Goal: Task Accomplishment & Management: Use online tool/utility

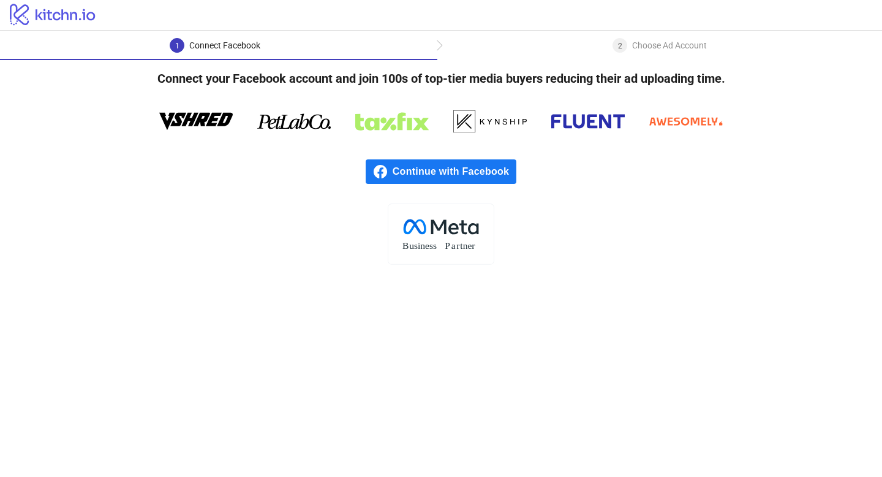
click at [455, 174] on span "Continue with Facebook" at bounding box center [455, 171] width 124 height 25
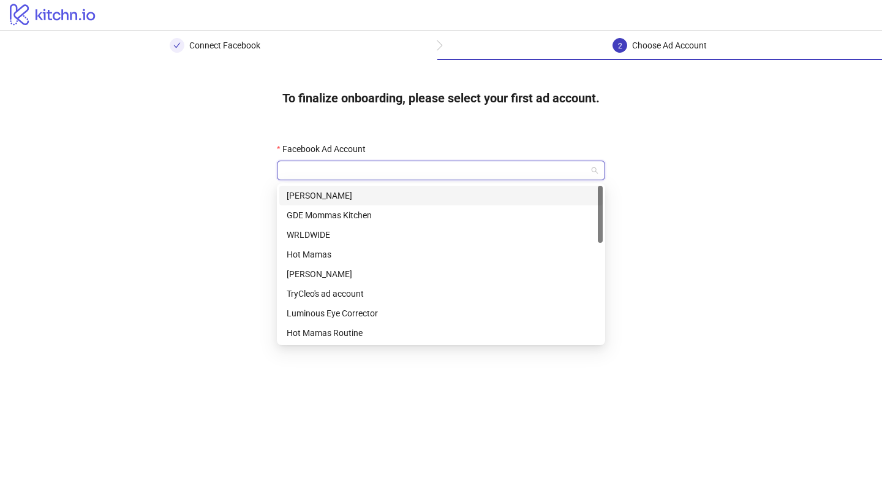
click at [532, 165] on input "Facebook Ad Account" at bounding box center [435, 170] width 303 height 18
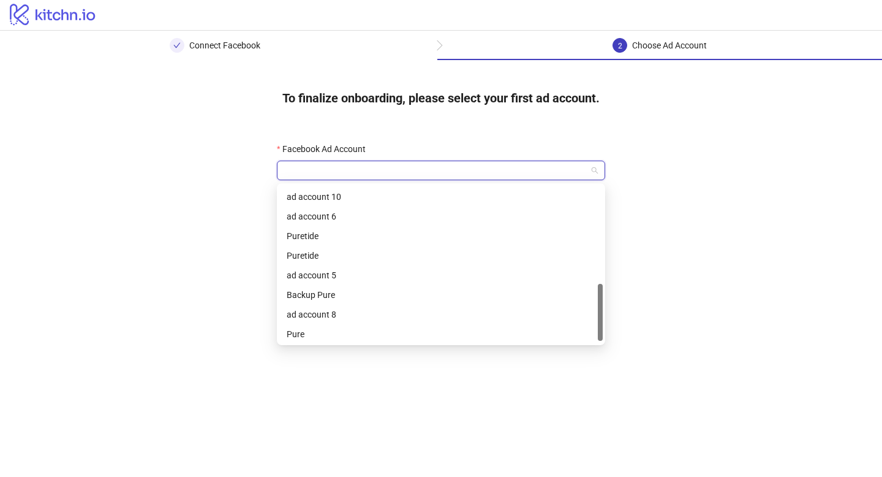
scroll to position [275, 0]
click at [391, 333] on div "Pure" at bounding box center [441, 332] width 309 height 13
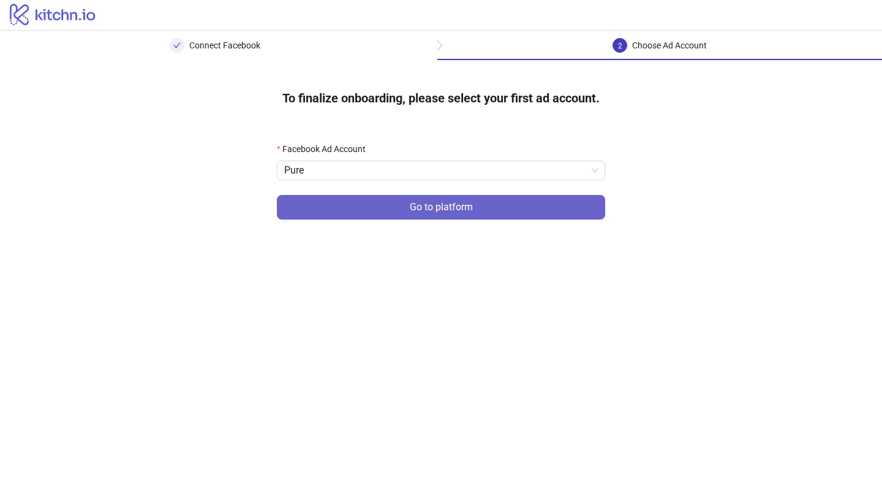
click at [459, 210] on span "Go to platform" at bounding box center [441, 207] width 63 height 11
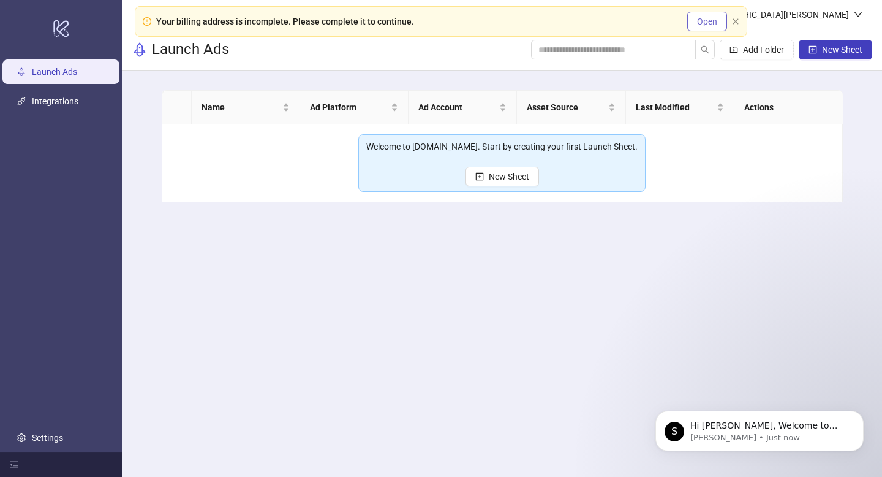
click at [713, 23] on span "Open" at bounding box center [707, 22] width 20 height 10
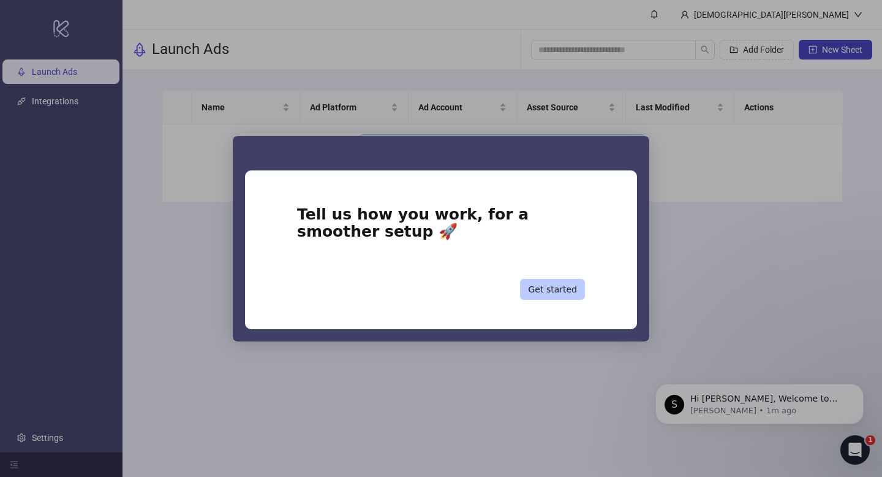
click at [559, 297] on button "Get started" at bounding box center [552, 289] width 65 height 21
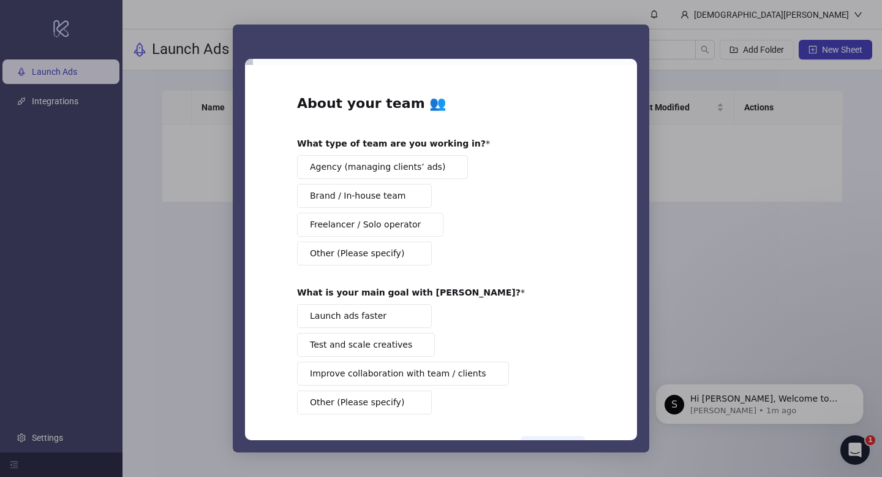
scroll to position [46, 0]
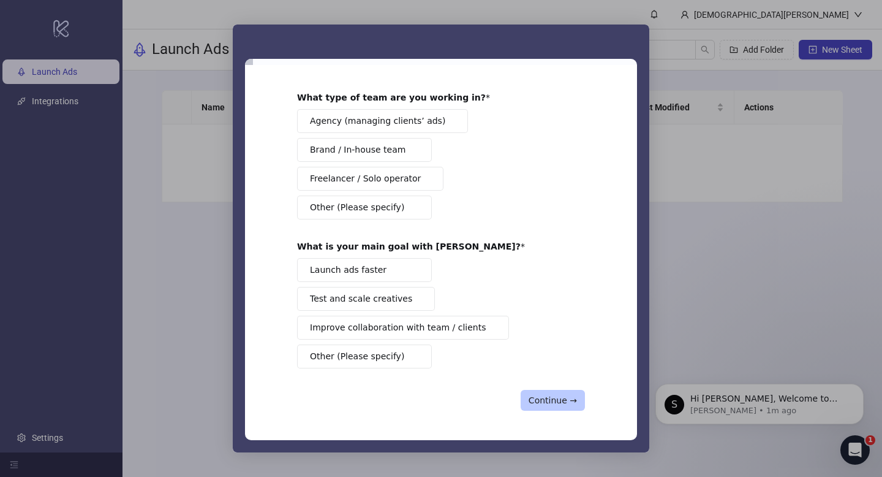
click at [548, 402] on button "Continue →" at bounding box center [553, 400] width 64 height 21
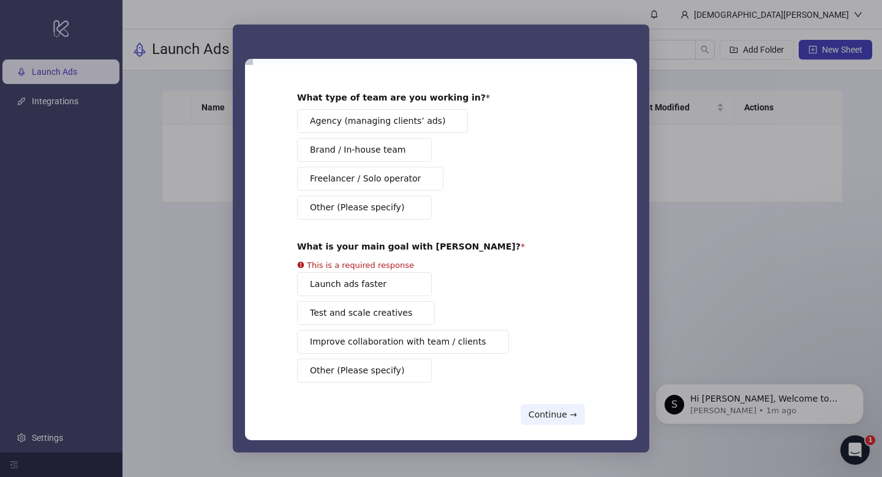
click at [381, 164] on div "Agency (managing clients’ ads) Brand / In-house team Freelancer / Solo operator…" at bounding box center [441, 164] width 288 height 110
click at [373, 286] on div "Launch ads faster Test and scale creatives Improve collaboration with team / cl…" at bounding box center [441, 327] width 288 height 110
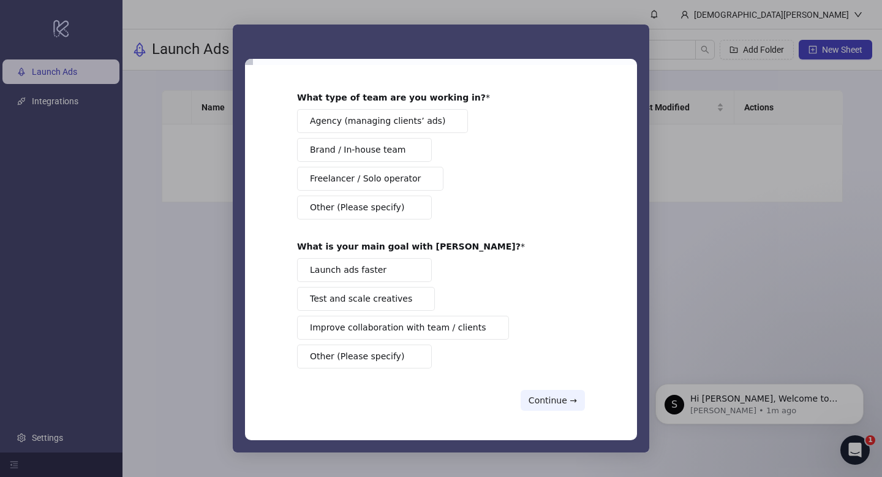
click at [542, 402] on button "Continue →" at bounding box center [553, 400] width 64 height 21
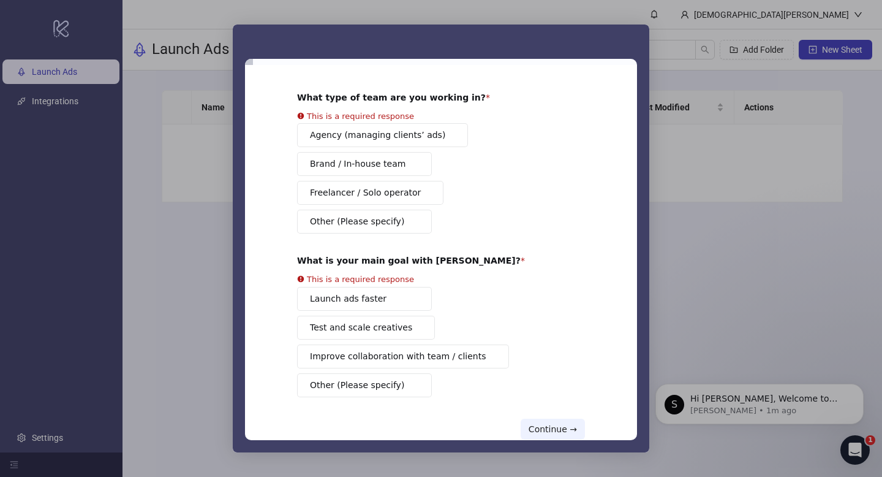
click at [370, 162] on div "Agency (managing clients’ ads) Brand / In-house team Freelancer / Solo operator…" at bounding box center [441, 178] width 288 height 110
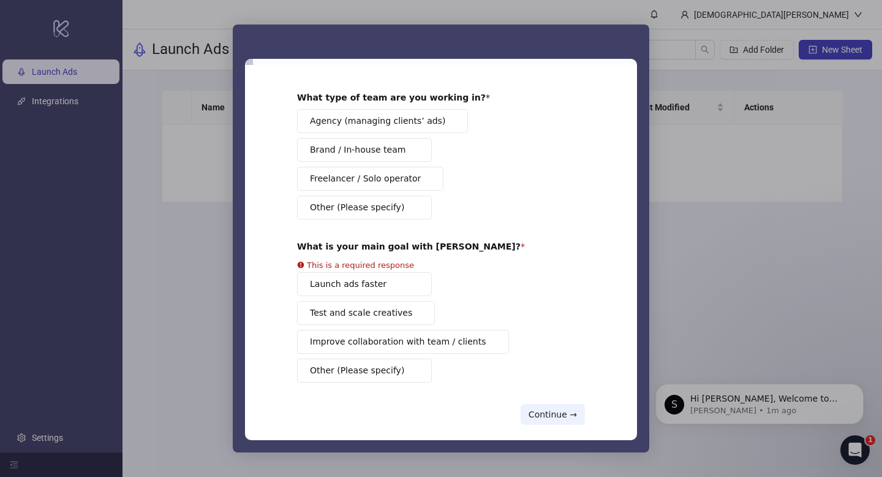
click at [338, 289] on div "Launch ads faster Test and scale creatives Improve collaboration with team / cl…" at bounding box center [441, 327] width 288 height 110
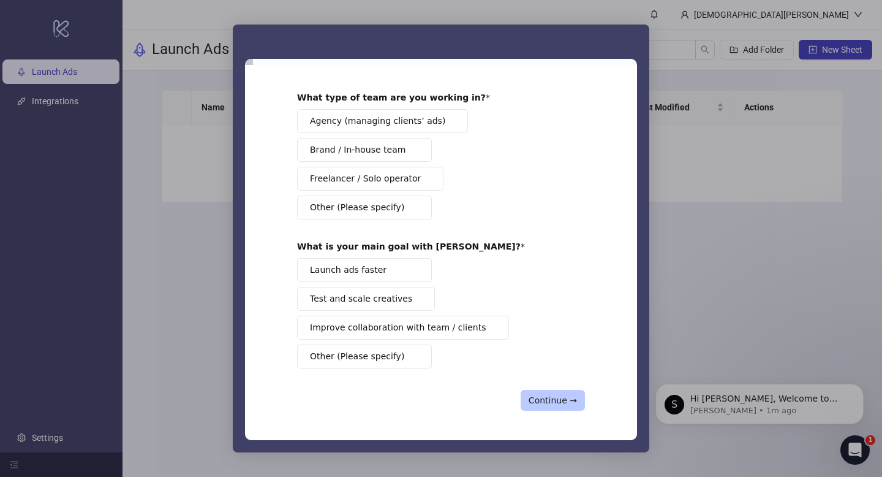
click at [548, 402] on button "Continue →" at bounding box center [553, 400] width 64 height 21
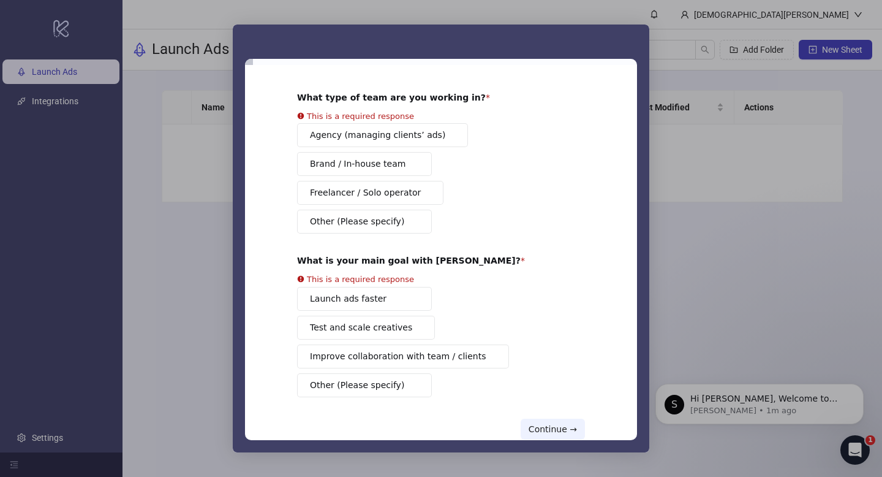
scroll to position [75, 0]
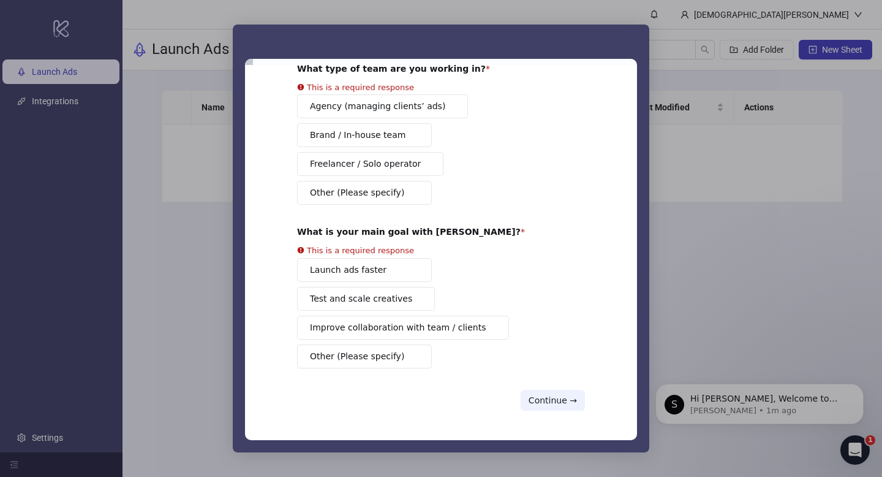
click at [689, 52] on div "Intercom messenger" at bounding box center [441, 238] width 882 height 477
click at [364, 137] on span "Brand / In-house team" at bounding box center [358, 135] width 96 height 13
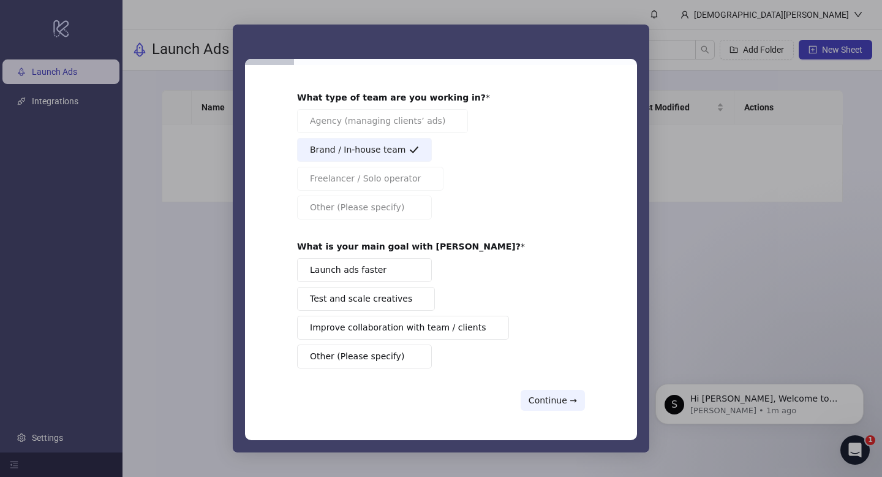
scroll to position [46, 0]
click at [334, 298] on span "Test and scale creatives" at bounding box center [361, 298] width 102 height 13
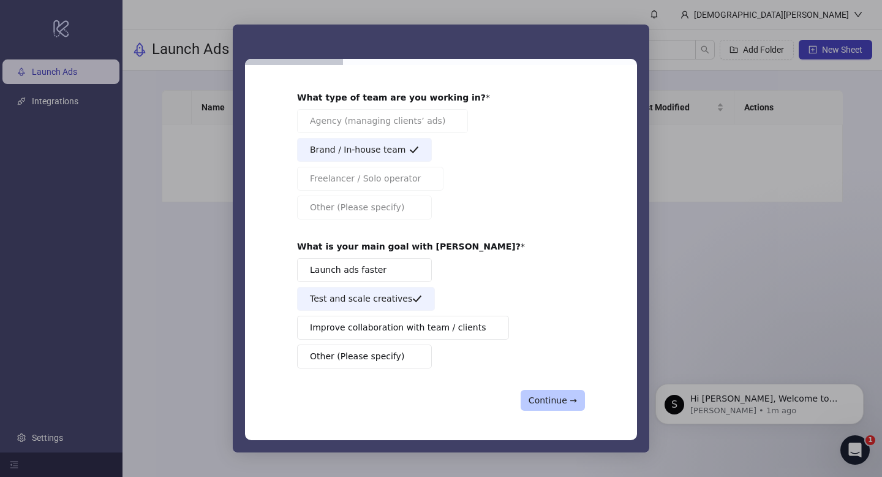
click at [544, 396] on button "Continue →" at bounding box center [553, 400] width 64 height 21
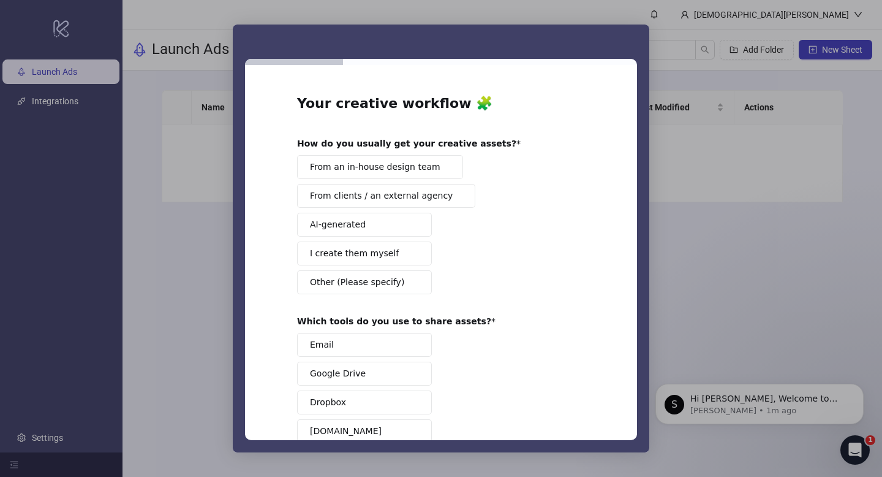
click at [366, 168] on span "From an in-house design team" at bounding box center [375, 167] width 131 height 13
click at [362, 227] on button "AI-generated" at bounding box center [364, 225] width 135 height 24
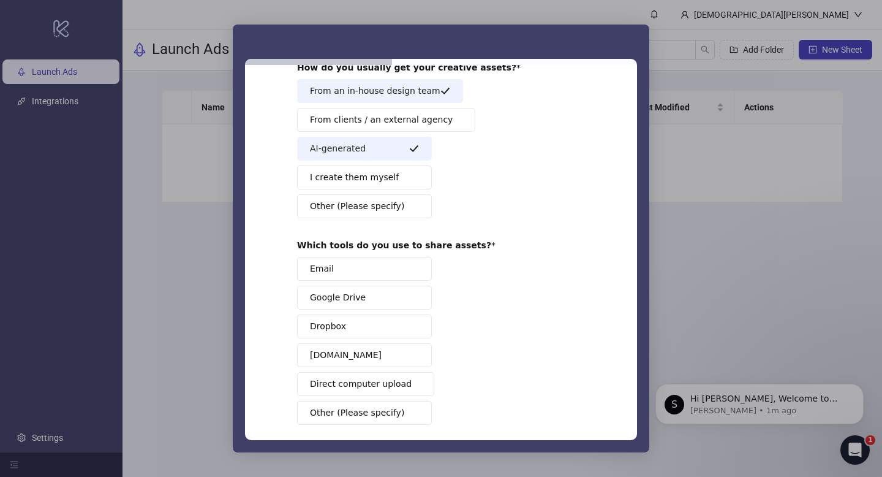
scroll to position [94, 0]
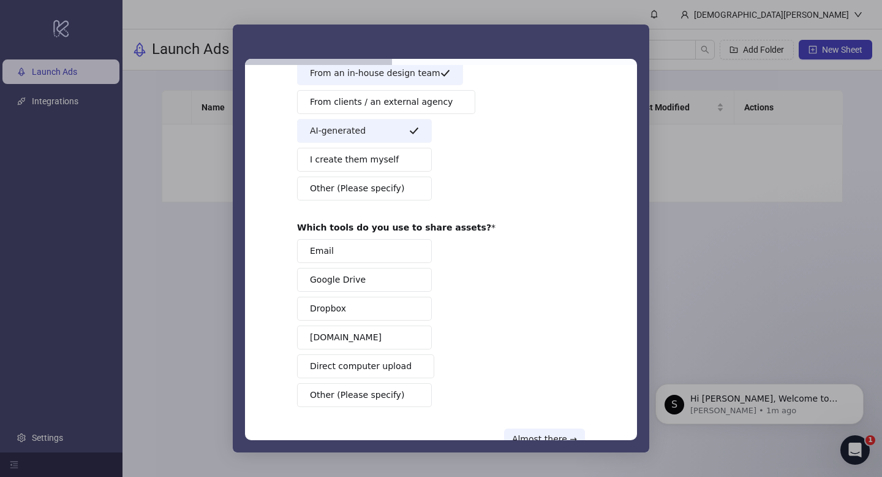
click at [352, 336] on button "Frame.io" at bounding box center [364, 337] width 135 height 24
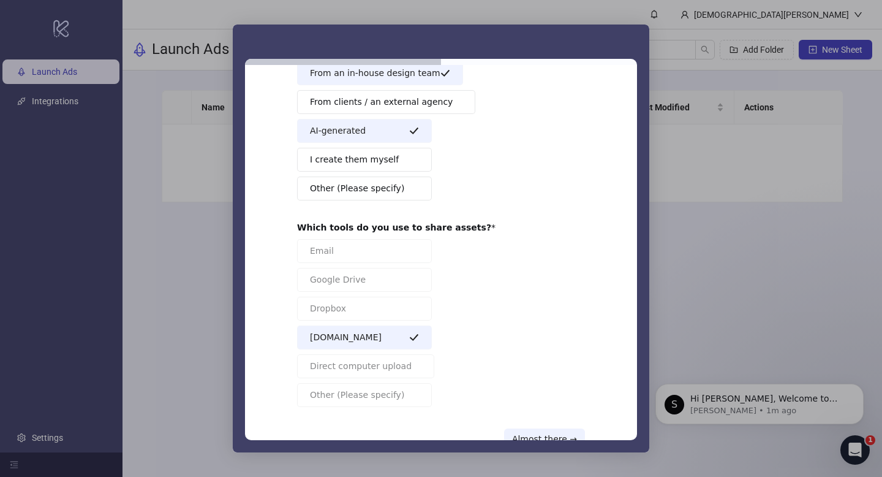
scroll to position [132, 0]
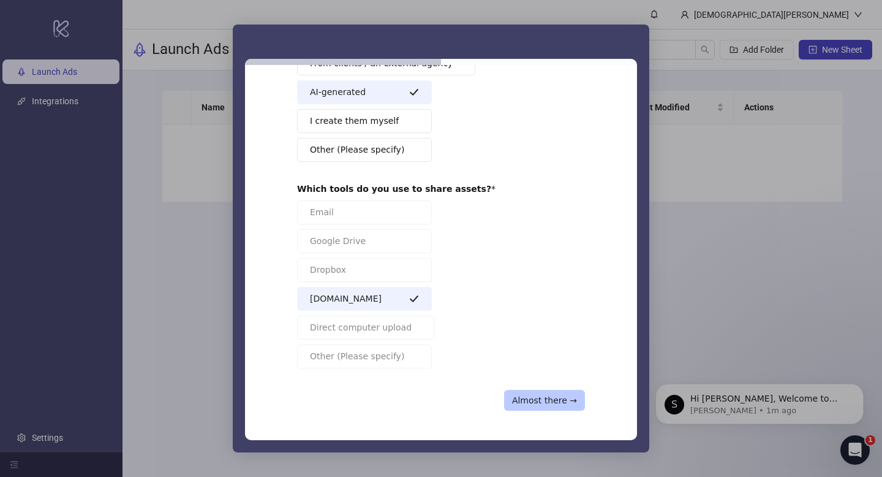
click at [553, 409] on button "Almost there →" at bounding box center [544, 400] width 81 height 21
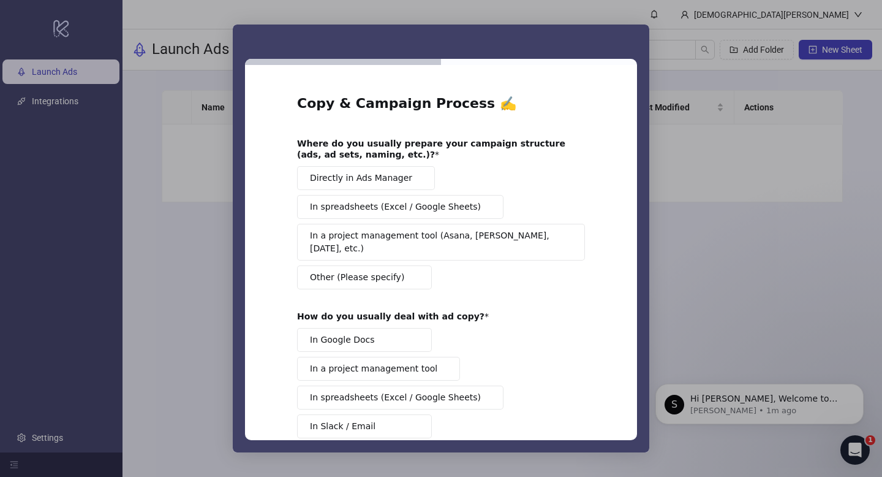
click at [390, 183] on span "Directly in Ads Manager" at bounding box center [361, 178] width 102 height 13
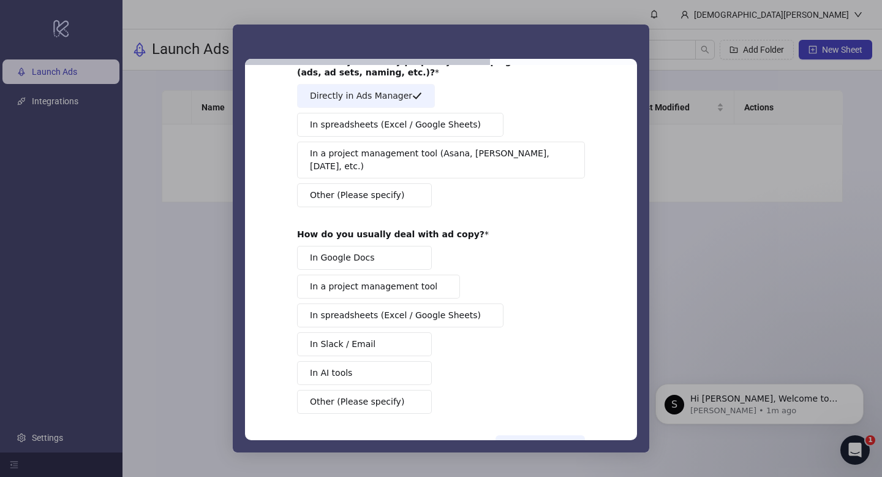
scroll to position [85, 0]
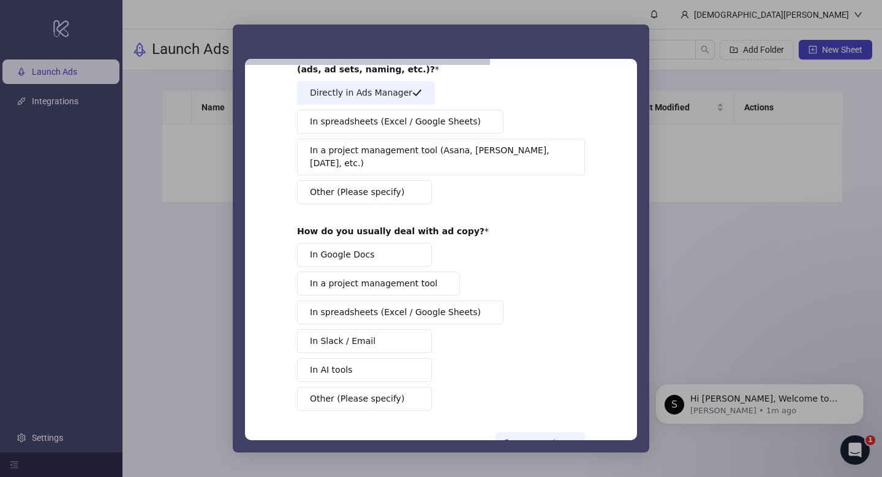
click at [532, 432] on button "One more step →" at bounding box center [540, 442] width 89 height 21
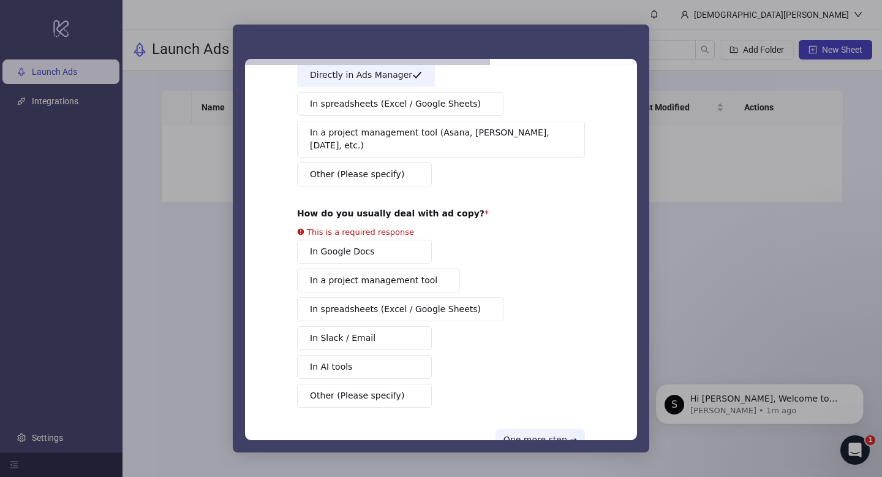
scroll to position [105, 0]
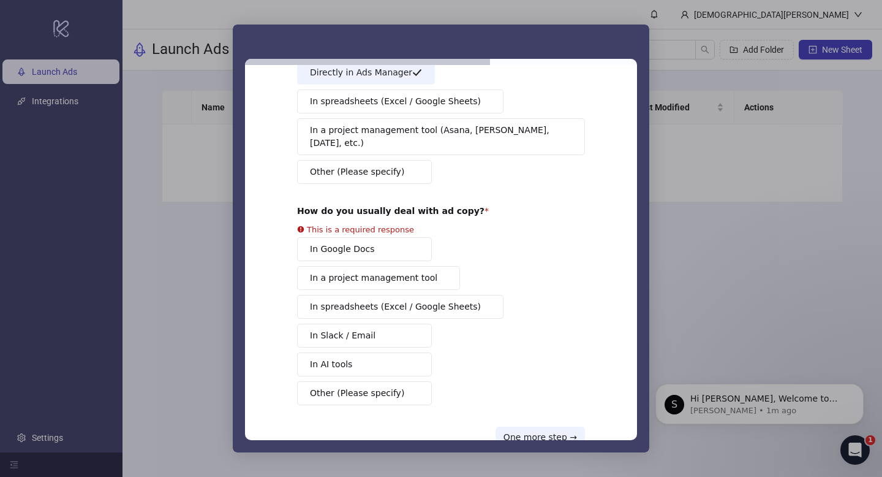
click at [380, 242] on div "In Google Docs In a project management tool In spreadsheets (Excel / Google She…" at bounding box center [441, 321] width 288 height 168
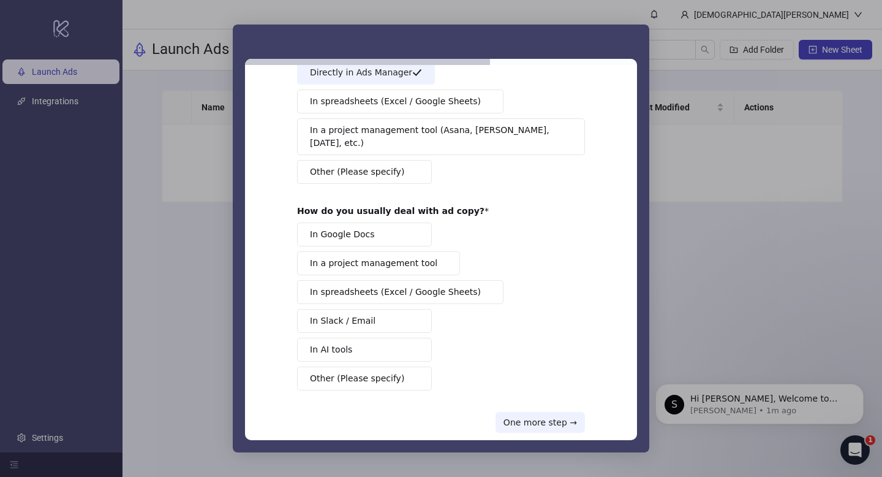
click at [400, 222] on button "In Google Docs" at bounding box center [364, 234] width 135 height 24
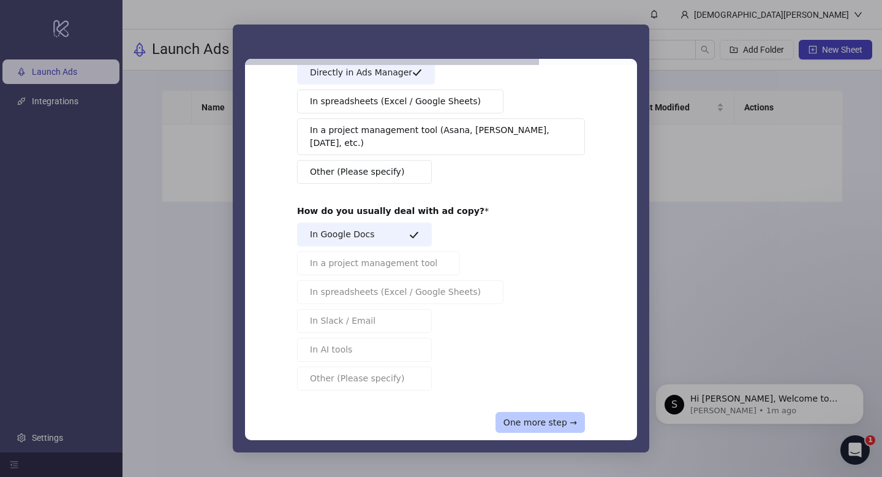
click at [548, 412] on button "One more step →" at bounding box center [540, 422] width 89 height 21
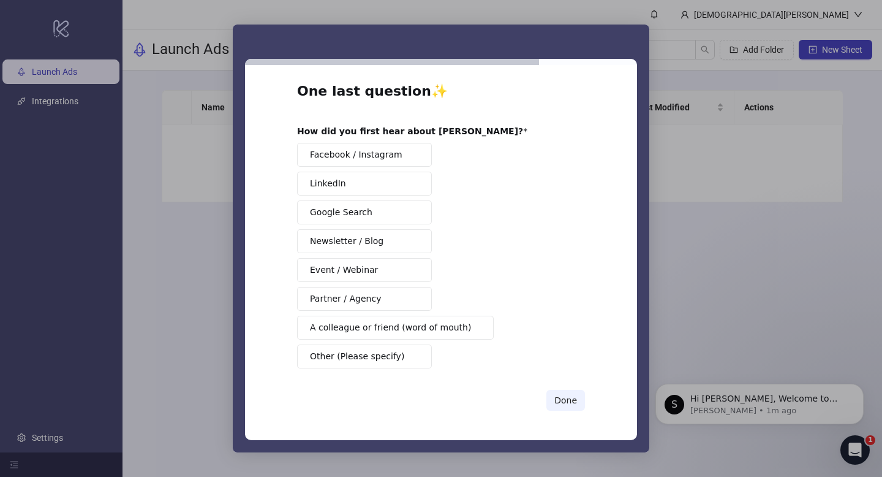
click at [375, 157] on span "Facebook / Instagram" at bounding box center [356, 154] width 93 height 13
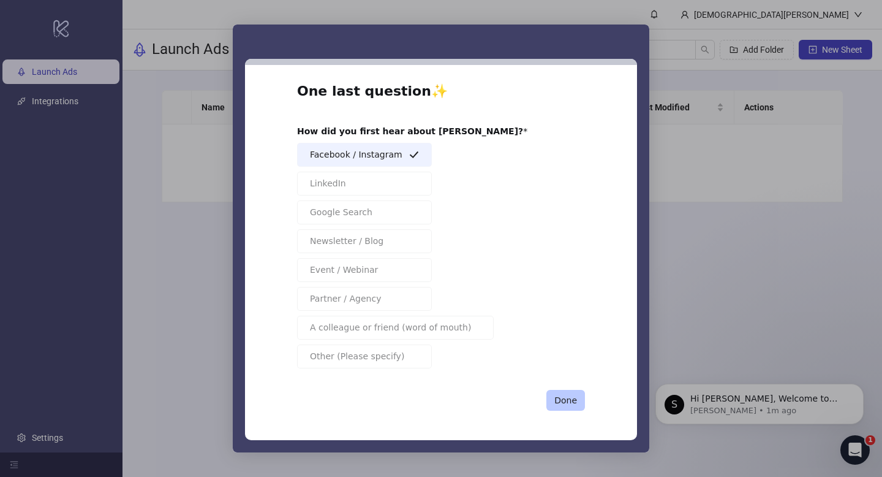
click at [564, 401] on button "Done" at bounding box center [566, 400] width 39 height 21
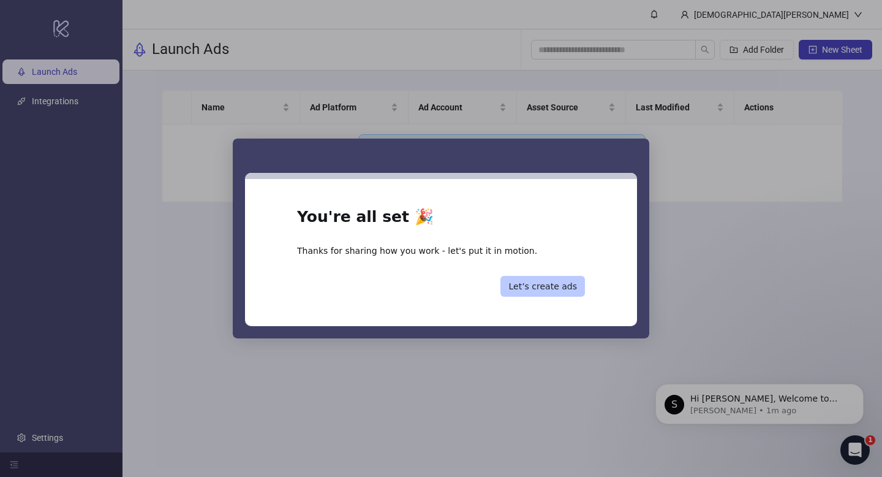
click at [570, 287] on button "Let’s create ads" at bounding box center [543, 286] width 85 height 21
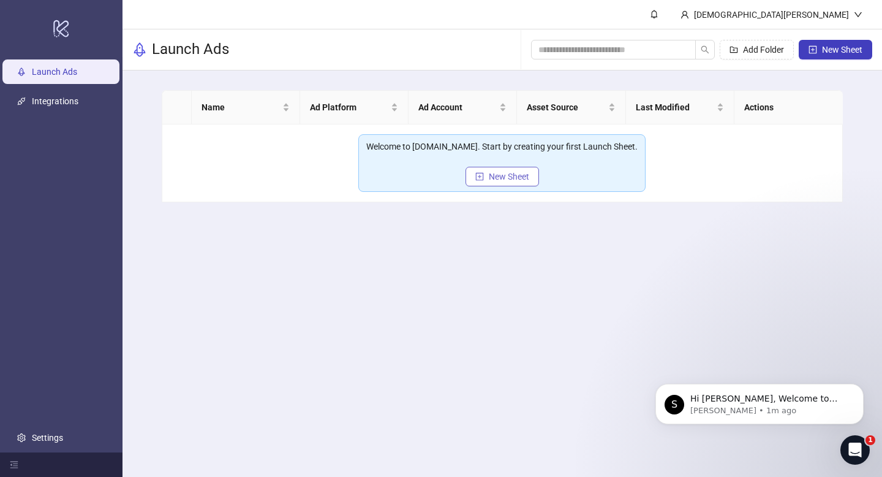
click at [522, 181] on span "New Sheet" at bounding box center [509, 177] width 40 height 10
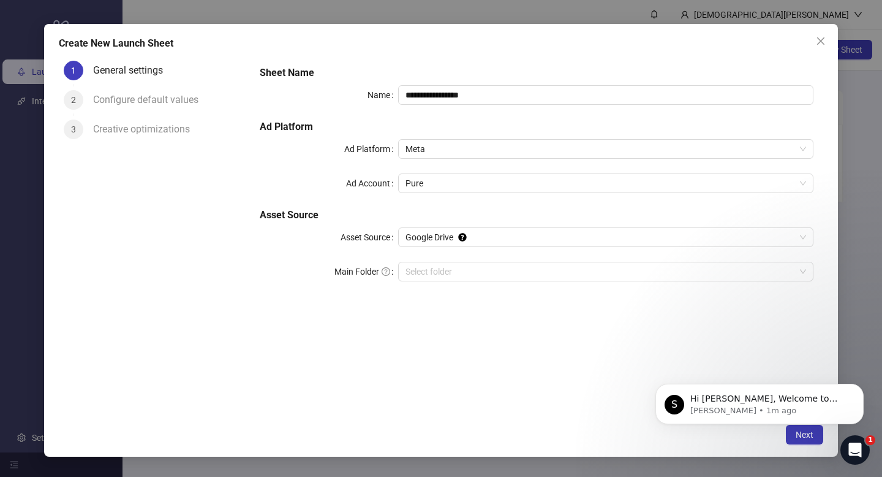
click at [160, 99] on div "Configure default values" at bounding box center [150, 100] width 115 height 20
click at [423, 147] on span "Meta" at bounding box center [606, 149] width 401 height 18
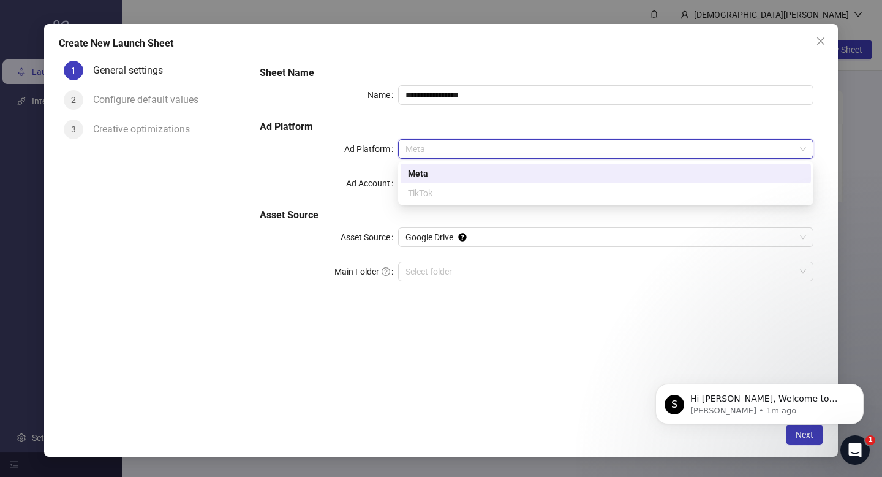
click at [316, 170] on div "**********" at bounding box center [537, 181] width 564 height 240
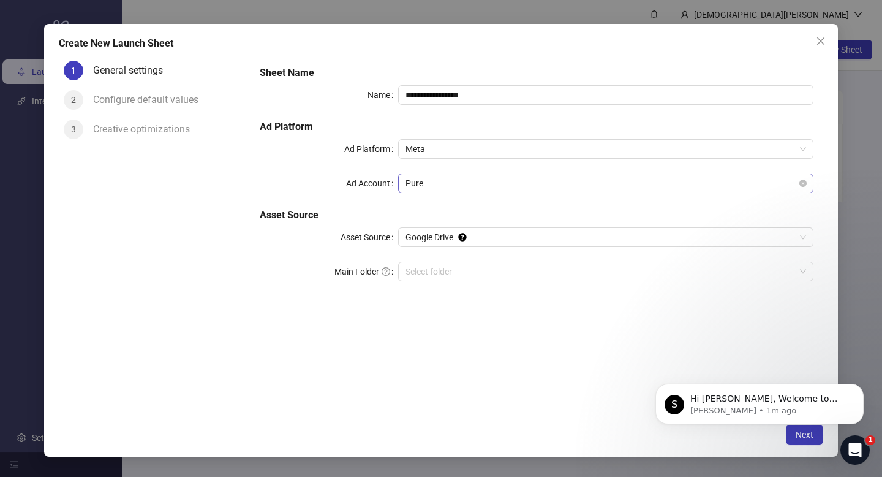
click at [447, 191] on span "Pure" at bounding box center [606, 183] width 401 height 18
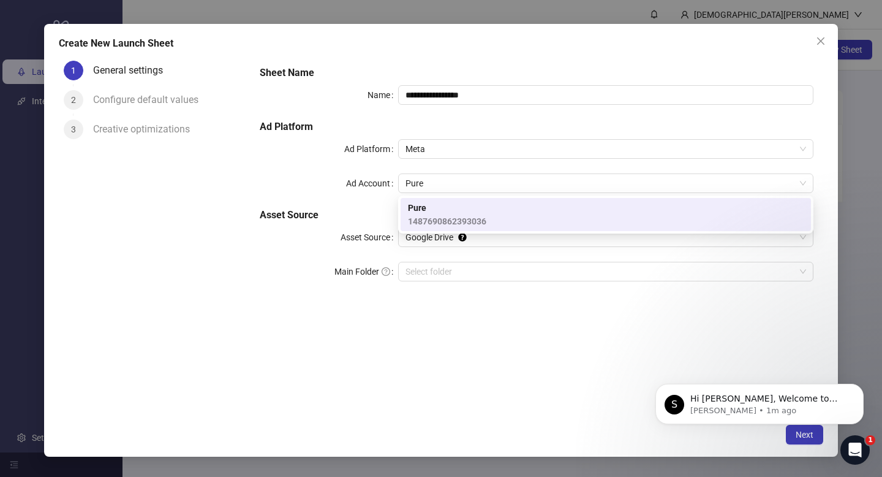
click at [260, 176] on div "Ad Account" at bounding box center [329, 183] width 138 height 20
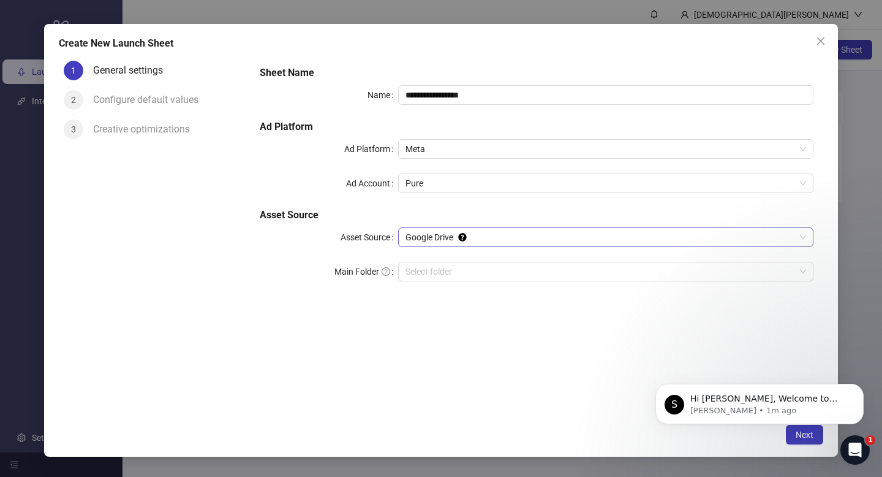
click at [439, 236] on span "Google Drive" at bounding box center [606, 237] width 401 height 18
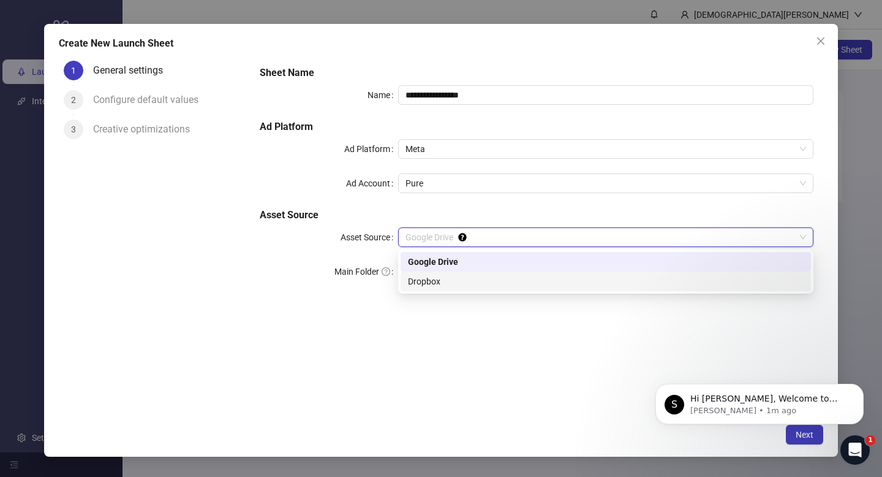
click at [272, 283] on div "**********" at bounding box center [537, 181] width 564 height 240
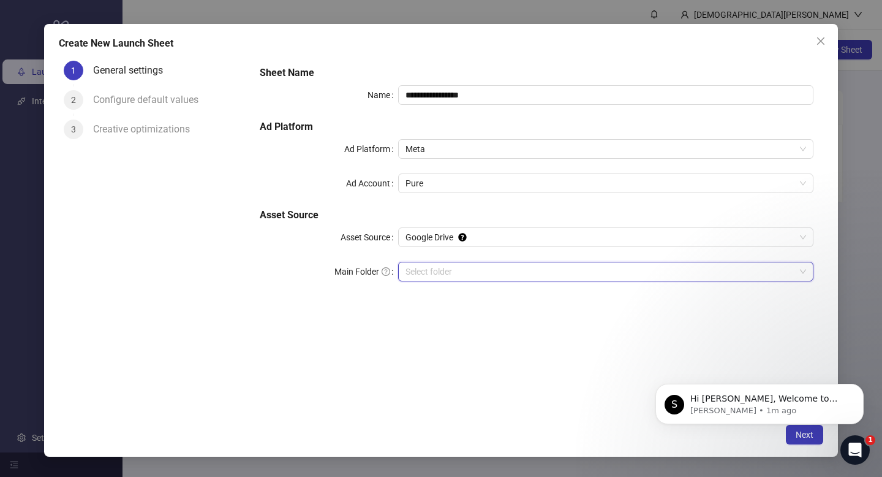
click at [428, 279] on input "Main Folder" at bounding box center [601, 271] width 390 height 18
click at [450, 238] on span "Google Drive" at bounding box center [606, 237] width 401 height 18
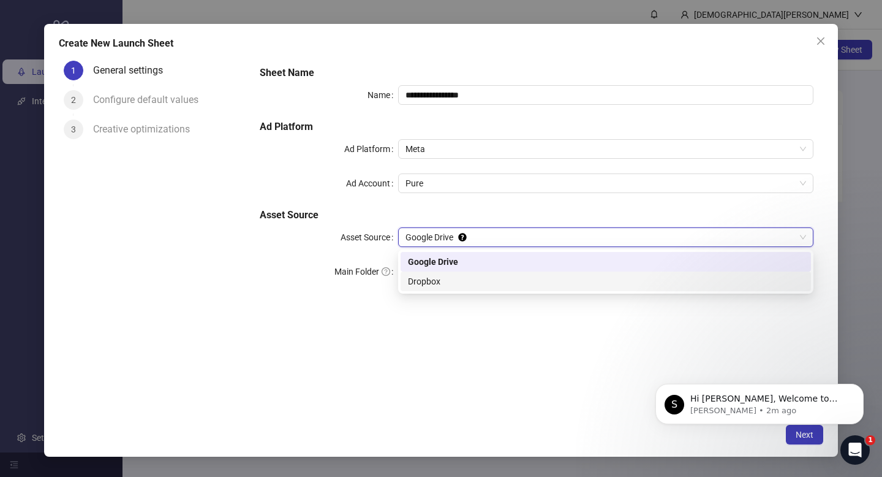
click at [232, 284] on div "1 General settings 2 Configure default values 3 Creative optimizations" at bounding box center [154, 237] width 191 height 362
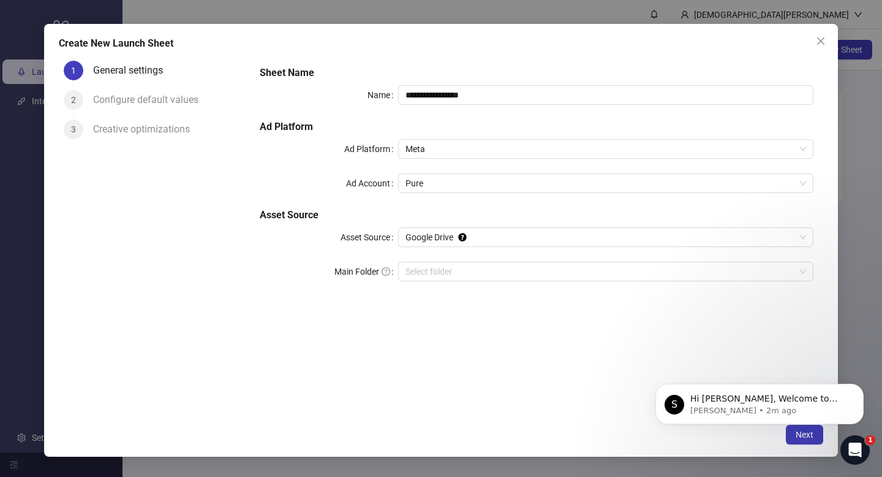
click at [818, 45] on icon "close" at bounding box center [821, 41] width 10 height 10
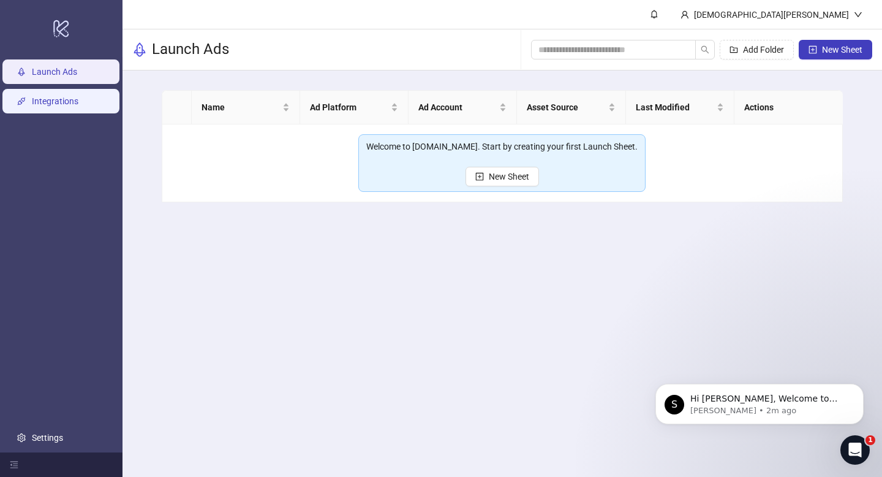
click at [78, 104] on link "Integrations" at bounding box center [55, 101] width 47 height 10
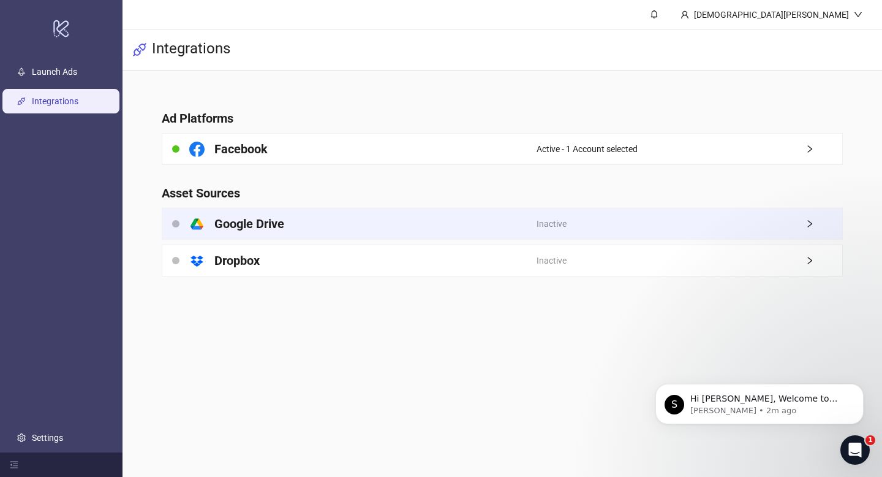
click at [341, 219] on div "platform/google_drive Google Drive" at bounding box center [349, 223] width 374 height 31
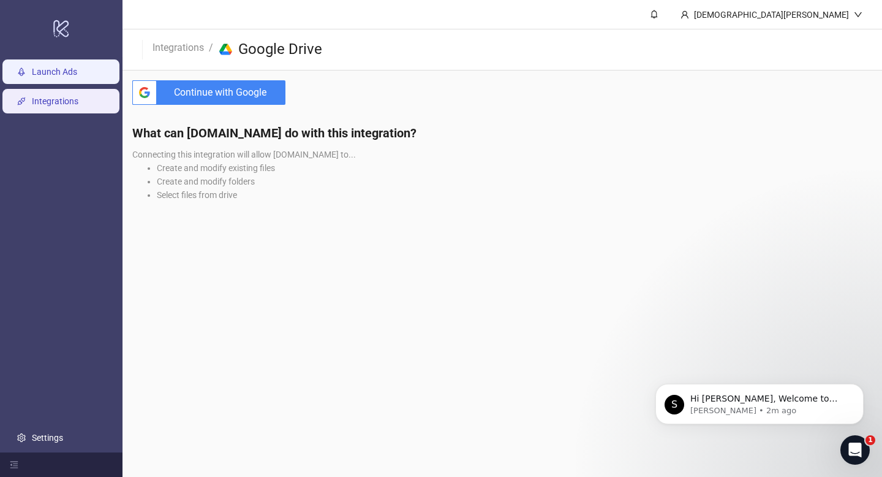
click at [66, 74] on link "Launch Ads" at bounding box center [54, 72] width 45 height 10
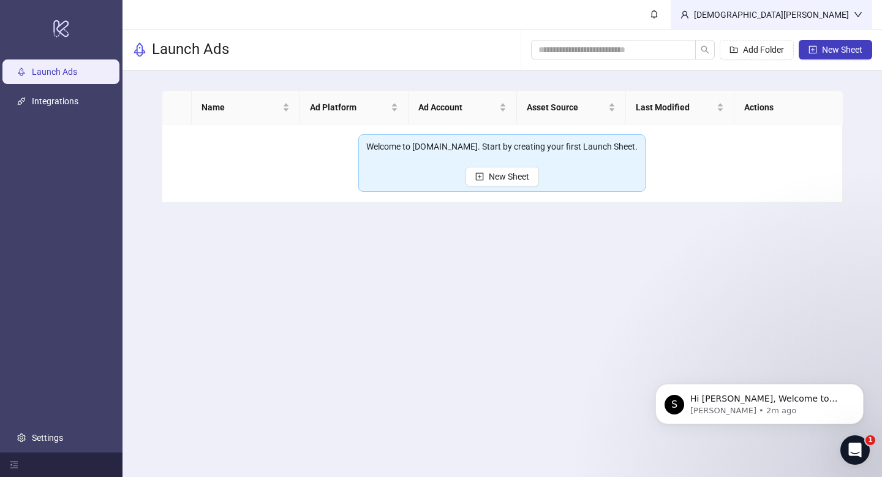
click at [835, 14] on div "[DEMOGRAPHIC_DATA][PERSON_NAME]" at bounding box center [771, 14] width 165 height 13
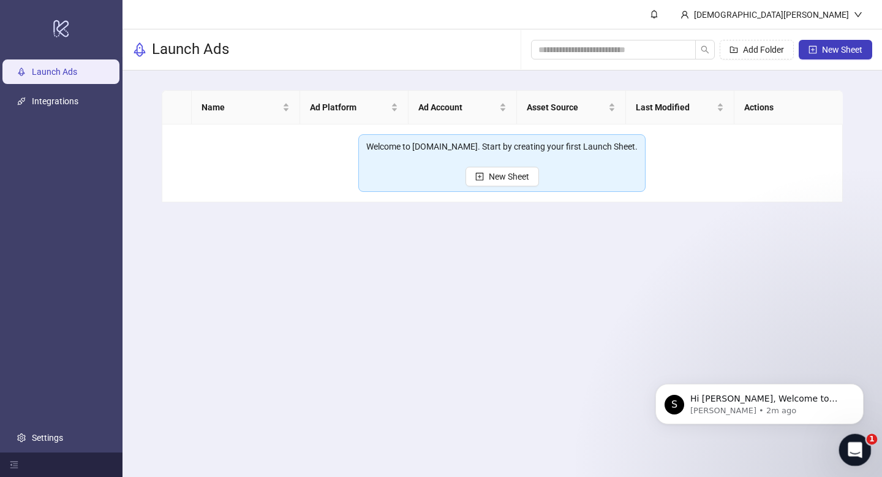
click at [863, 442] on div "Open Intercom Messenger" at bounding box center [853, 448] width 40 height 40
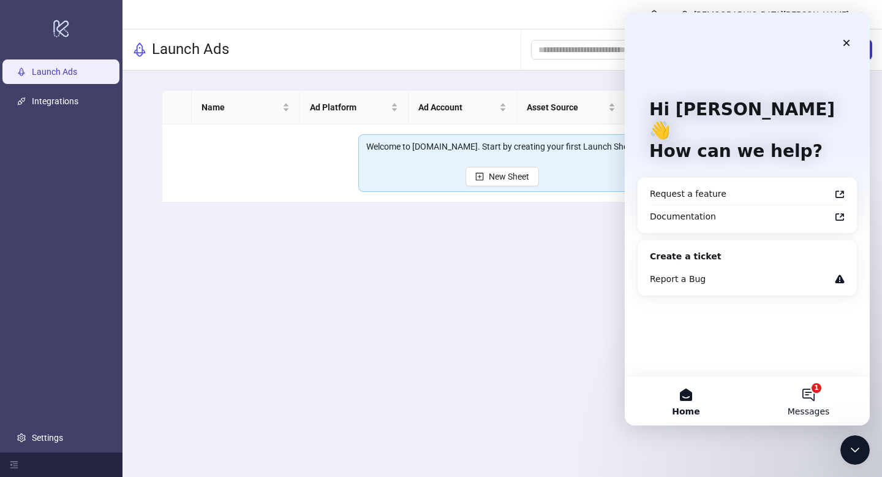
click at [829, 404] on button "1 Messages" at bounding box center [809, 400] width 123 height 49
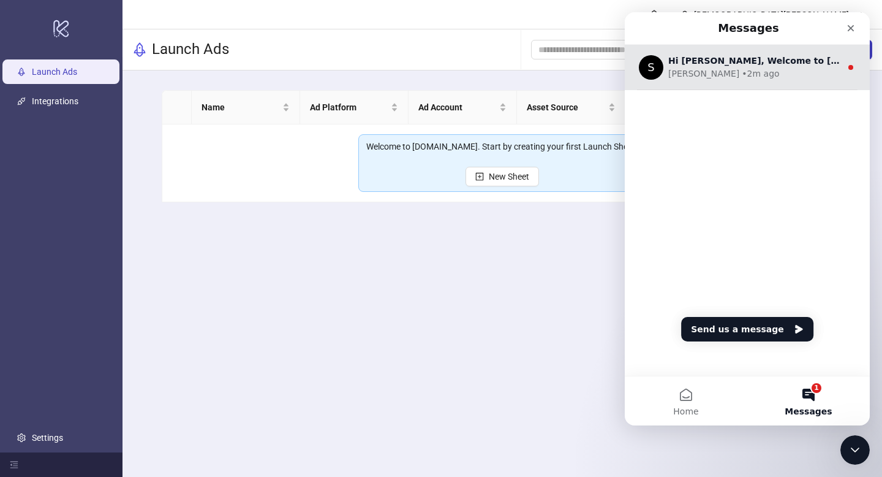
click at [754, 72] on div "Simon • 2m ago" at bounding box center [755, 73] width 173 height 13
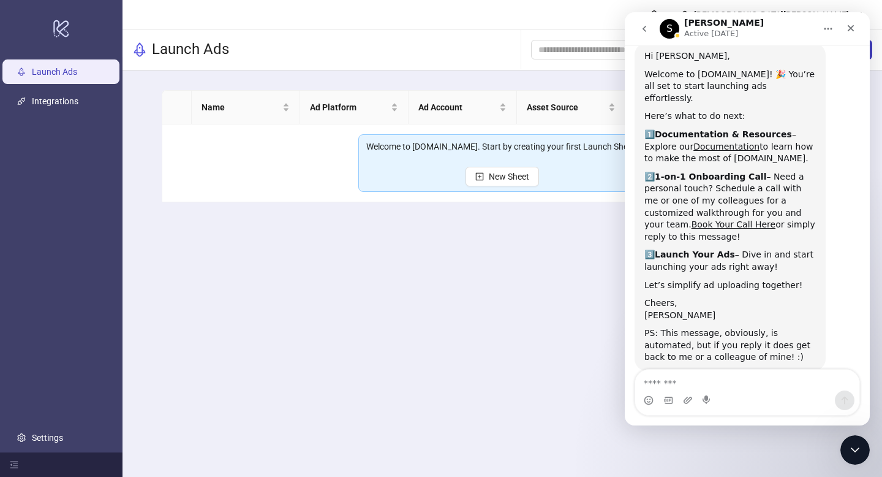
scroll to position [55, 0]
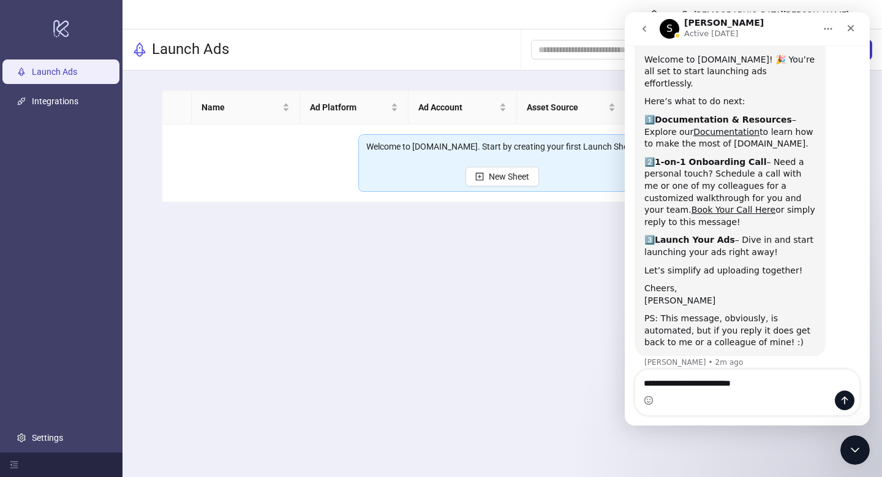
type textarea "**********"
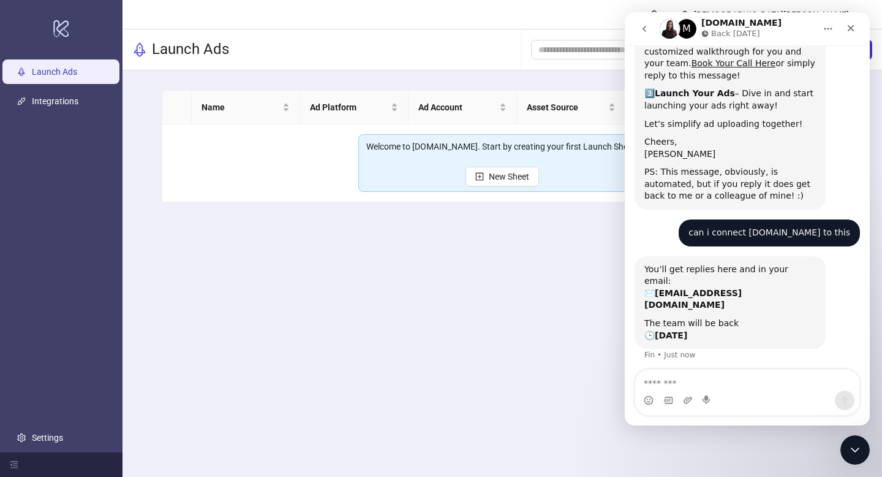
scroll to position [204, 0]
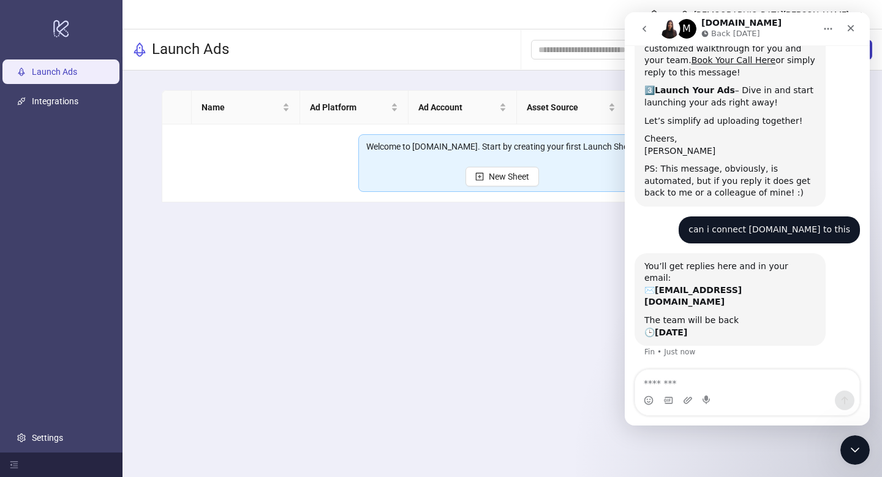
click at [572, 382] on main "Christian Xantus Launch Ads Add Folder New Sheet Name Ad Platform Ad Account As…" at bounding box center [503, 238] width 760 height 477
click at [851, 21] on div "Close" at bounding box center [851, 28] width 22 height 22
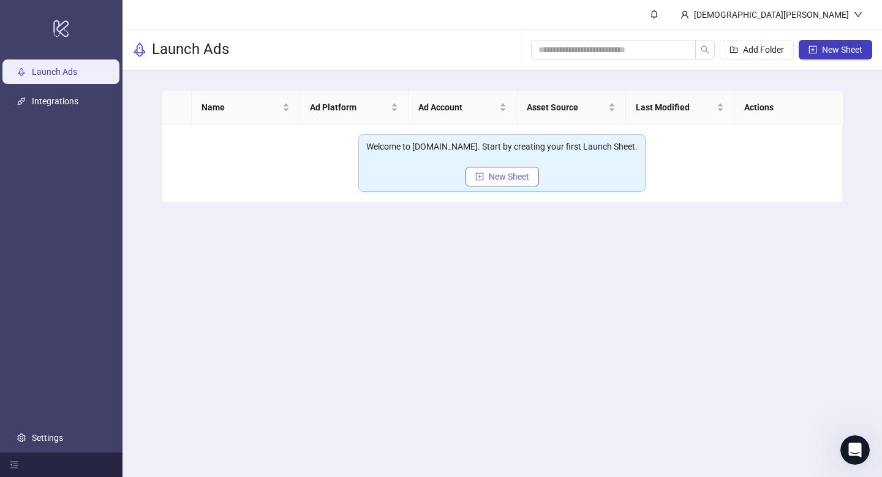
click at [498, 175] on span "New Sheet" at bounding box center [509, 177] width 40 height 10
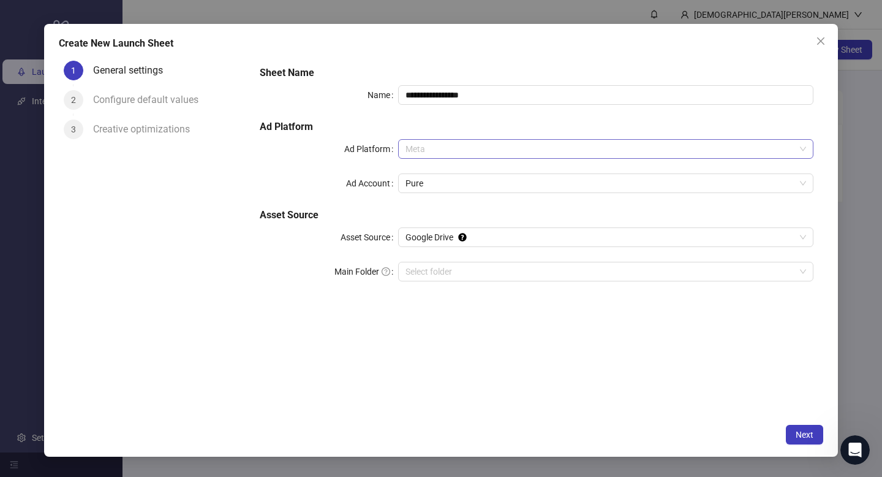
click at [468, 145] on span "Meta" at bounding box center [606, 149] width 401 height 18
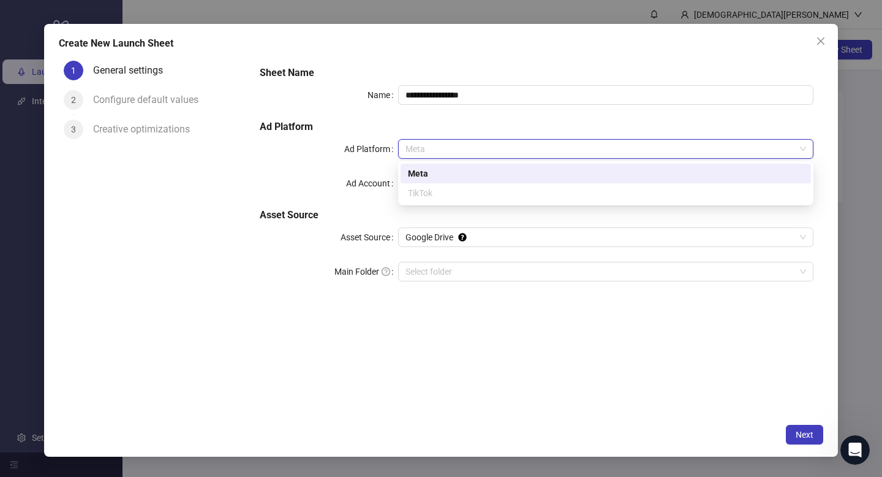
click at [342, 167] on div "**********" at bounding box center [537, 181] width 564 height 240
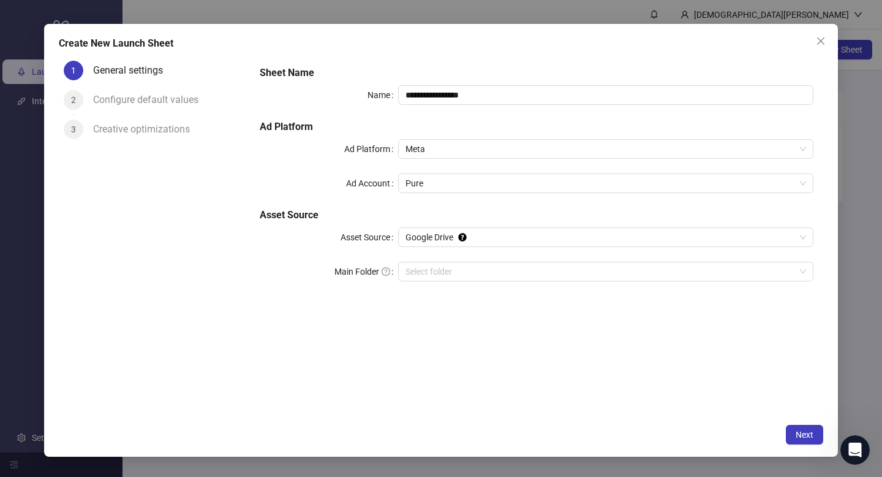
click at [148, 104] on div "Configure default values" at bounding box center [150, 100] width 115 height 20
click at [430, 231] on span "Google Drive" at bounding box center [606, 237] width 401 height 18
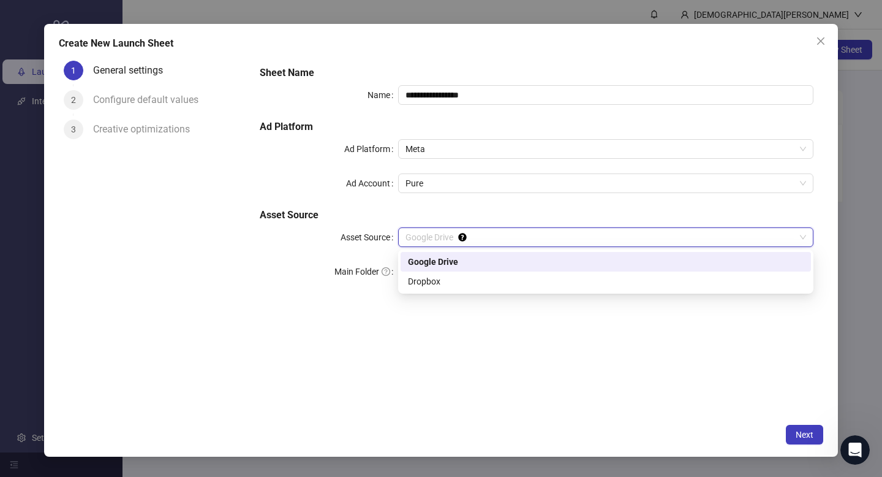
click at [287, 275] on div "Main Folder" at bounding box center [329, 272] width 138 height 20
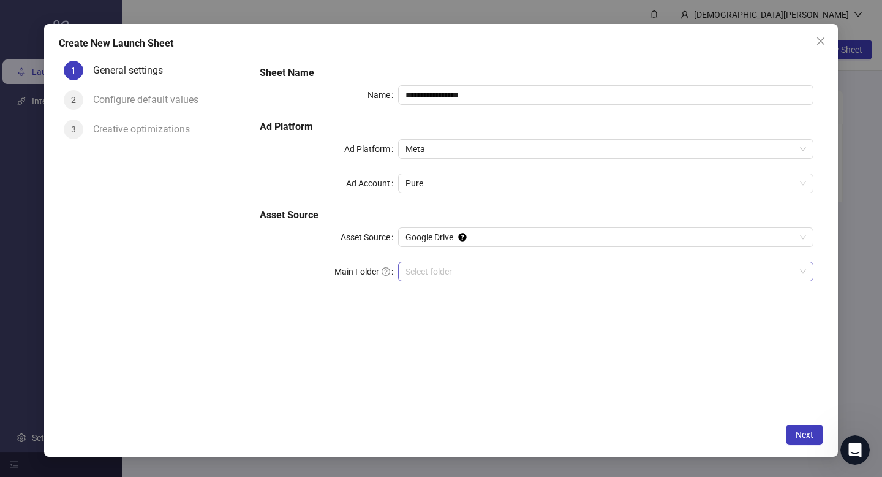
click at [435, 277] on input "Main Folder" at bounding box center [601, 271] width 390 height 18
click at [414, 235] on span "Google Drive" at bounding box center [606, 237] width 401 height 18
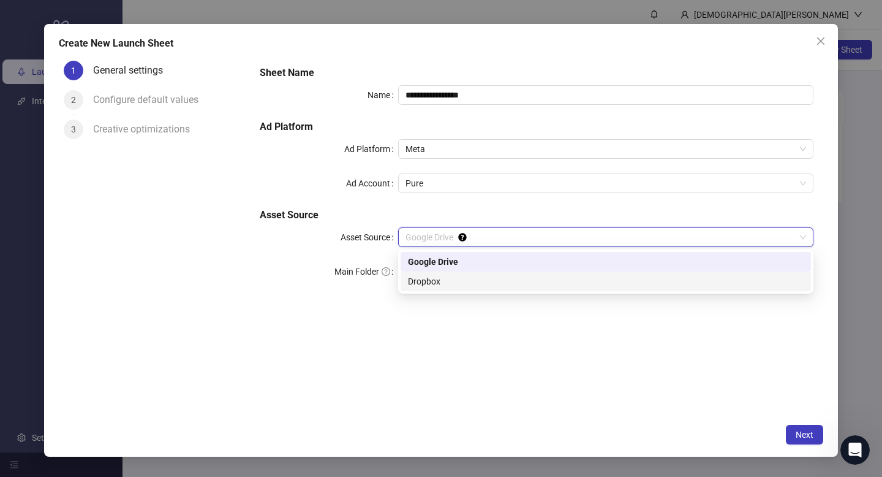
click at [427, 281] on div "Dropbox" at bounding box center [606, 281] width 396 height 13
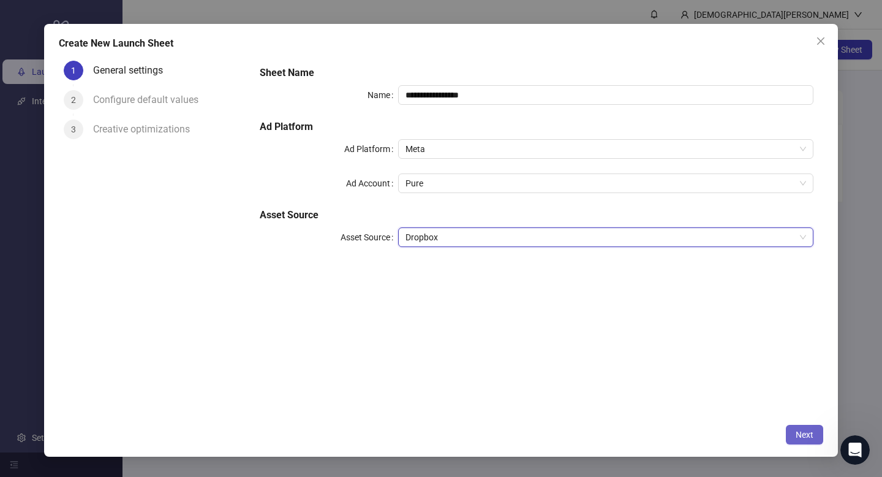
click at [801, 433] on span "Next" at bounding box center [805, 435] width 18 height 10
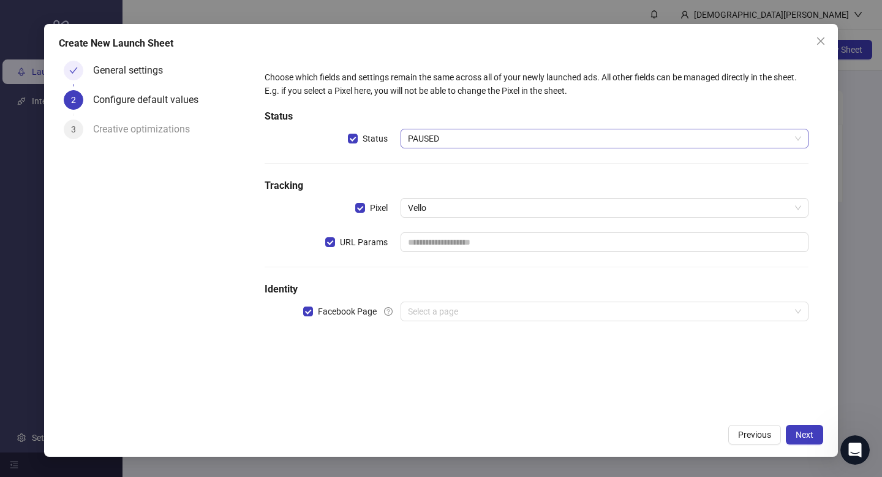
click at [519, 138] on span "PAUSED" at bounding box center [604, 138] width 393 height 18
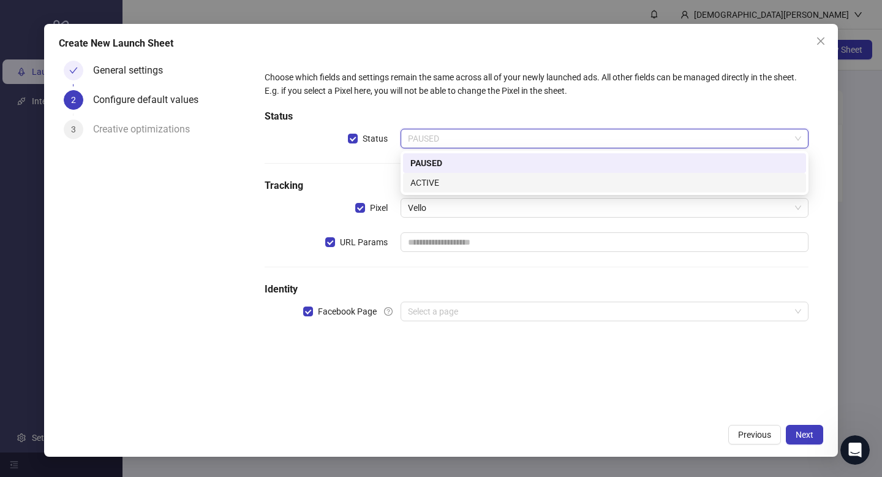
click at [492, 181] on div "ACTIVE" at bounding box center [605, 182] width 389 height 13
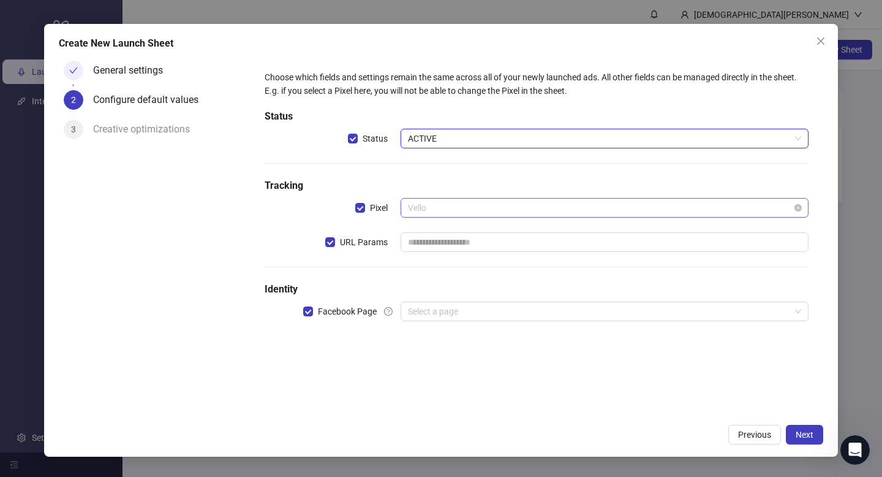
click at [462, 205] on span "Vello" at bounding box center [604, 208] width 393 height 18
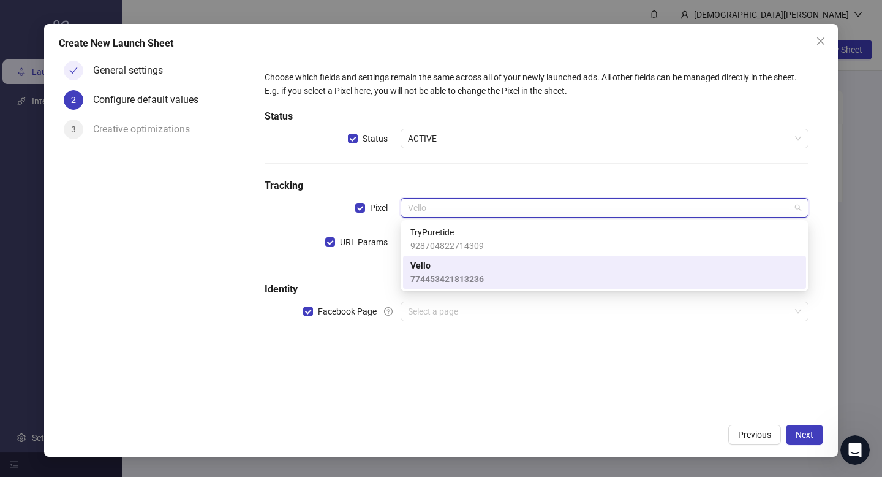
click at [341, 164] on div "Choose which fields and settings remain the same across all of your newly launc…" at bounding box center [537, 203] width 554 height 275
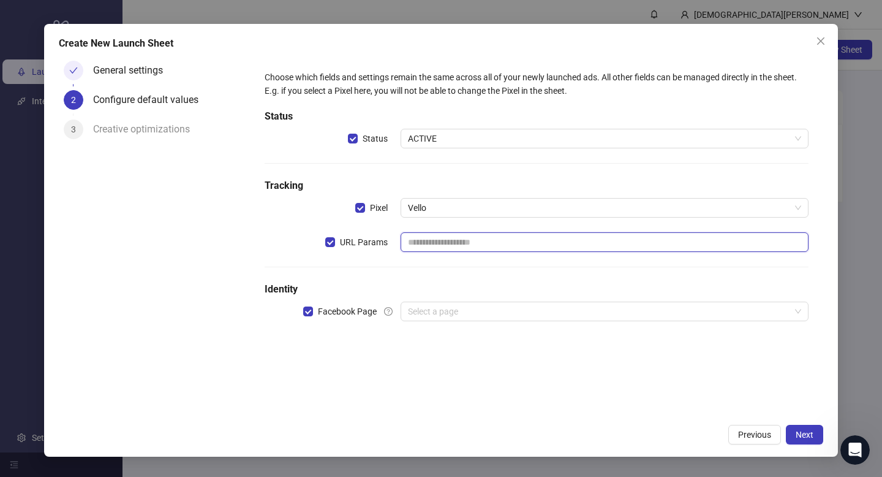
click at [417, 248] on input "text" at bounding box center [605, 242] width 408 height 20
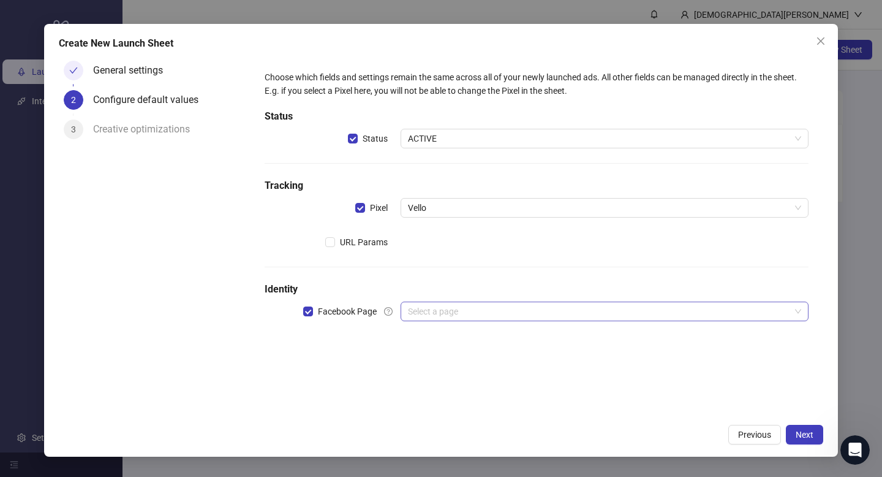
click at [415, 319] on input "search" at bounding box center [599, 311] width 382 height 18
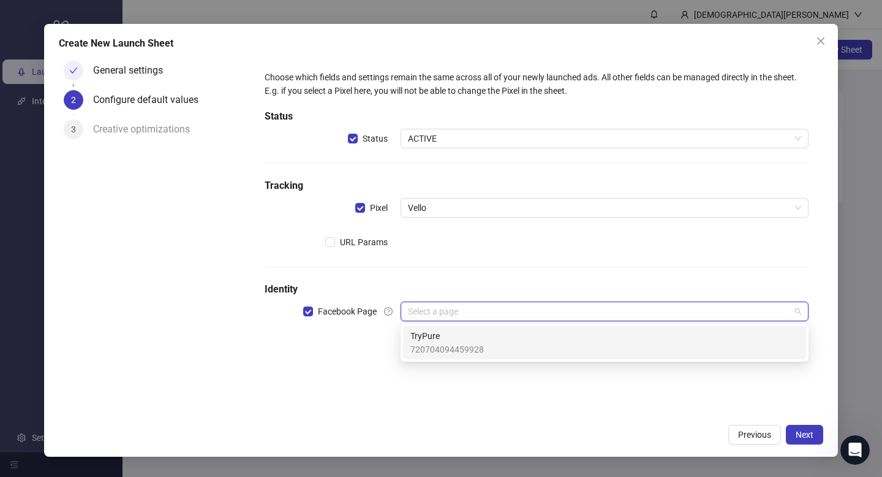
click at [431, 344] on span "720704094459928" at bounding box center [448, 349] width 74 height 13
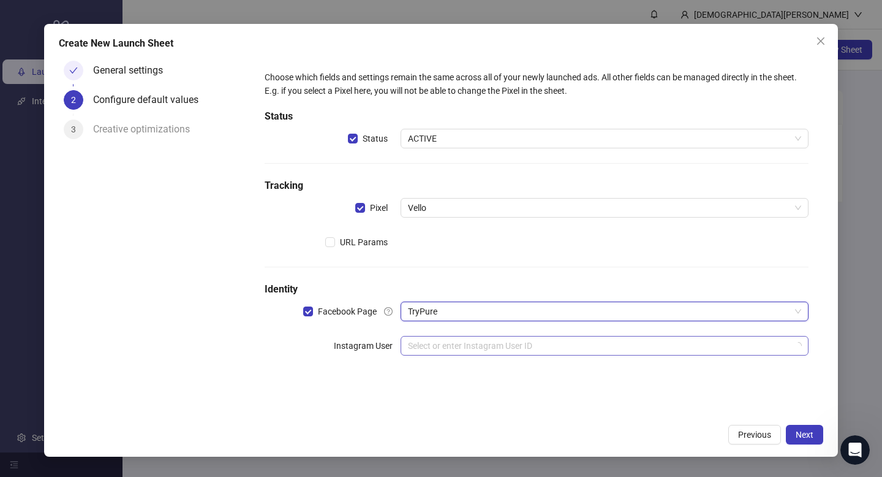
click at [434, 352] on input "search" at bounding box center [599, 345] width 382 height 18
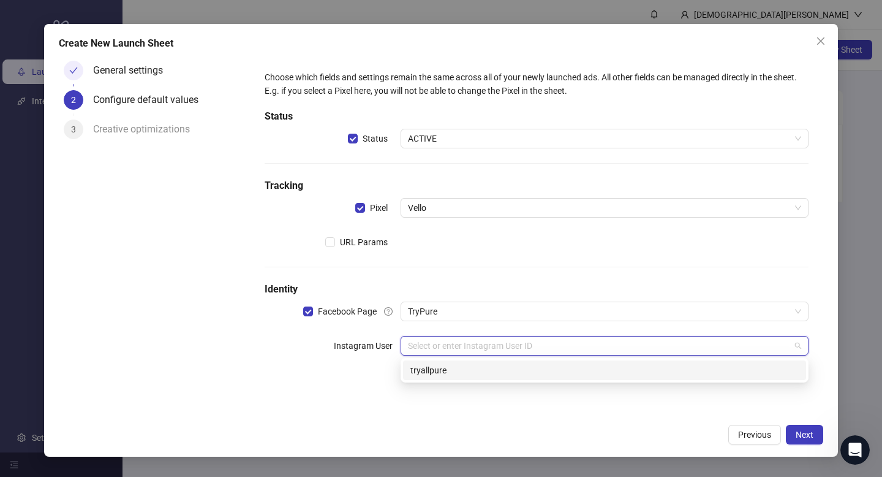
click at [379, 371] on div "Choose which fields and settings remain the same across all of your newly launc…" at bounding box center [537, 220] width 554 height 309
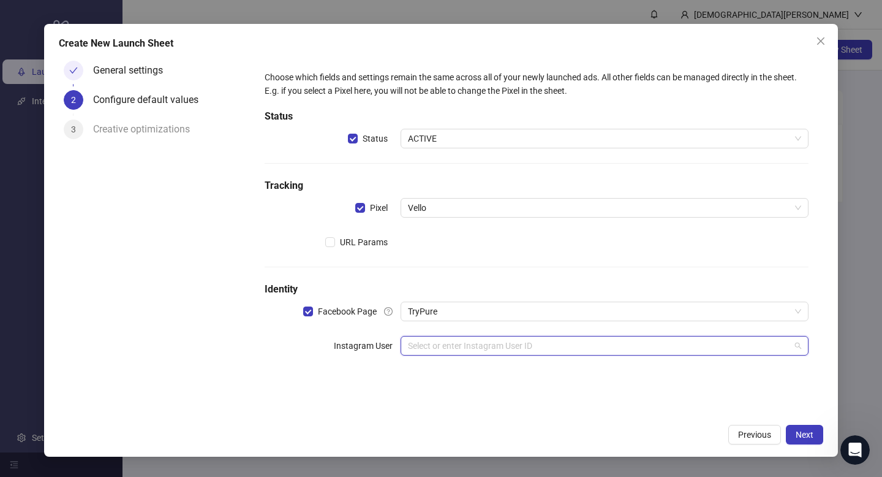
click at [434, 346] on input "search" at bounding box center [599, 345] width 382 height 18
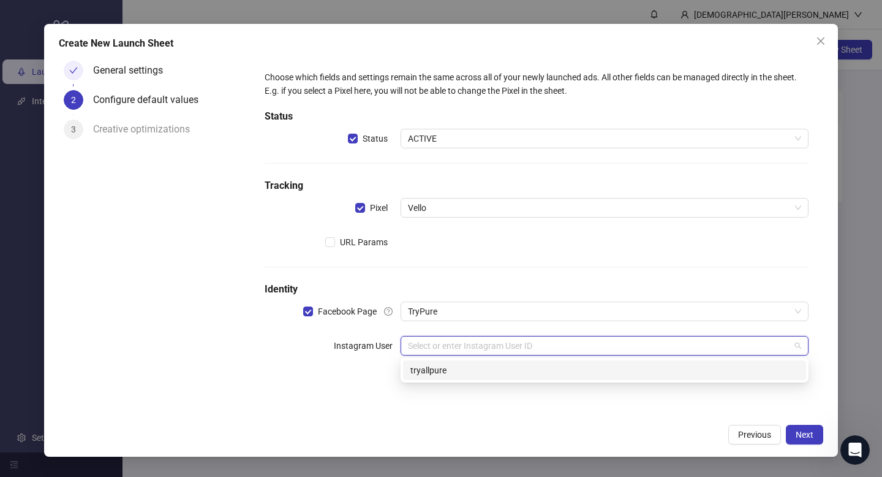
click at [434, 375] on div "tryallpure" at bounding box center [605, 369] width 389 height 13
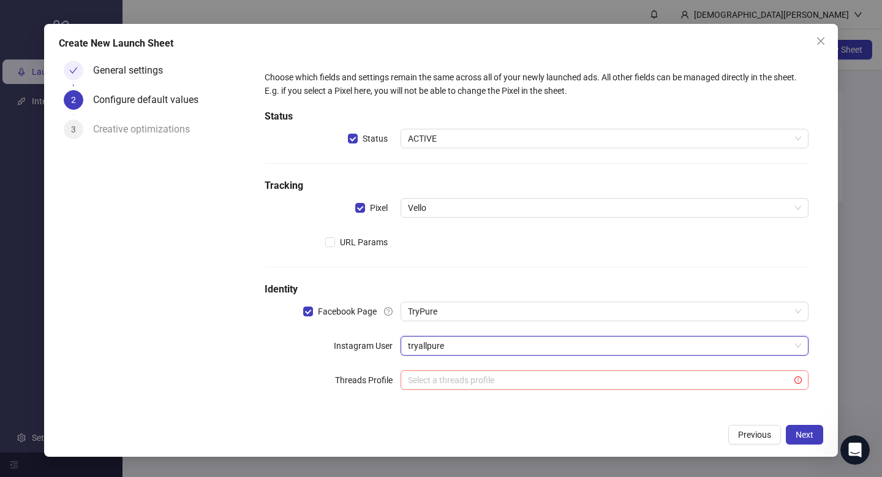
click at [457, 385] on input "search" at bounding box center [599, 380] width 382 height 18
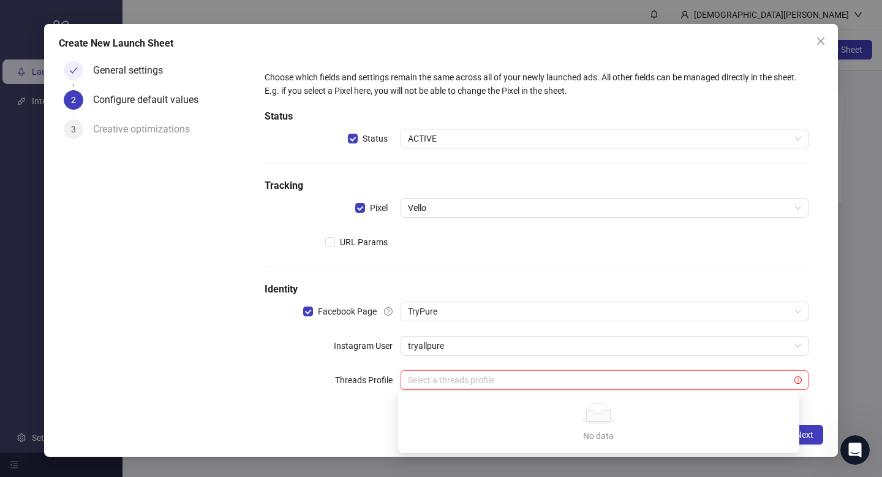
click at [284, 376] on div "Threads Profile" at bounding box center [333, 380] width 136 height 20
click at [804, 436] on span "Next" at bounding box center [805, 435] width 18 height 10
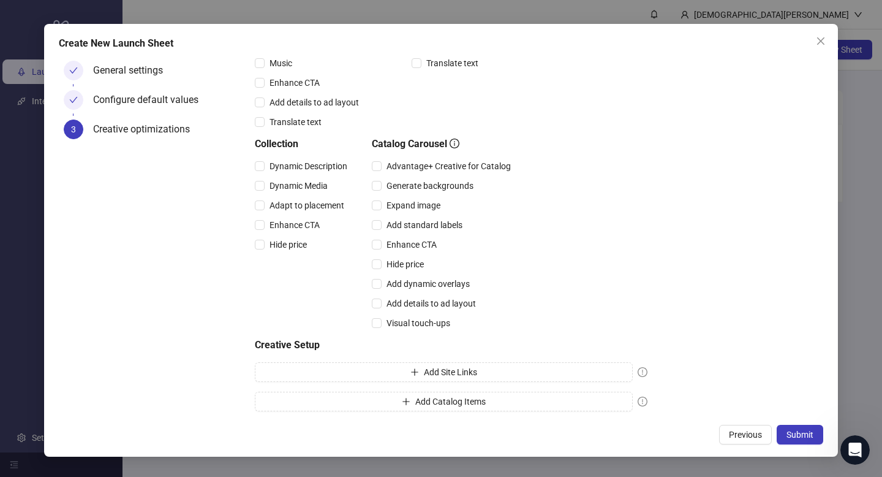
scroll to position [264, 0]
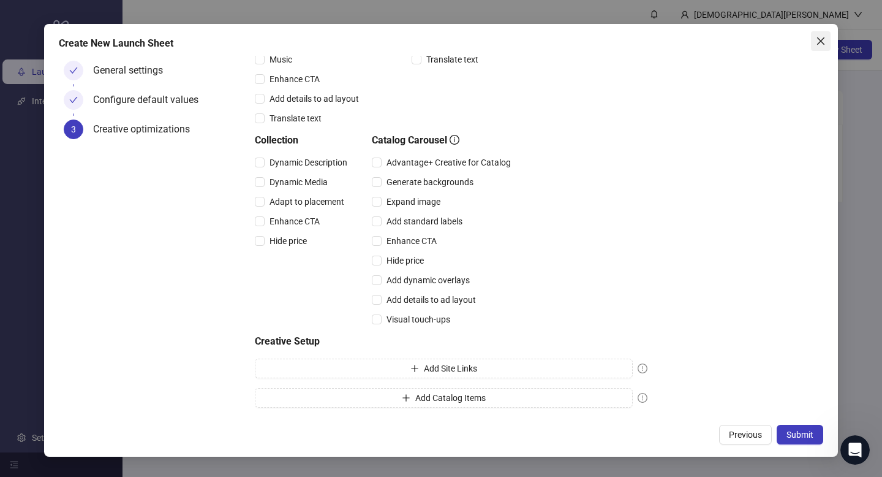
click at [824, 42] on icon "close" at bounding box center [821, 41] width 10 height 10
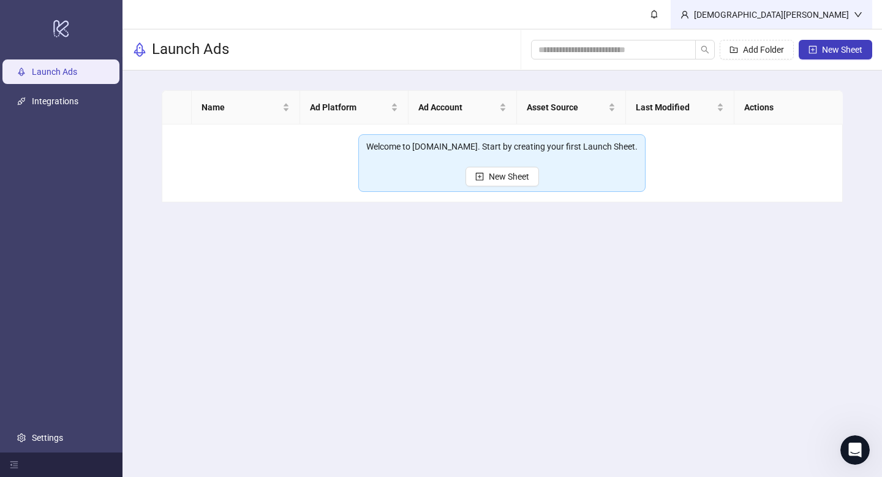
click at [827, 8] on div "[DEMOGRAPHIC_DATA][PERSON_NAME]" at bounding box center [771, 14] width 165 height 13
click at [722, 299] on main "Christian Xantus Launch Ads Add Folder New Sheet Name Ad Platform Ad Account As…" at bounding box center [503, 238] width 760 height 477
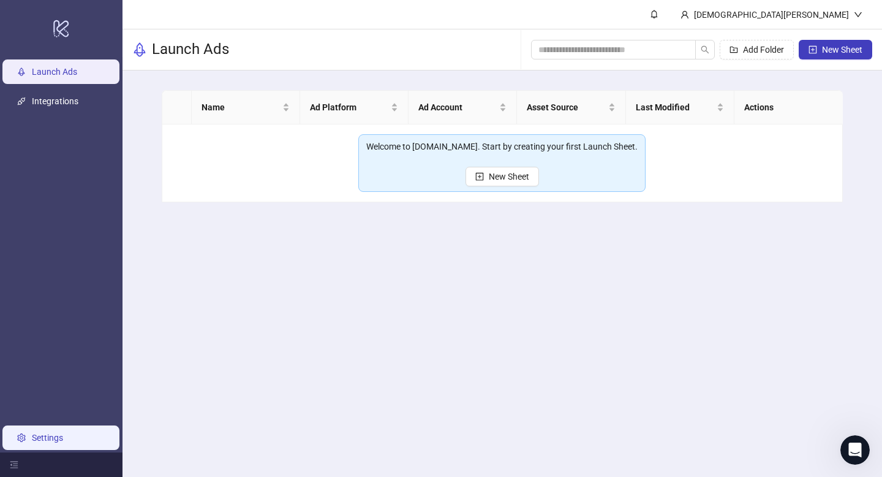
click at [50, 441] on link "Settings" at bounding box center [47, 438] width 31 height 10
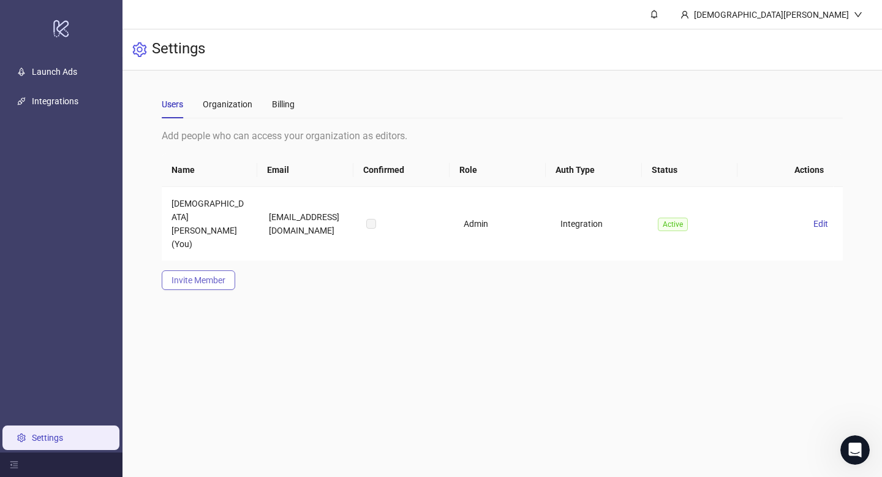
click at [202, 275] on span "Invite Member" at bounding box center [199, 280] width 54 height 10
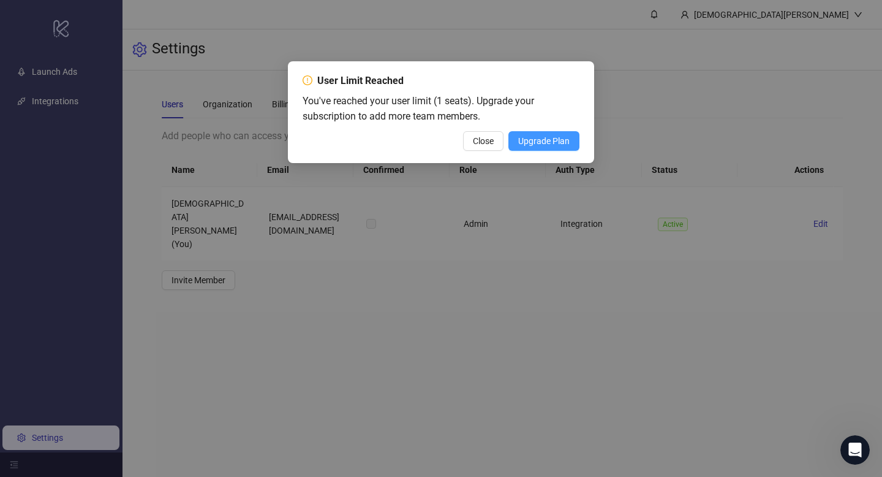
click at [547, 144] on span "Upgrade Plan" at bounding box center [543, 141] width 51 height 10
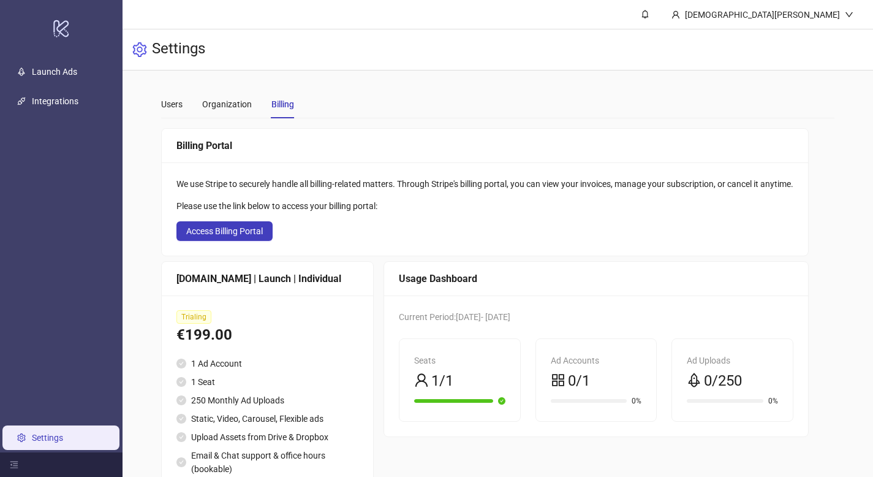
scroll to position [48, 0]
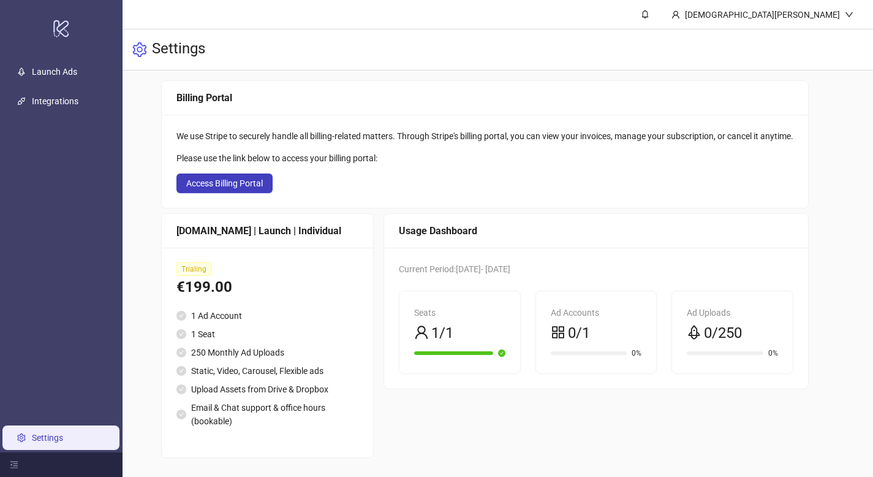
click at [201, 284] on div "€199.00" at bounding box center [267, 287] width 182 height 23
click at [248, 186] on span "Access Billing Portal" at bounding box center [224, 183] width 77 height 10
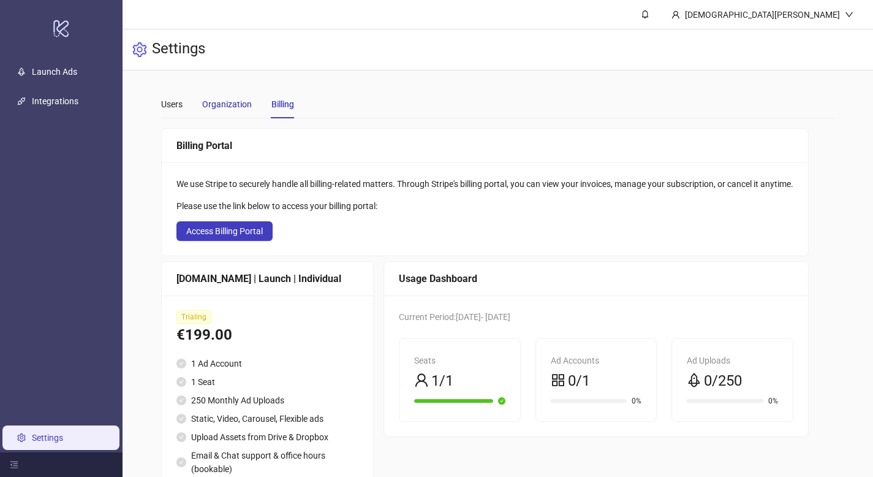
click at [235, 105] on div "Organization" at bounding box center [227, 103] width 50 height 13
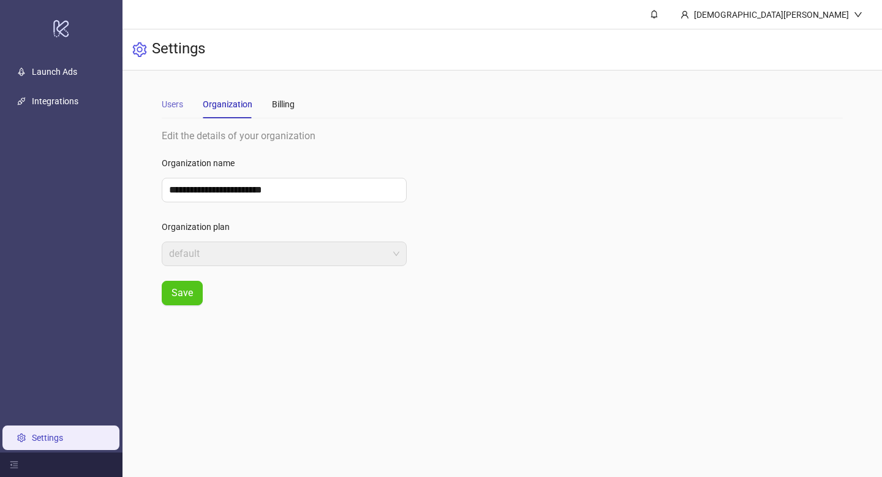
click at [170, 113] on div "Users" at bounding box center [172, 104] width 21 height 28
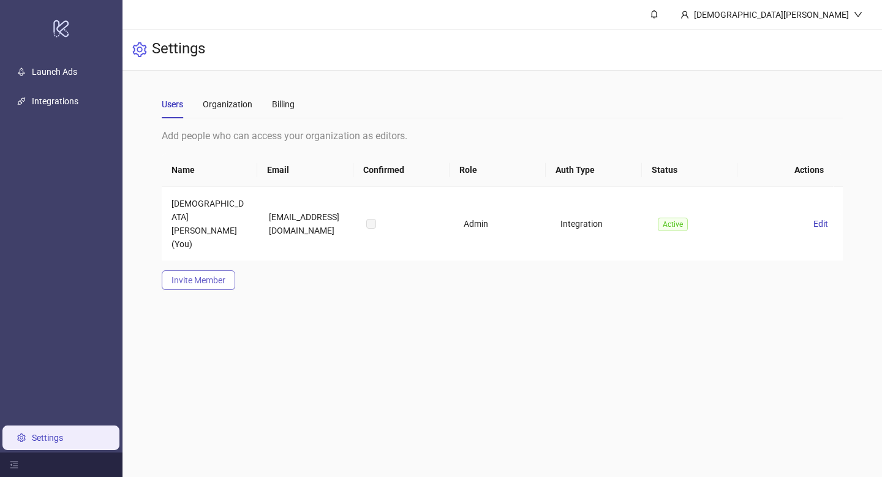
click at [218, 275] on span "Invite Member" at bounding box center [199, 280] width 54 height 10
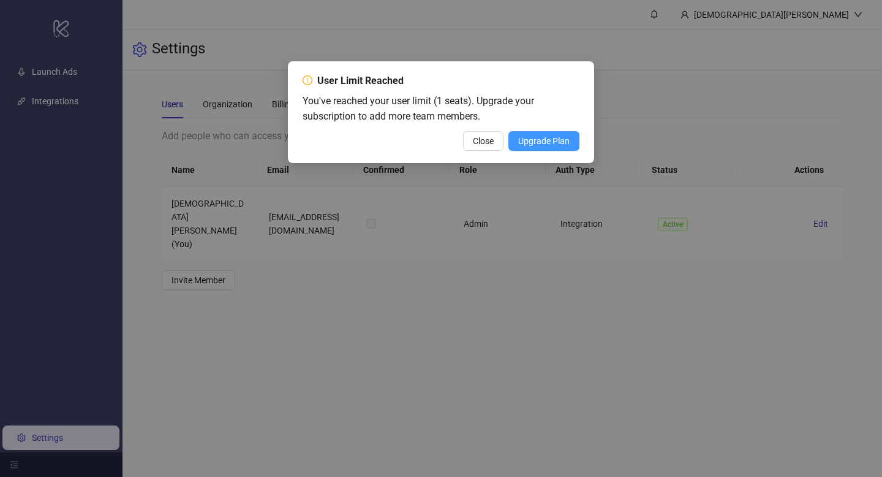
click at [541, 140] on span "Upgrade Plan" at bounding box center [543, 141] width 51 height 10
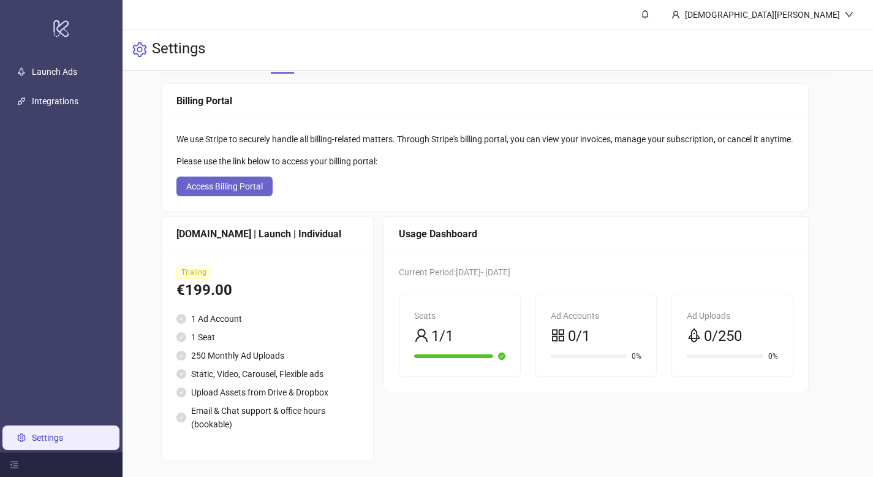
scroll to position [48, 0]
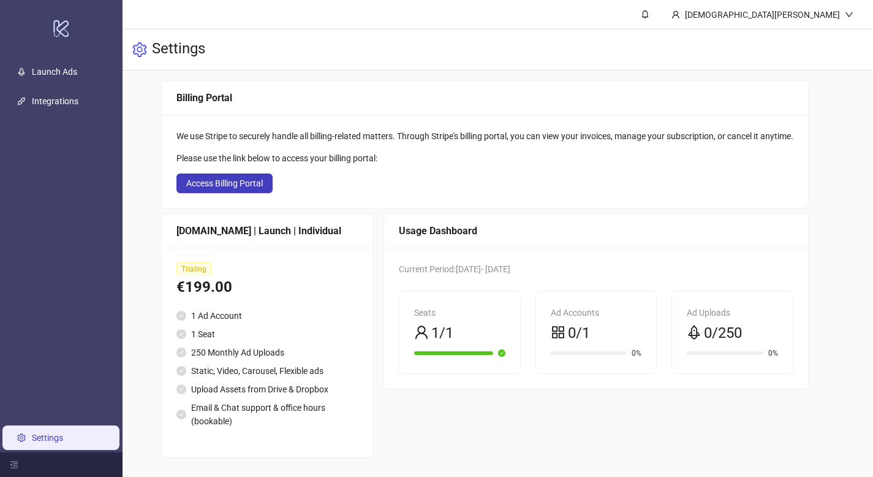
click at [466, 331] on div "1/1" at bounding box center [459, 333] width 91 height 23
click at [505, 356] on div at bounding box center [459, 353] width 91 height 12
click at [642, 352] on span "0%" at bounding box center [637, 352] width 10 height 7
click at [192, 414] on li "Email & Chat support & office hours (bookable)" at bounding box center [267, 414] width 182 height 27
click at [78, 105] on link "Integrations" at bounding box center [55, 101] width 47 height 10
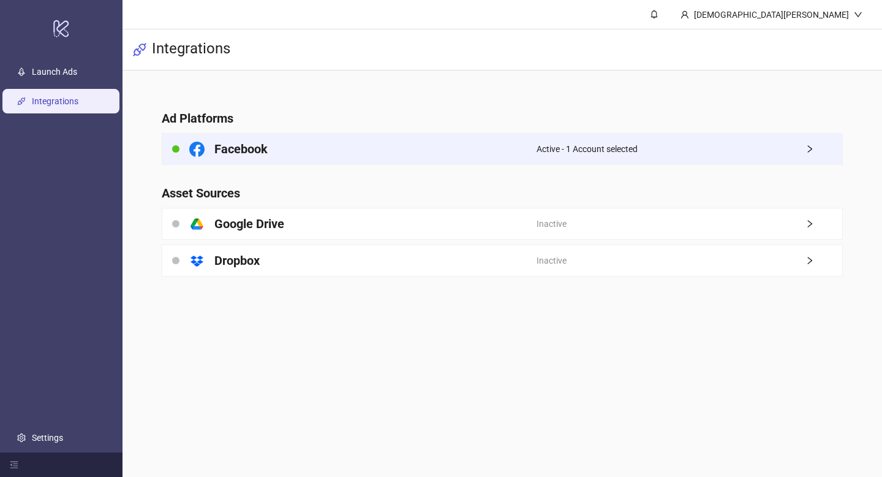
click at [326, 148] on div "Facebook" at bounding box center [349, 149] width 374 height 31
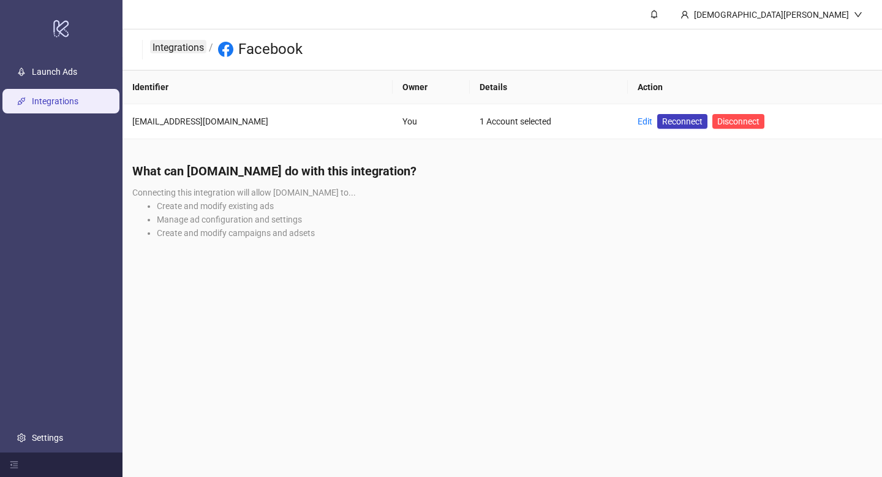
click at [172, 51] on link "Integrations" at bounding box center [178, 46] width 56 height 13
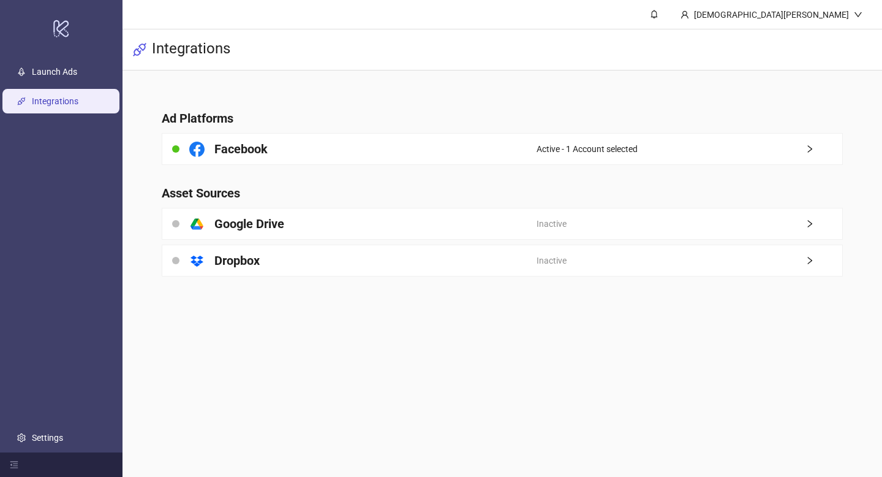
click at [285, 227] on div "platform/google_drive Google Drive" at bounding box center [349, 223] width 374 height 31
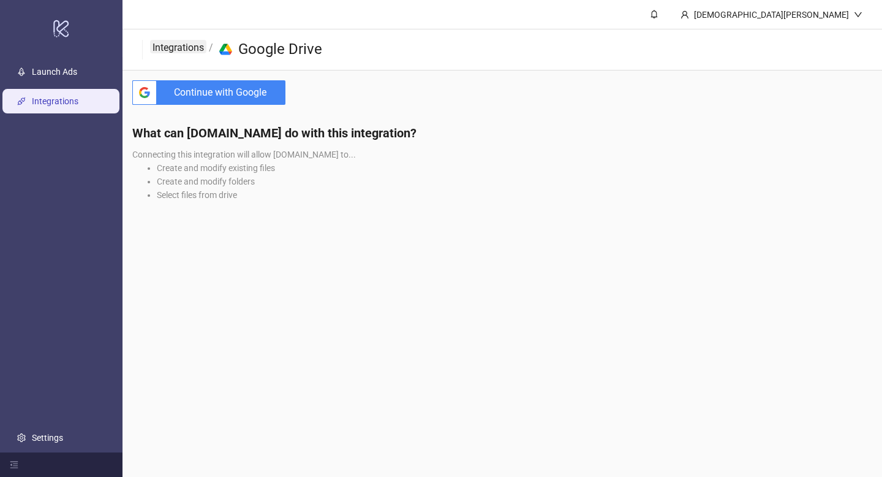
click at [186, 48] on link "Integrations" at bounding box center [178, 46] width 56 height 13
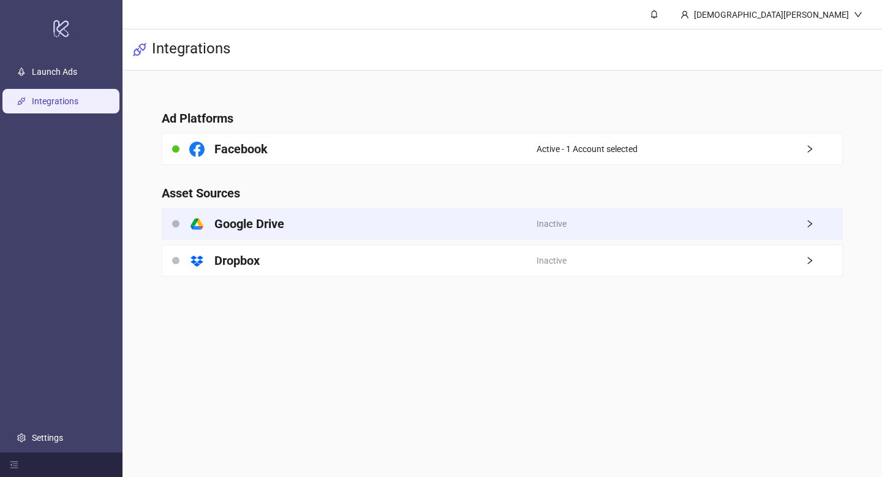
click at [324, 228] on div "platform/google_drive Google Drive" at bounding box center [349, 223] width 374 height 31
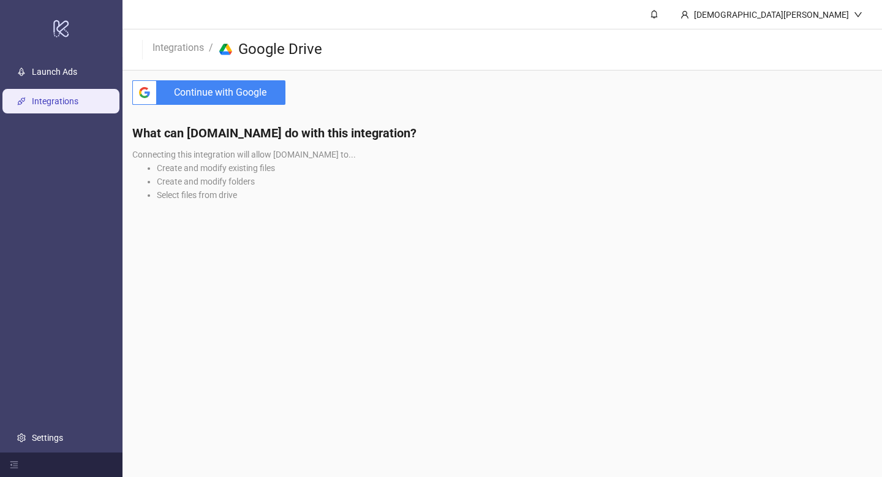
click at [225, 85] on span "Continue with Google" at bounding box center [224, 92] width 124 height 25
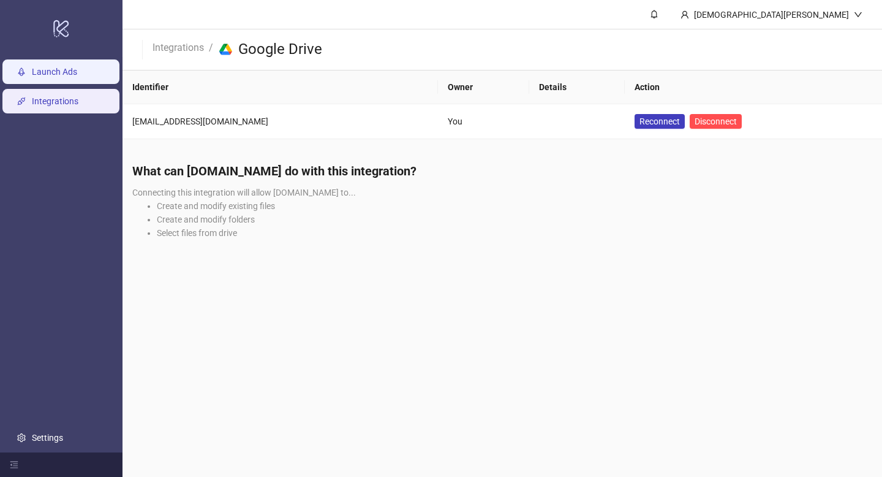
click at [77, 77] on link "Launch Ads" at bounding box center [54, 72] width 45 height 10
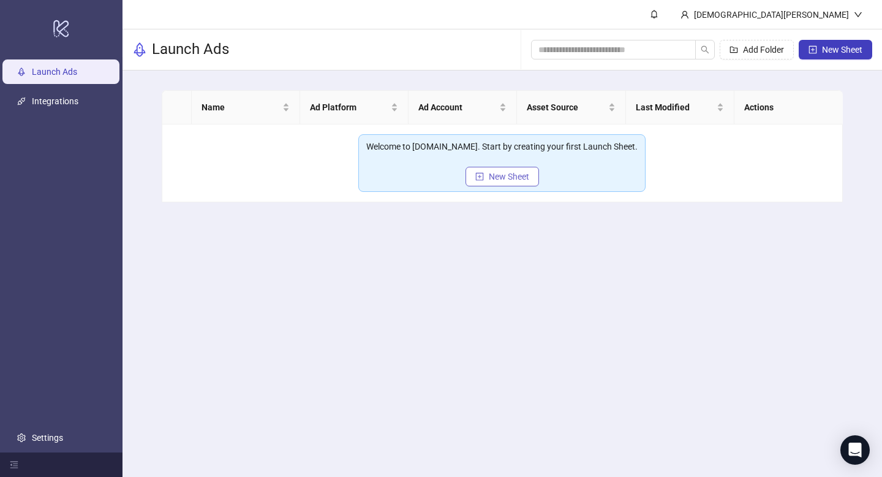
click at [506, 178] on span "New Sheet" at bounding box center [509, 177] width 40 height 10
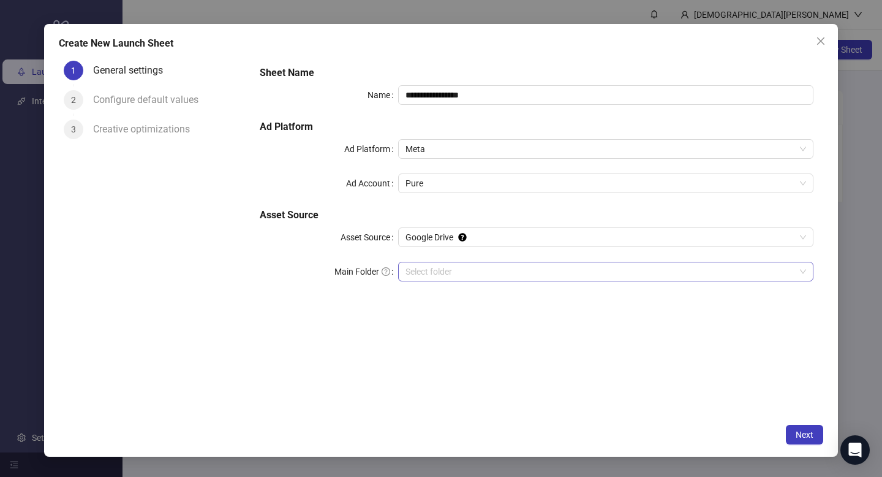
click at [512, 277] on input "Main Folder" at bounding box center [601, 271] width 390 height 18
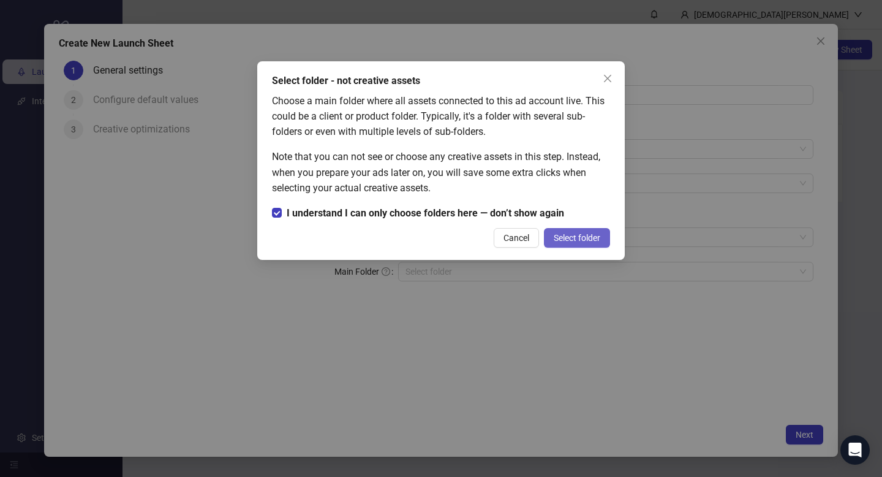
click at [583, 238] on span "Select folder" at bounding box center [577, 238] width 47 height 10
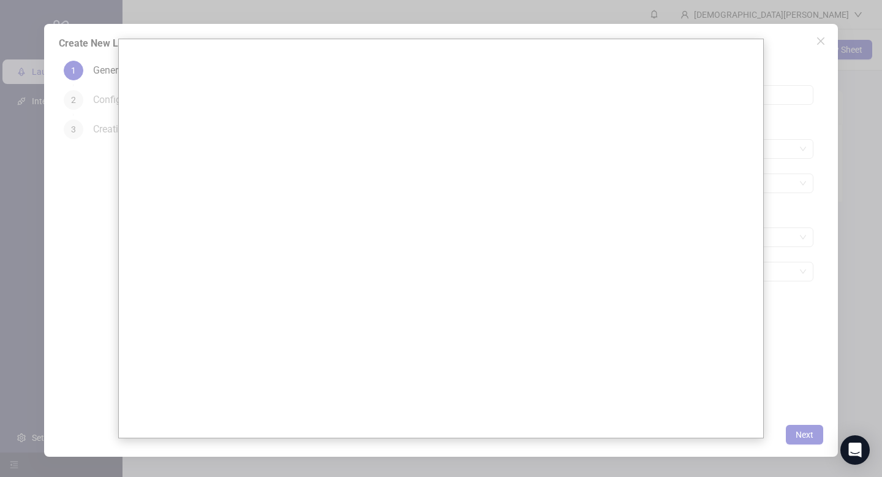
click at [798, 111] on div at bounding box center [441, 238] width 882 height 477
click at [824, 42] on div at bounding box center [441, 238] width 882 height 477
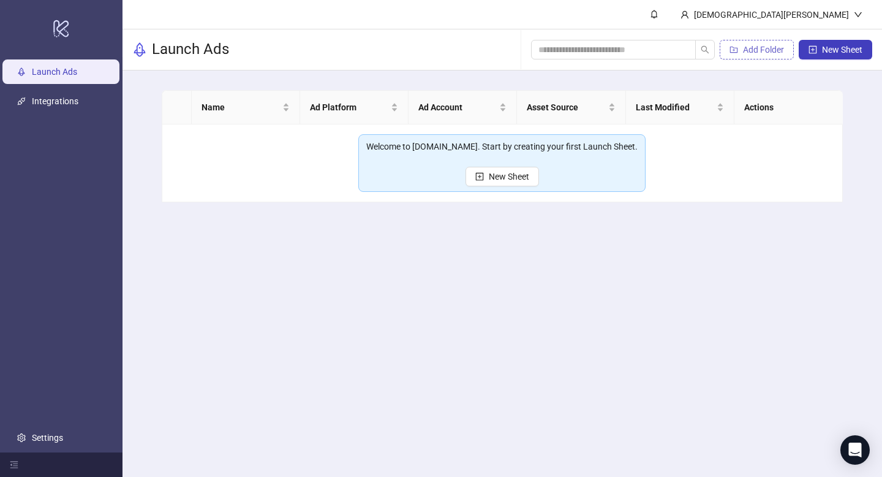
click at [773, 53] on span "Add Folder" at bounding box center [763, 50] width 41 height 10
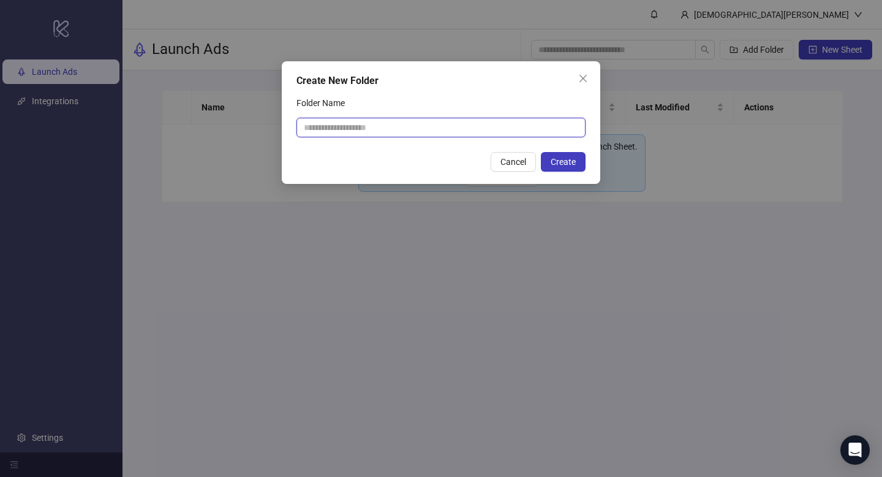
click at [522, 126] on input "Folder Name" at bounding box center [441, 128] width 289 height 20
click at [582, 86] on button "Close" at bounding box center [584, 79] width 20 height 20
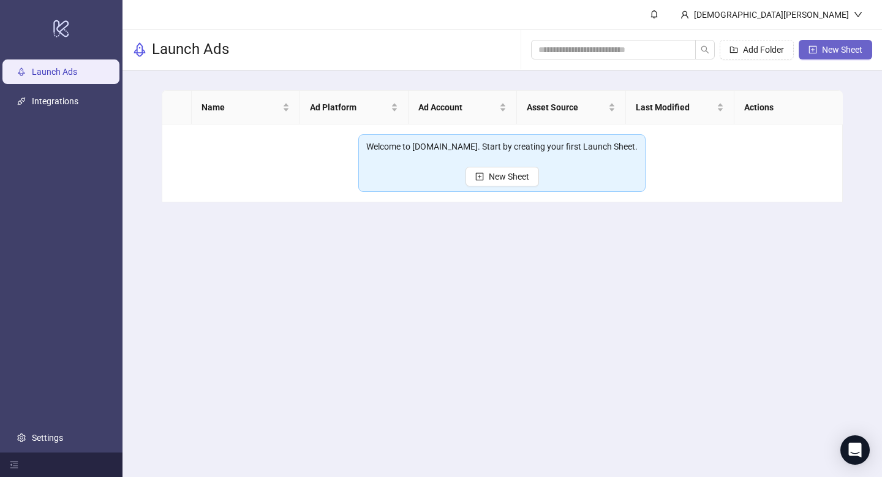
click at [819, 50] on button "New Sheet" at bounding box center [836, 50] width 74 height 20
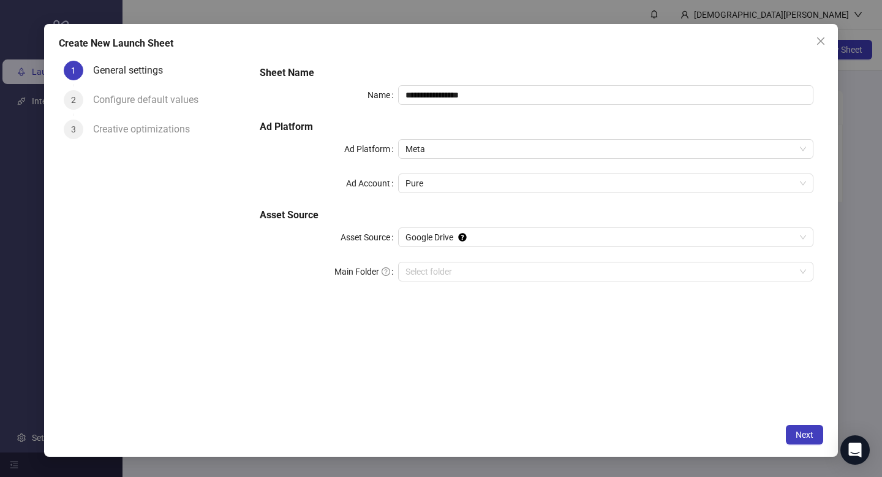
click at [502, 226] on div "**********" at bounding box center [537, 181] width 564 height 240
click at [504, 241] on span "Google Drive" at bounding box center [606, 237] width 401 height 18
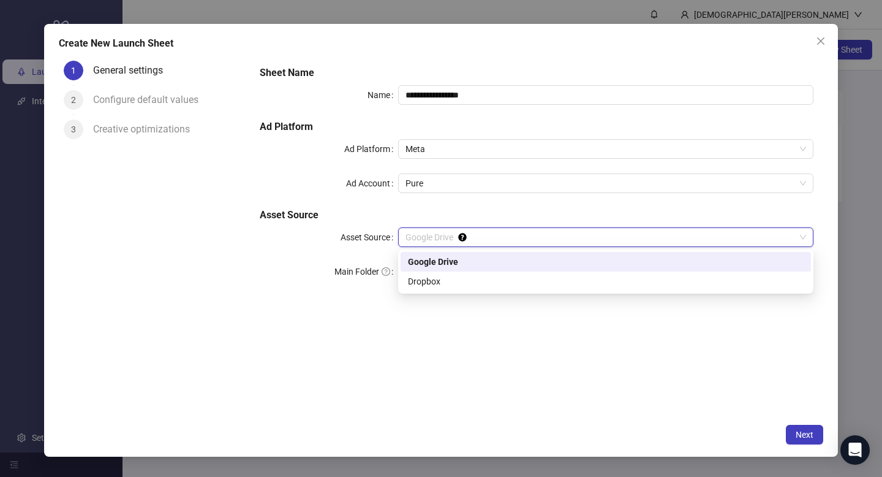
click at [440, 211] on h5 "Asset Source" at bounding box center [537, 215] width 554 height 15
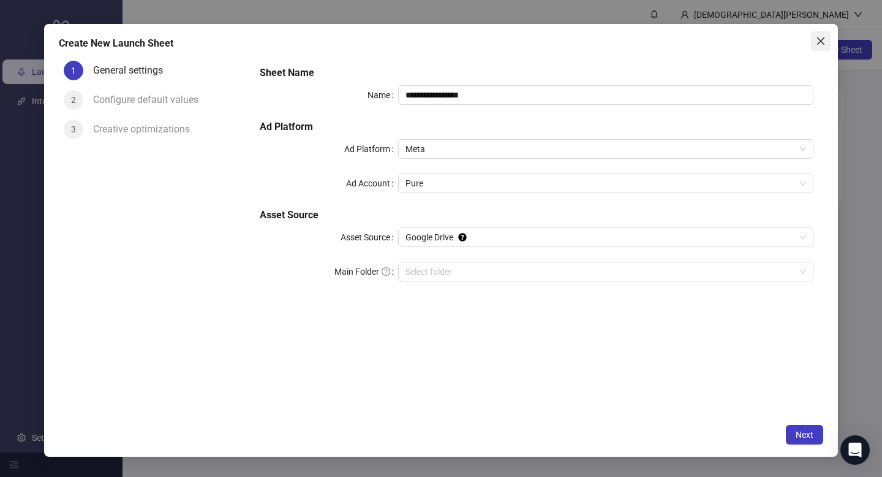
click at [823, 39] on icon "close" at bounding box center [821, 41] width 10 height 10
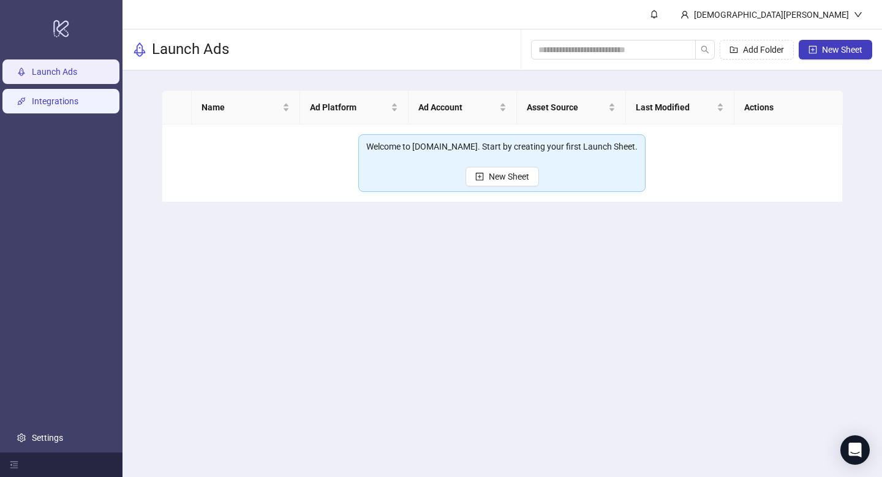
click at [65, 106] on link "Integrations" at bounding box center [55, 101] width 47 height 10
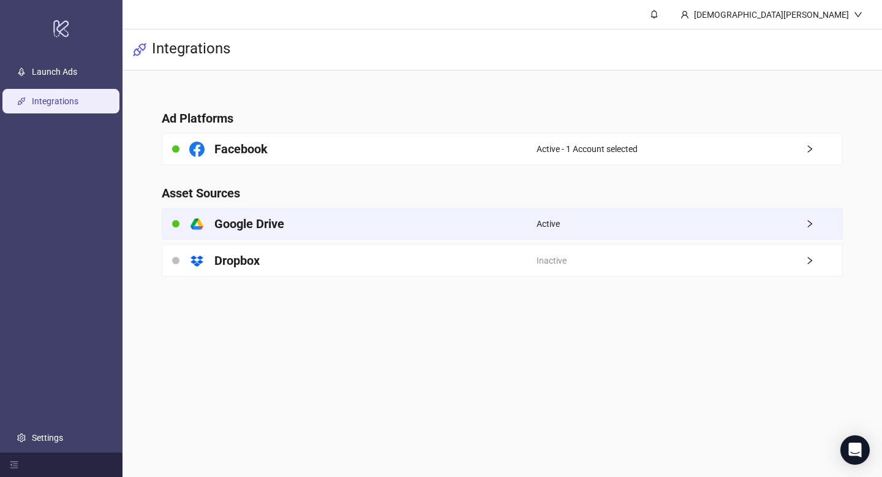
click at [359, 226] on div "platform/google_drive Google Drive" at bounding box center [349, 223] width 374 height 31
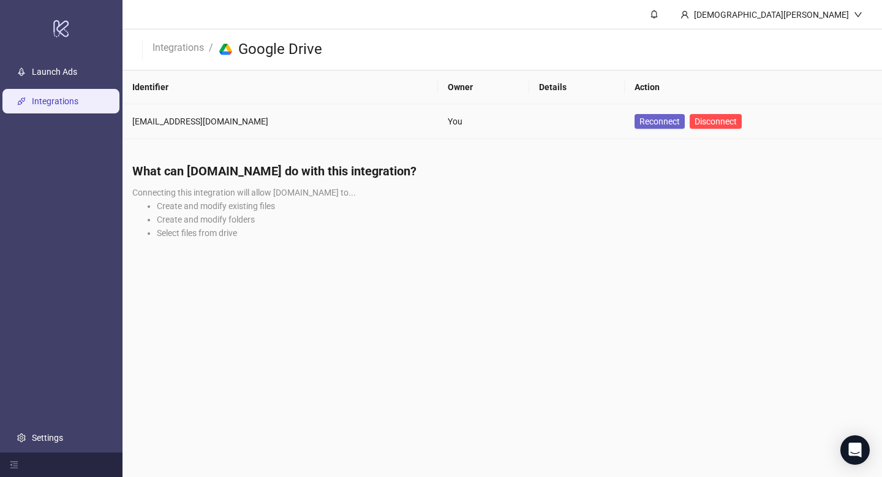
click at [640, 123] on span "Reconnect" at bounding box center [660, 121] width 40 height 10
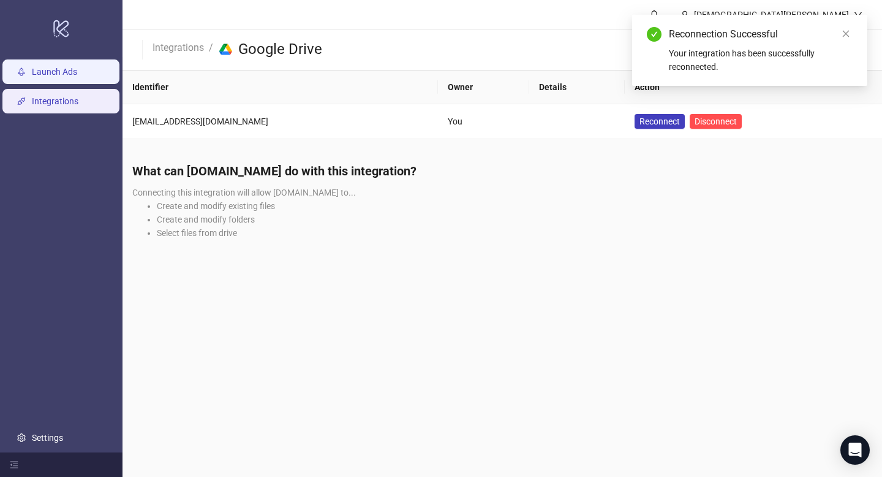
click at [77, 77] on link "Launch Ads" at bounding box center [54, 72] width 45 height 10
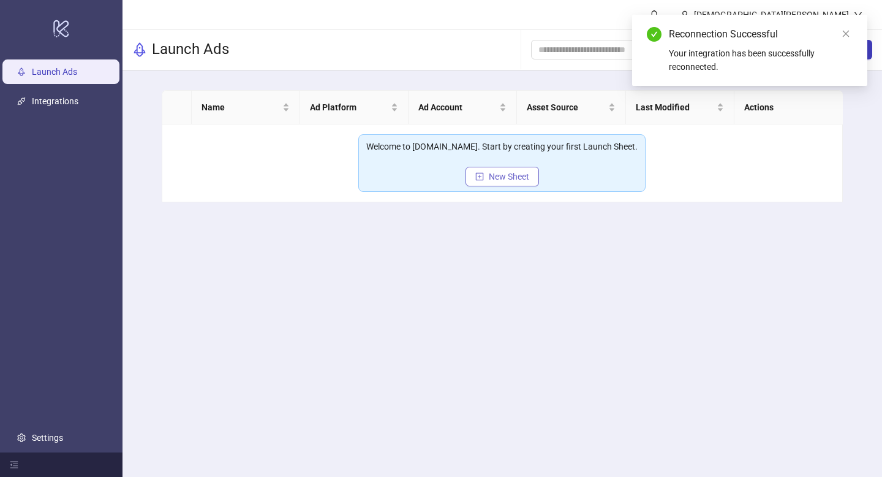
click at [503, 181] on span "New Sheet" at bounding box center [509, 177] width 40 height 10
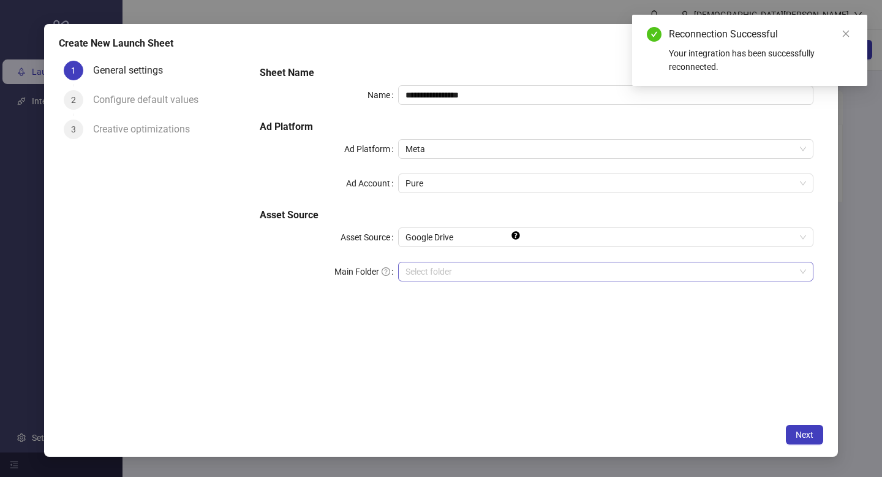
click at [453, 267] on input "Main Folder" at bounding box center [601, 271] width 390 height 18
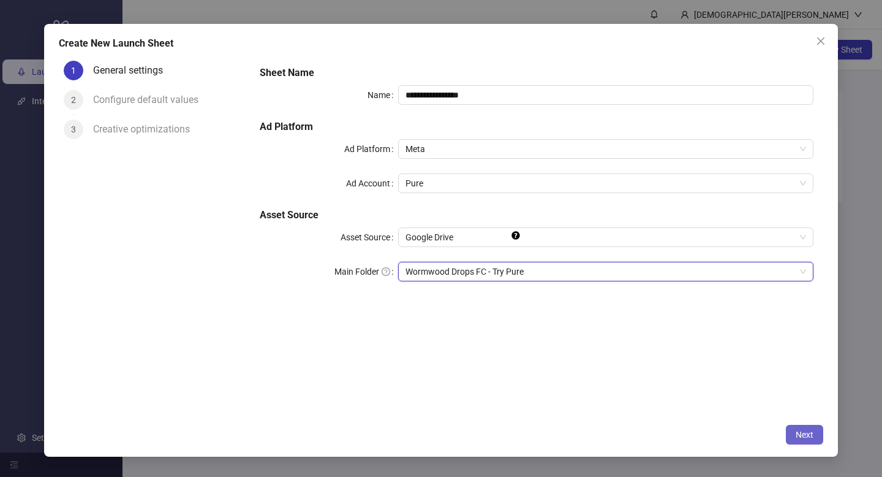
click at [813, 430] on span "Next" at bounding box center [805, 435] width 18 height 10
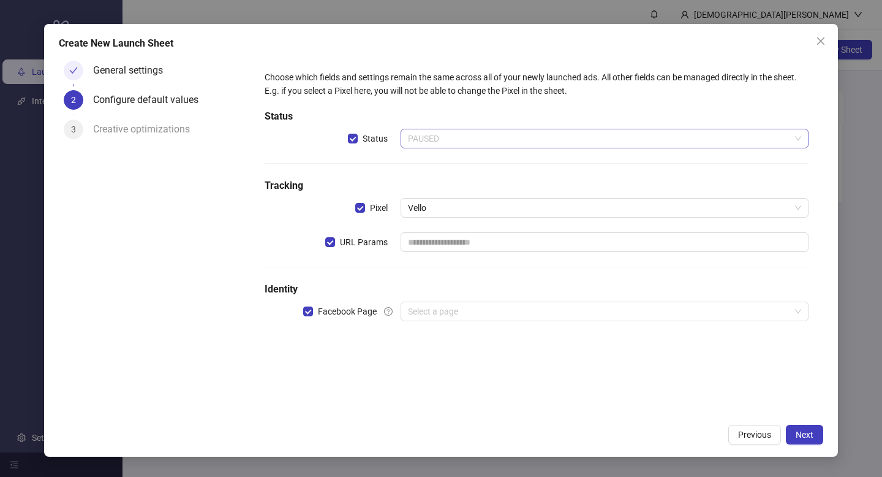
click at [442, 137] on span "PAUSED" at bounding box center [604, 138] width 393 height 18
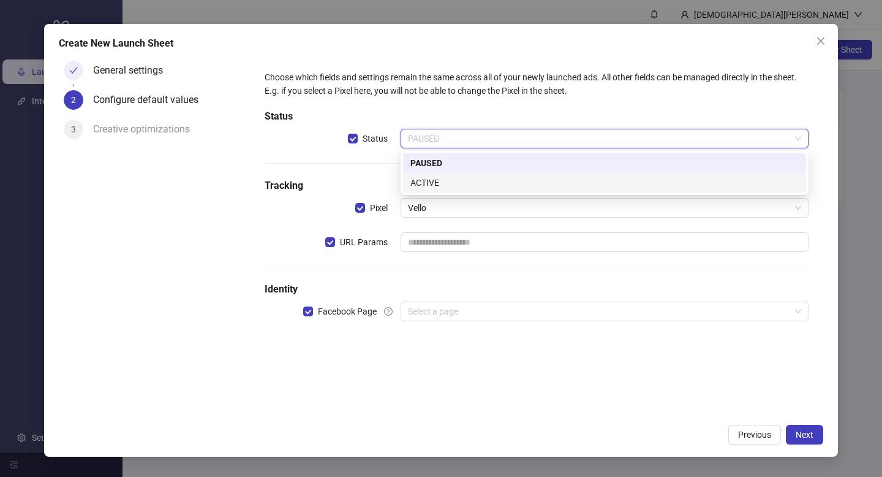
click at [441, 182] on div "ACTIVE" at bounding box center [605, 182] width 389 height 13
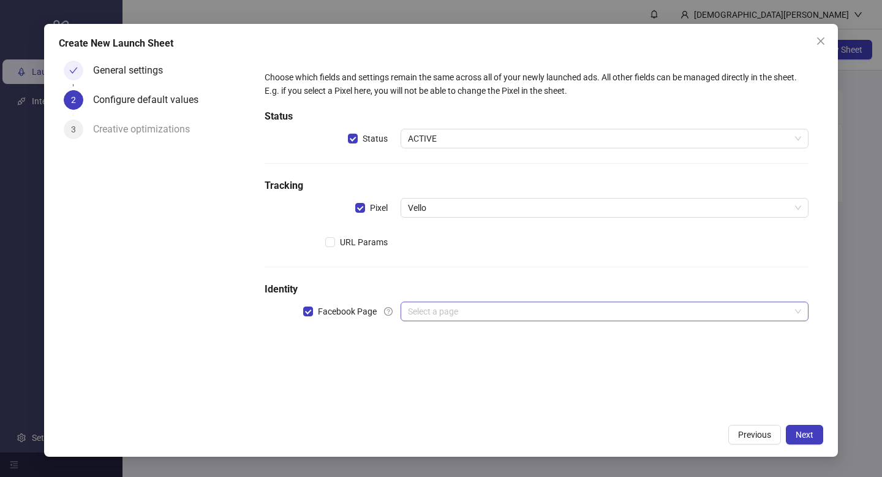
click at [450, 313] on input "search" at bounding box center [599, 311] width 382 height 18
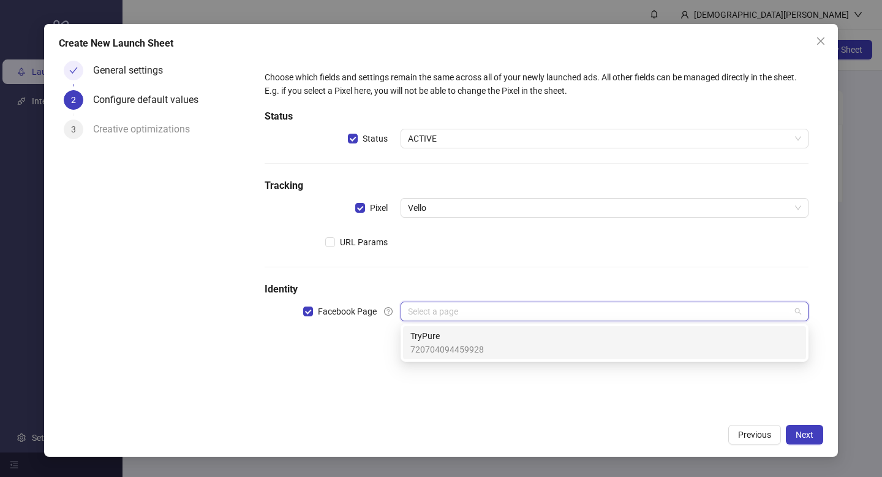
click at [444, 339] on span "TryPure" at bounding box center [448, 335] width 74 height 13
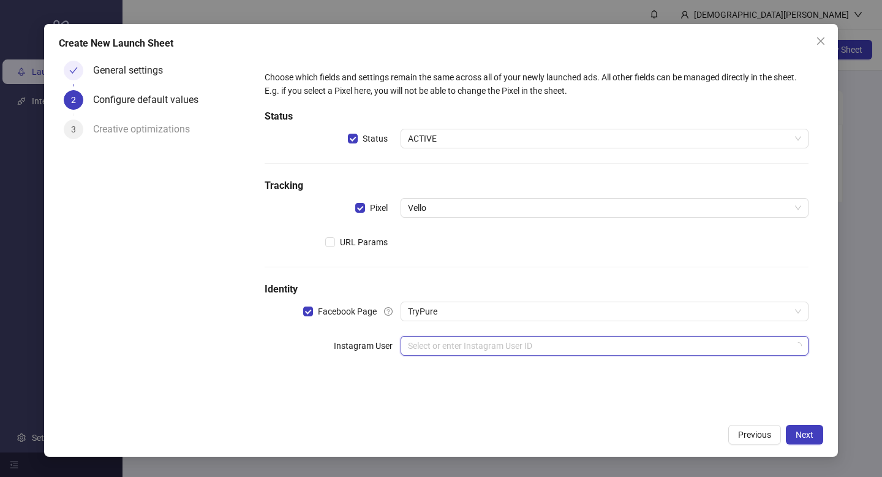
click at [441, 351] on input "search" at bounding box center [599, 345] width 382 height 18
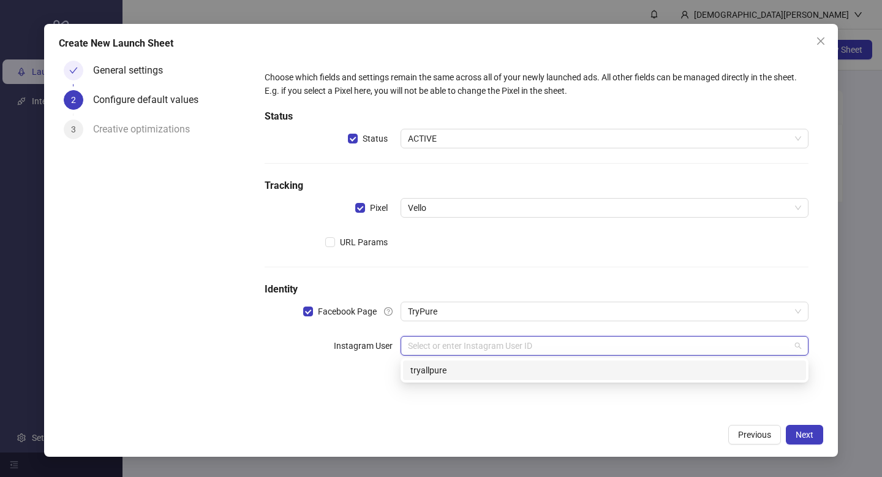
click at [446, 370] on div "tryallpure" at bounding box center [605, 369] width 389 height 13
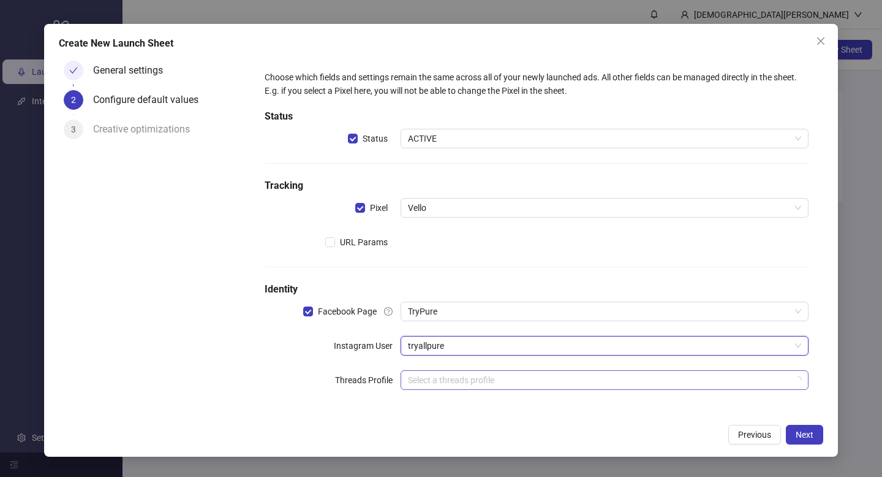
click at [506, 381] on input "search" at bounding box center [599, 380] width 382 height 18
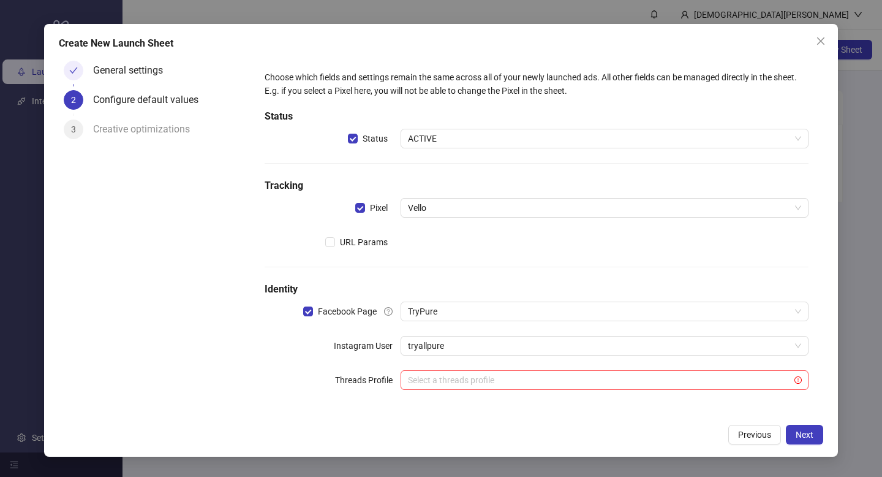
click at [298, 417] on form "Choose which fields and settings remain the same across all of your newly launc…" at bounding box center [537, 237] width 574 height 363
click at [795, 432] on button "Next" at bounding box center [804, 435] width 37 height 20
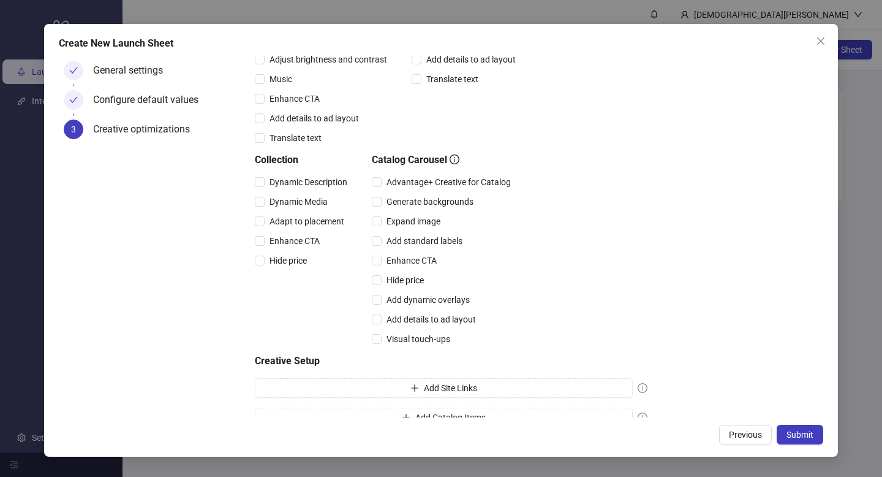
scroll to position [264, 0]
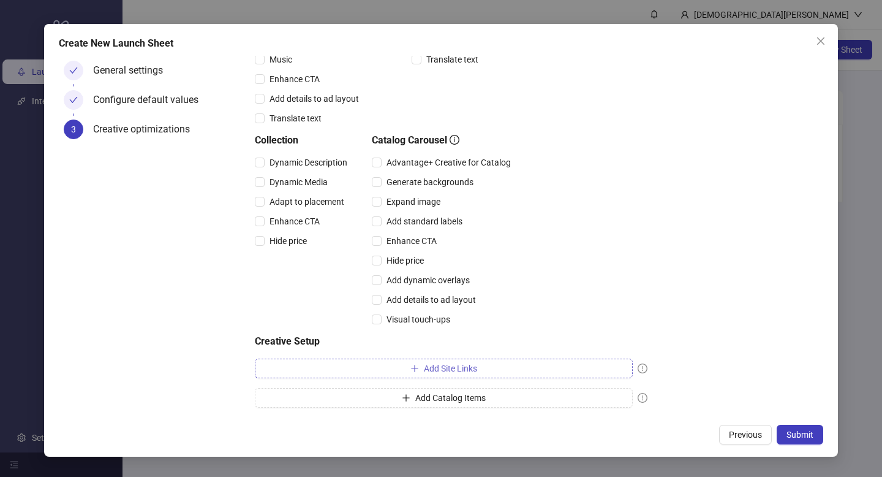
click at [522, 364] on button "Add Site Links" at bounding box center [444, 369] width 378 height 20
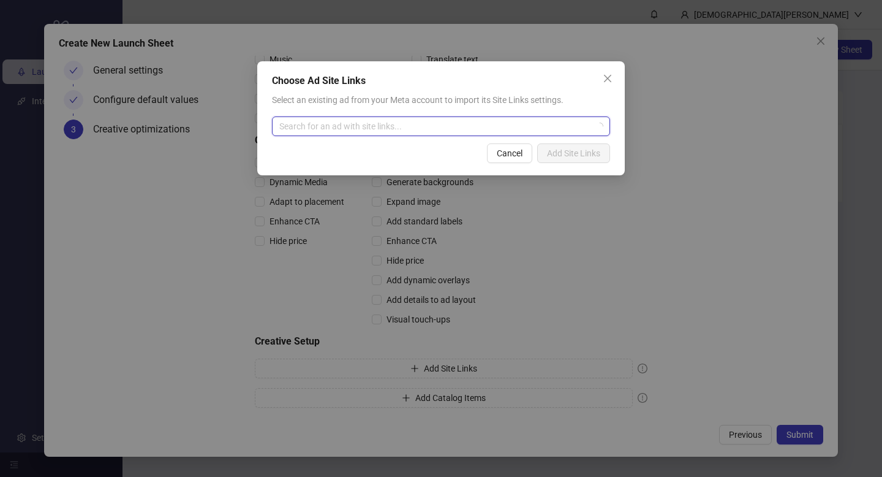
click at [409, 129] on input "search" at bounding box center [435, 126] width 313 height 18
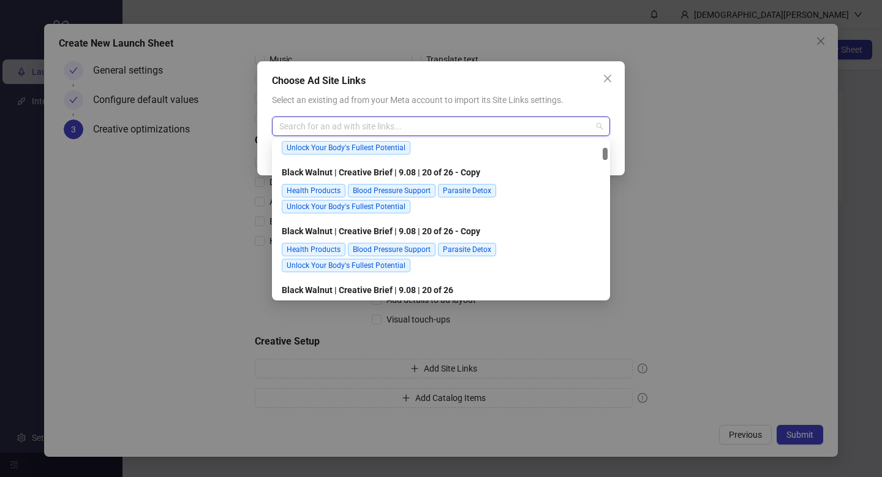
scroll to position [0, 0]
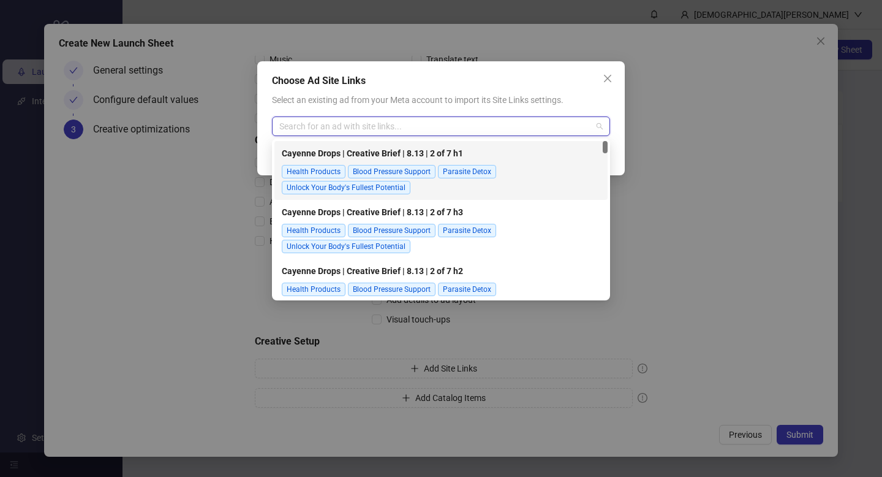
click at [574, 86] on div "Choose Ad Site Links" at bounding box center [441, 81] width 338 height 15
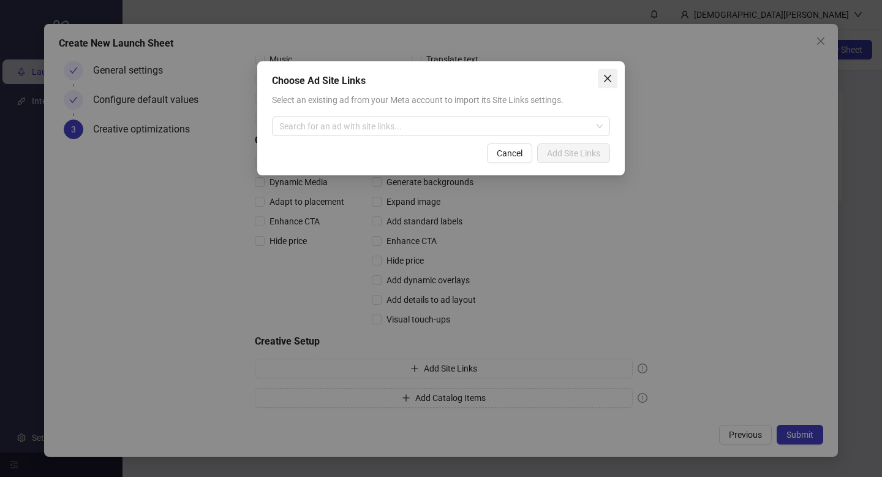
click at [607, 78] on icon "close" at bounding box center [608, 79] width 10 height 10
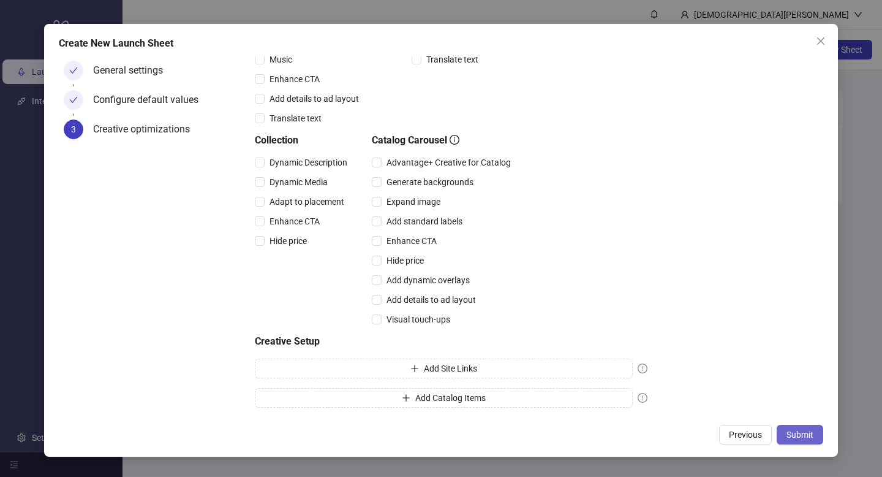
click at [792, 431] on span "Submit" at bounding box center [800, 435] width 27 height 10
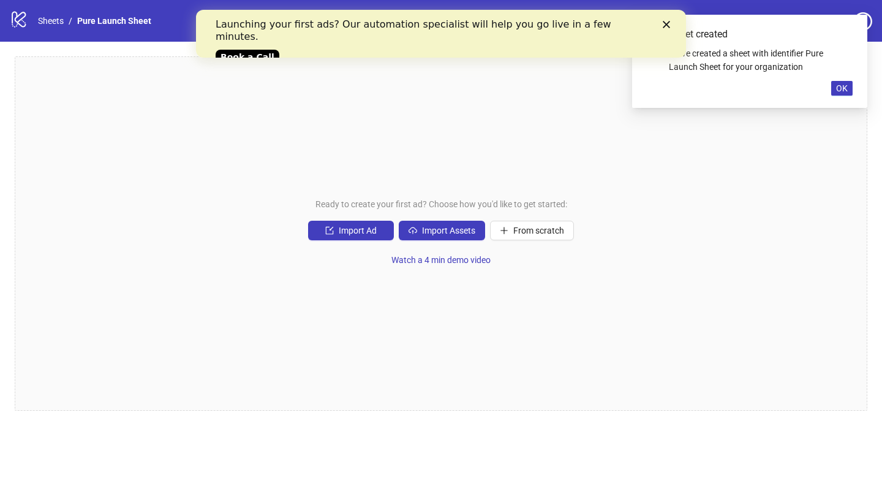
click at [667, 26] on icon "Close" at bounding box center [666, 24] width 7 height 7
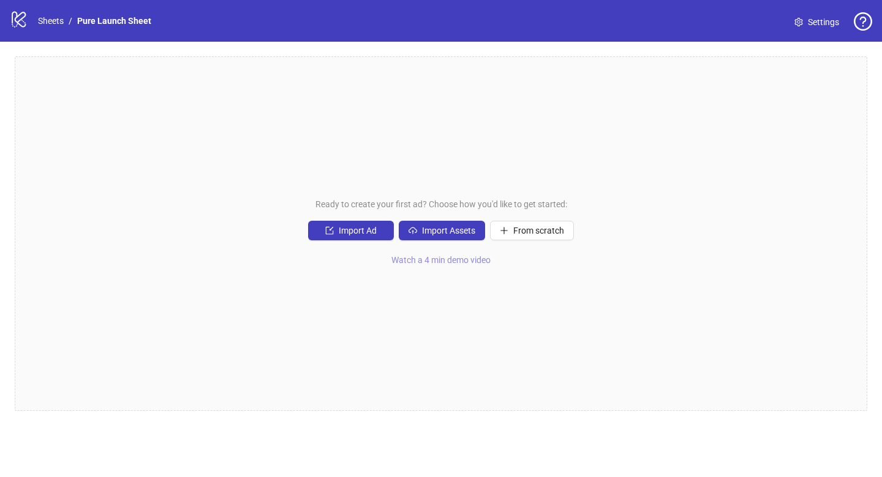
click at [438, 261] on span "Watch a 4 min demo video" at bounding box center [441, 260] width 99 height 10
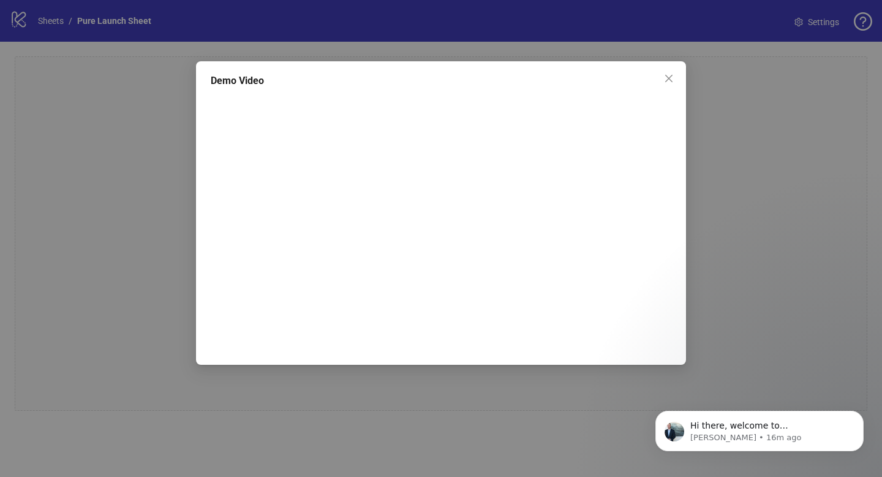
click at [57, 174] on div "Demo Video" at bounding box center [441, 238] width 882 height 477
click at [671, 80] on icon "close" at bounding box center [669, 78] width 7 height 7
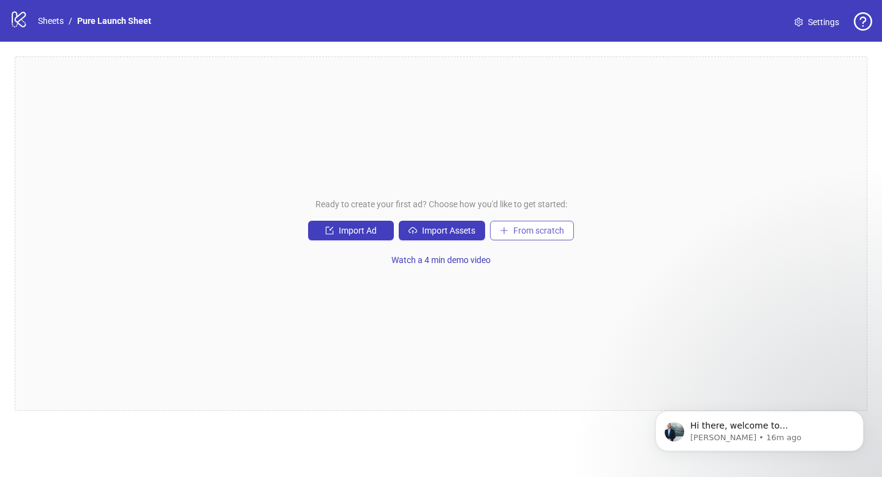
click at [547, 238] on button "From scratch" at bounding box center [532, 231] width 84 height 20
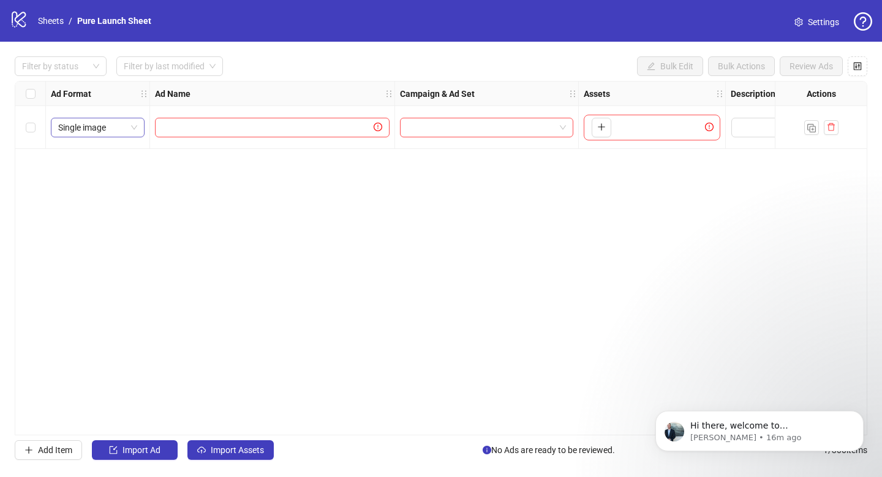
click at [132, 130] on span "Single image" at bounding box center [97, 127] width 79 height 18
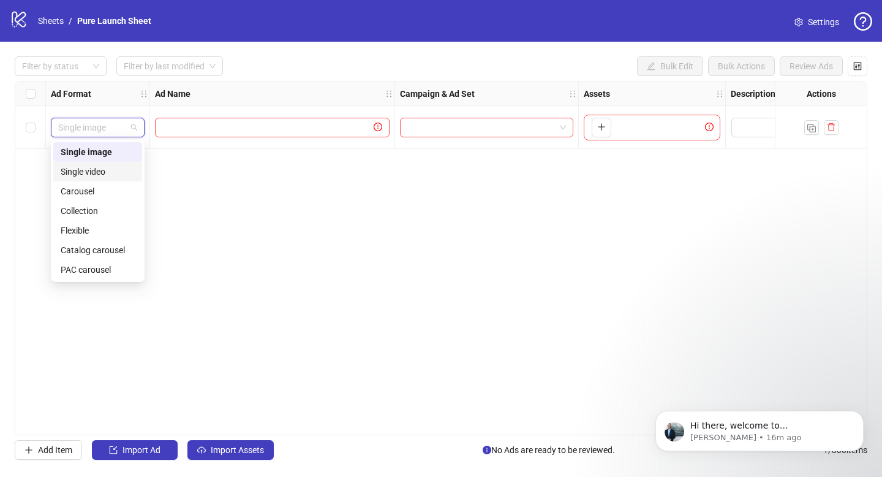
click at [113, 174] on div "Single video" at bounding box center [98, 171] width 74 height 13
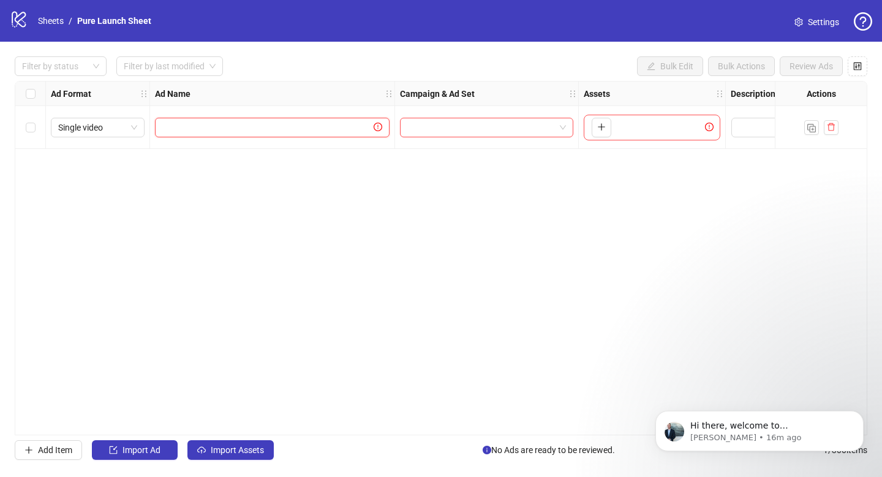
click at [245, 127] on input "text" at bounding box center [266, 127] width 209 height 13
click at [153, 447] on span "Import Ad" at bounding box center [142, 450] width 38 height 10
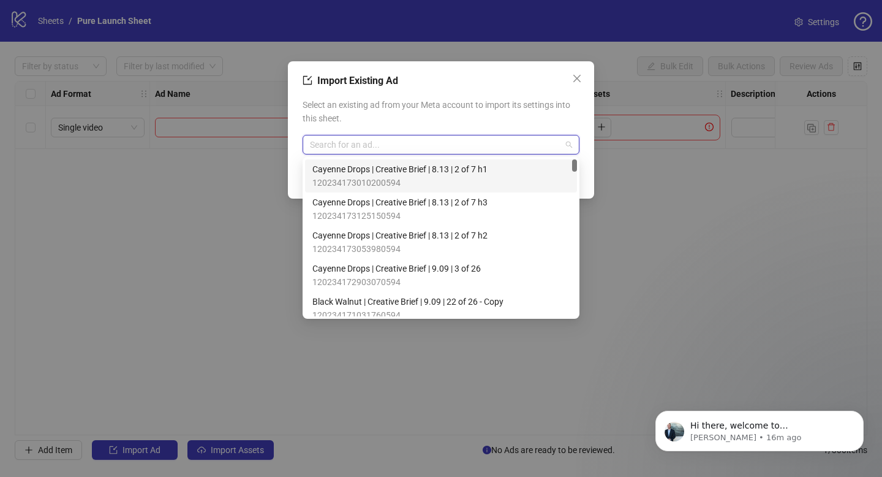
click at [412, 146] on input "search" at bounding box center [435, 144] width 251 height 18
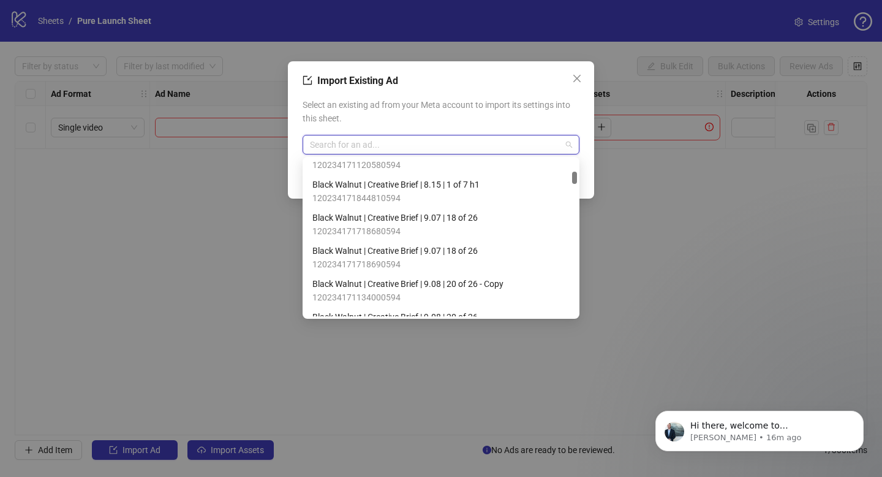
scroll to position [514, 0]
click at [577, 83] on button "Close" at bounding box center [577, 79] width 20 height 20
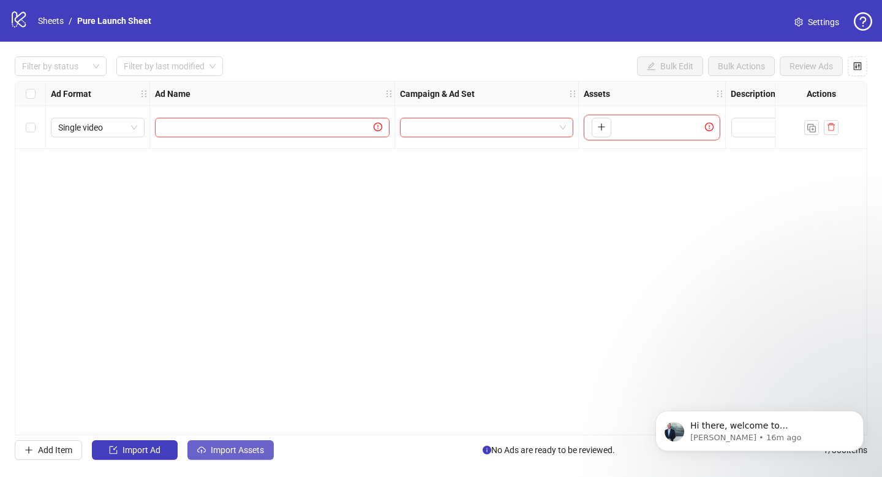
click at [224, 452] on span "Import Assets" at bounding box center [237, 450] width 53 height 10
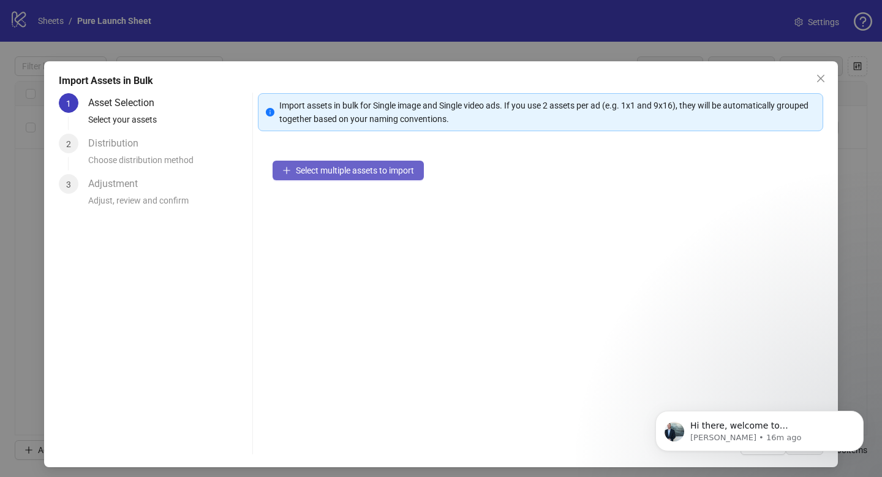
click at [384, 171] on span "Select multiple assets to import" at bounding box center [355, 170] width 118 height 10
click at [121, 148] on div "Distribution" at bounding box center [118, 144] width 60 height 20
click at [816, 80] on icon "close" at bounding box center [821, 79] width 10 height 10
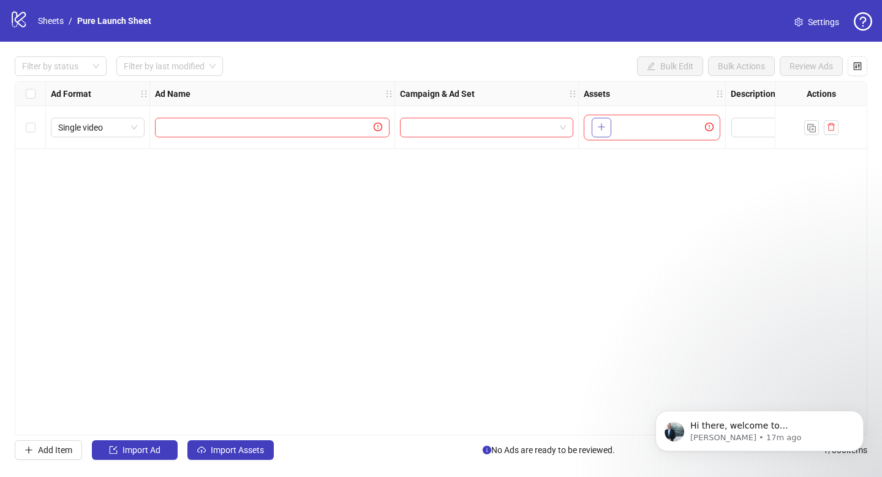
click at [601, 129] on icon "plus" at bounding box center [602, 127] width 9 height 9
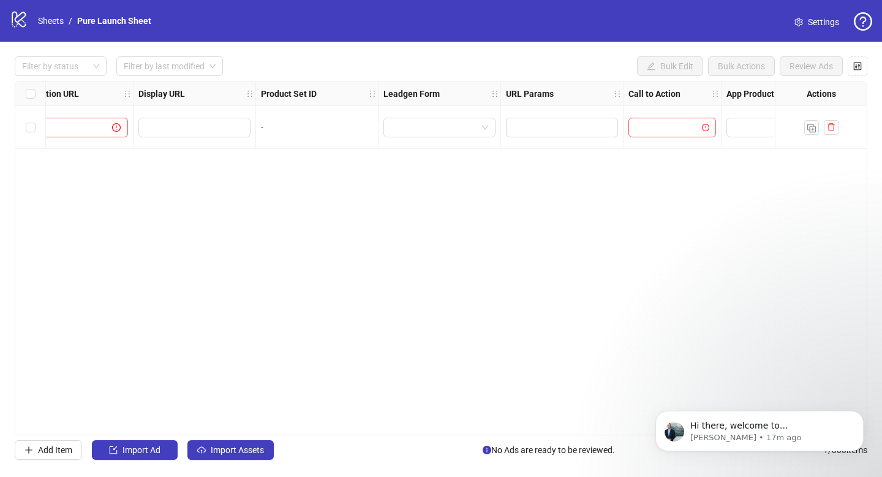
scroll to position [0, 1275]
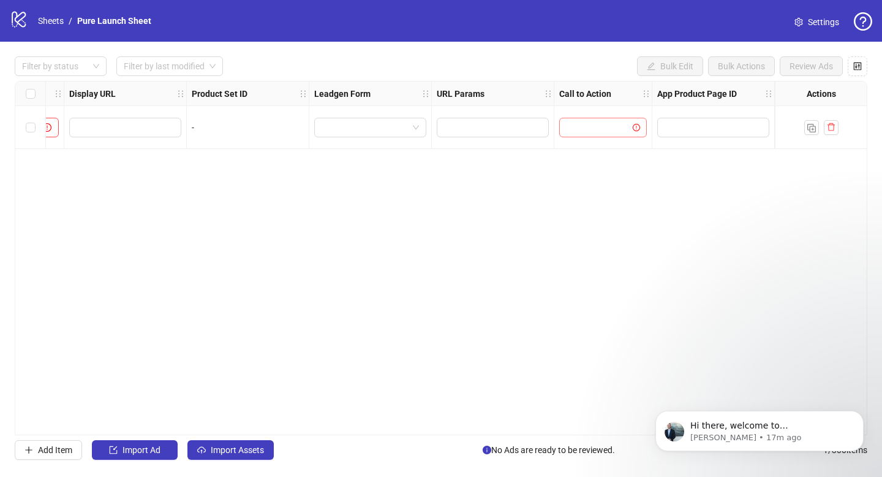
click at [593, 126] on input "search" at bounding box center [598, 127] width 62 height 18
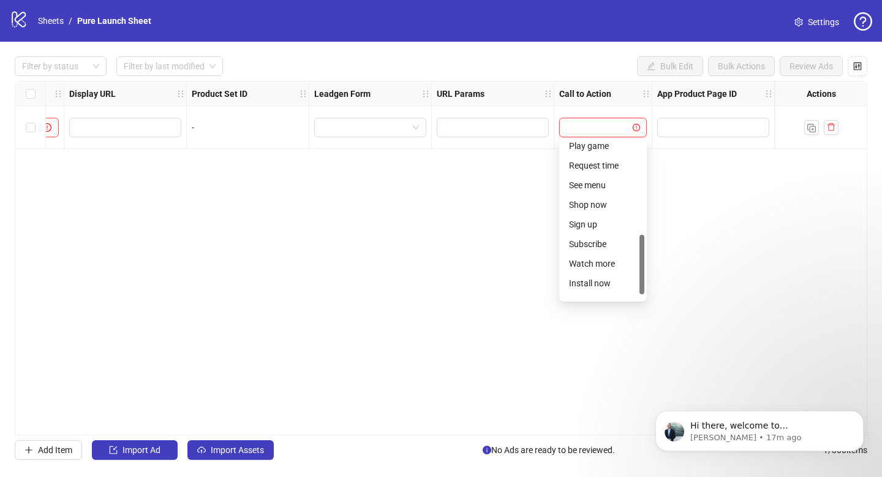
scroll to position [255, 0]
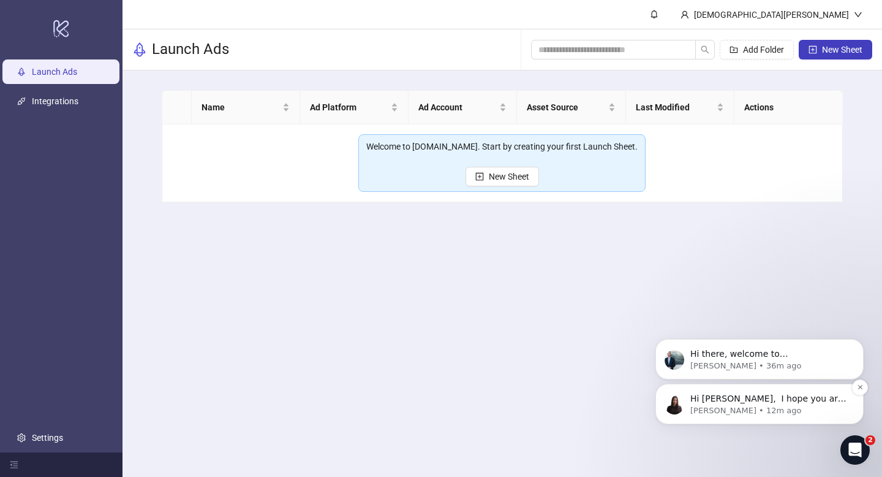
click at [776, 398] on p "Hi [PERSON_NAME], ​ I hope you are well - thanks for reaching out. Currently, […" at bounding box center [770, 399] width 158 height 12
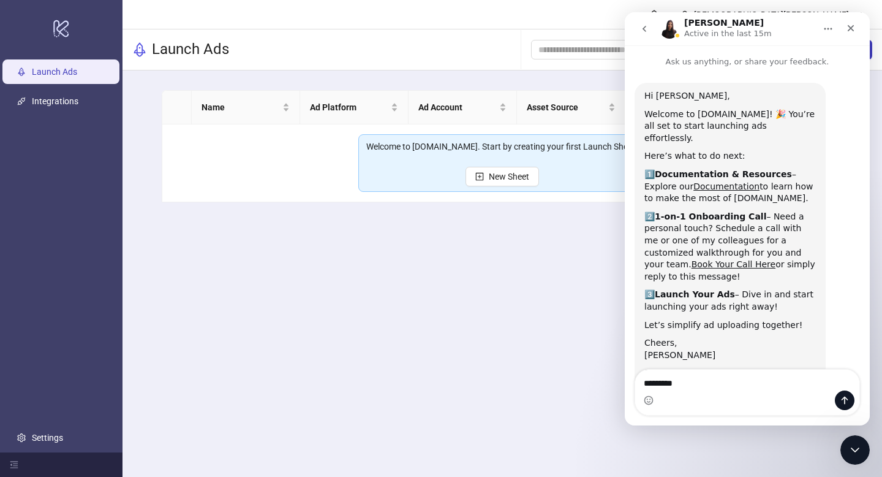
type textarea "**********"
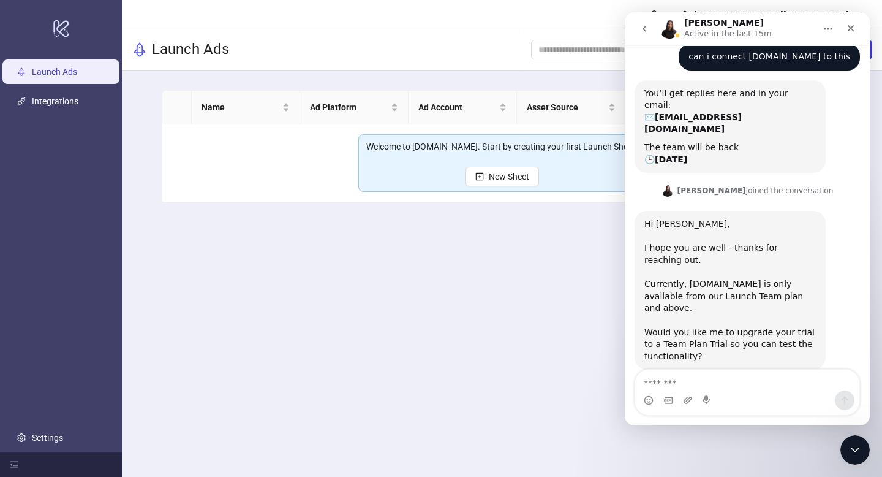
scroll to position [391, 0]
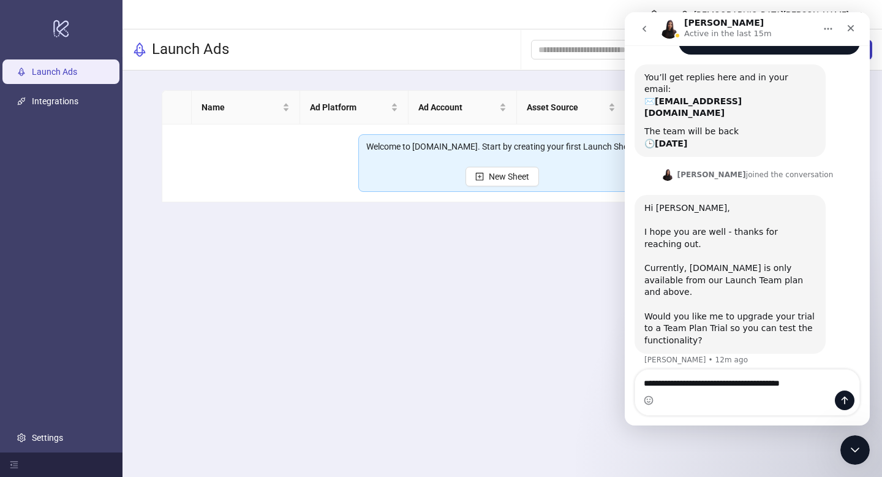
click at [765, 382] on textarea "**********" at bounding box center [748, 380] width 224 height 21
type textarea "**********"
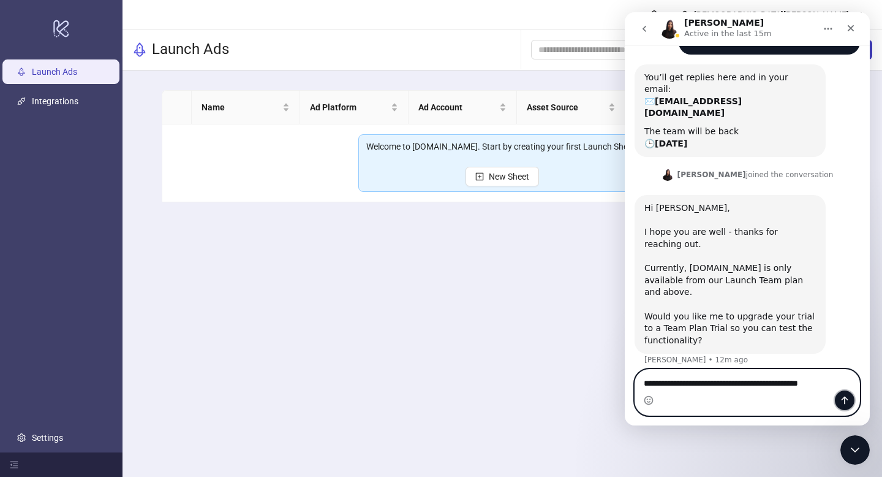
click at [842, 399] on icon "Send a message…" at bounding box center [845, 400] width 7 height 8
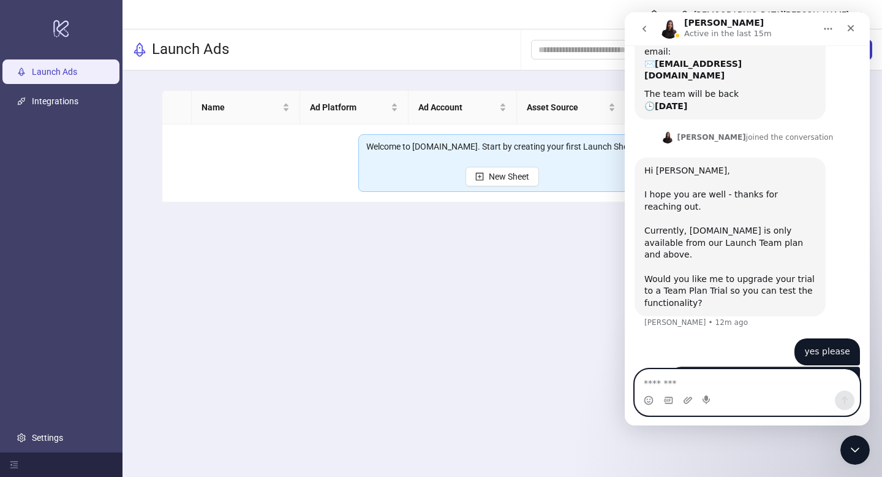
scroll to position [431, 0]
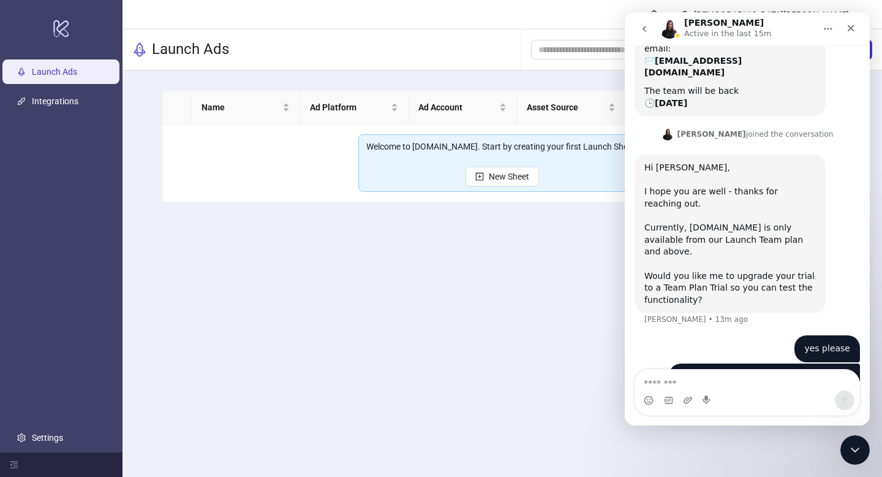
click at [708, 31] on p "Active in the last 15m" at bounding box center [729, 34] width 88 height 12
click at [14, 464] on icon "menu-fold" at bounding box center [14, 464] width 9 height 9
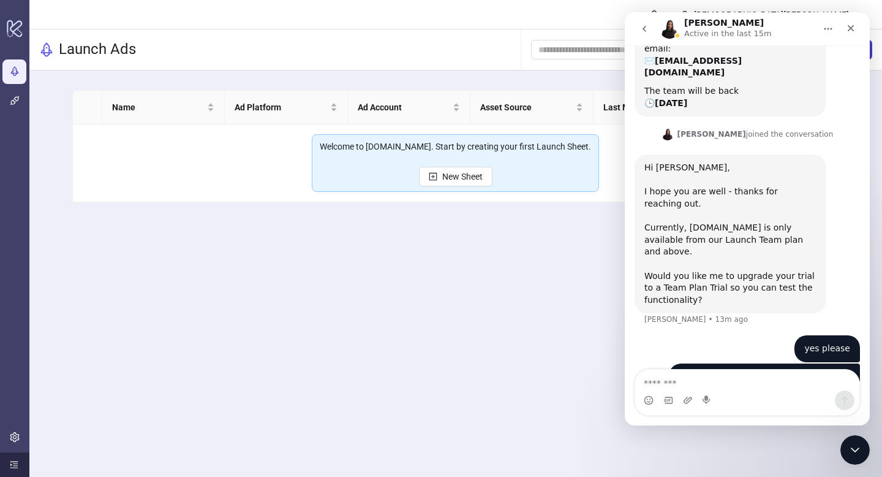
click at [14, 464] on icon "menu-unfold" at bounding box center [14, 464] width 9 height 9
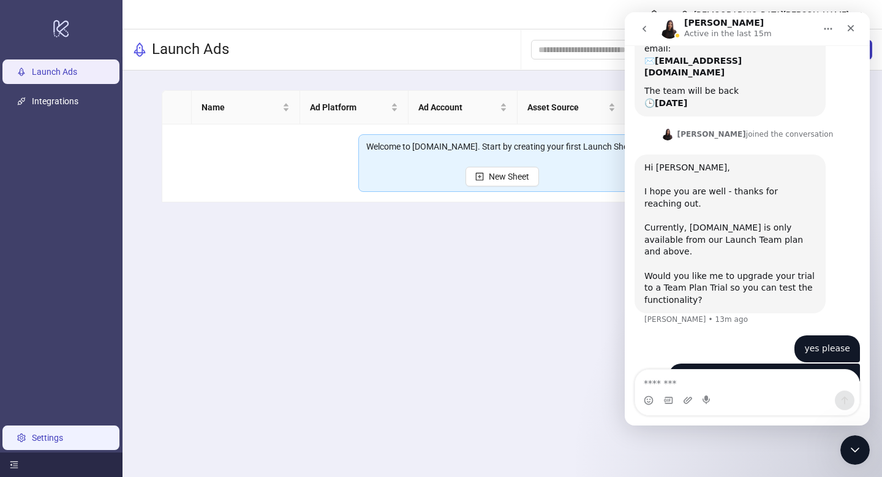
click at [32, 435] on link "Settings" at bounding box center [47, 438] width 31 height 10
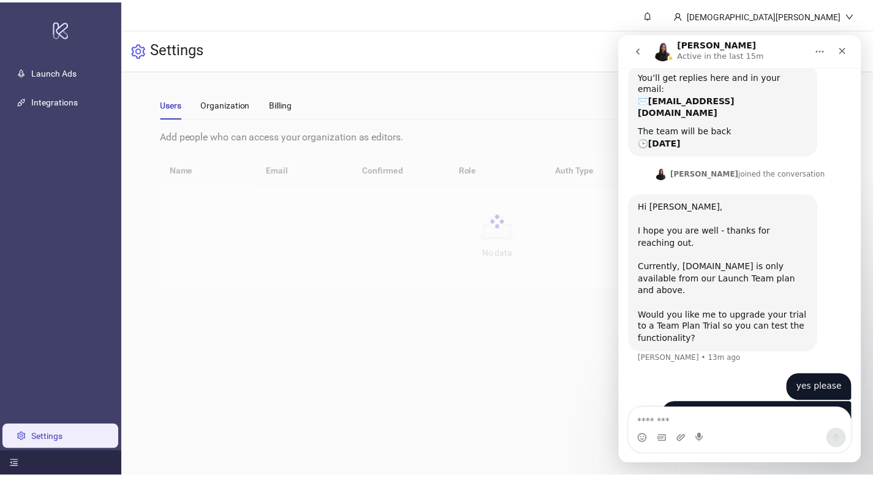
scroll to position [413, 0]
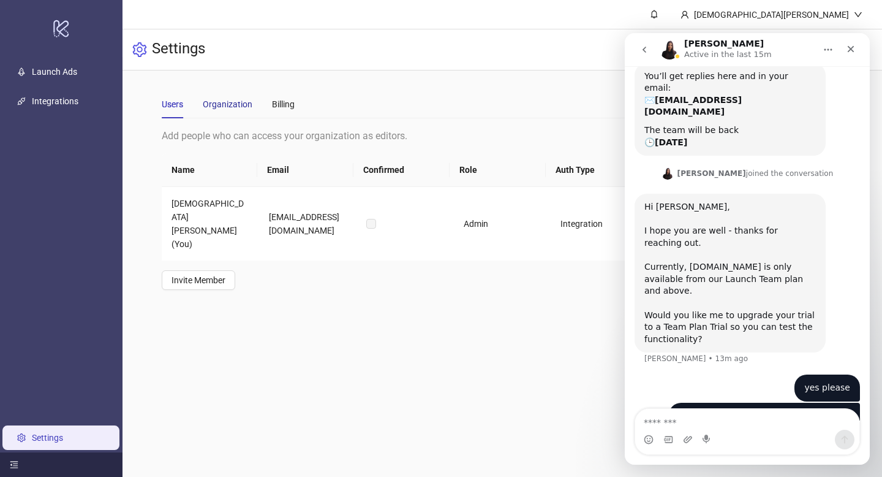
click at [227, 104] on div "Organization" at bounding box center [228, 103] width 50 height 13
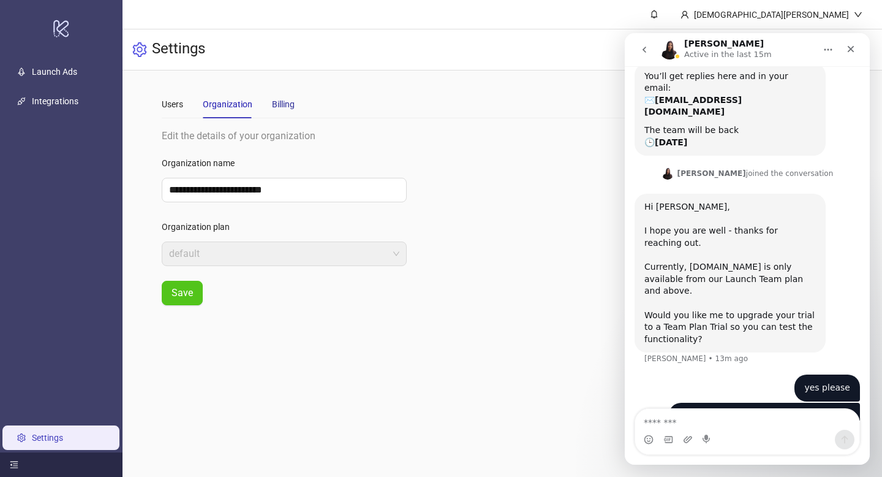
click at [281, 102] on div "Billing" at bounding box center [283, 103] width 23 height 13
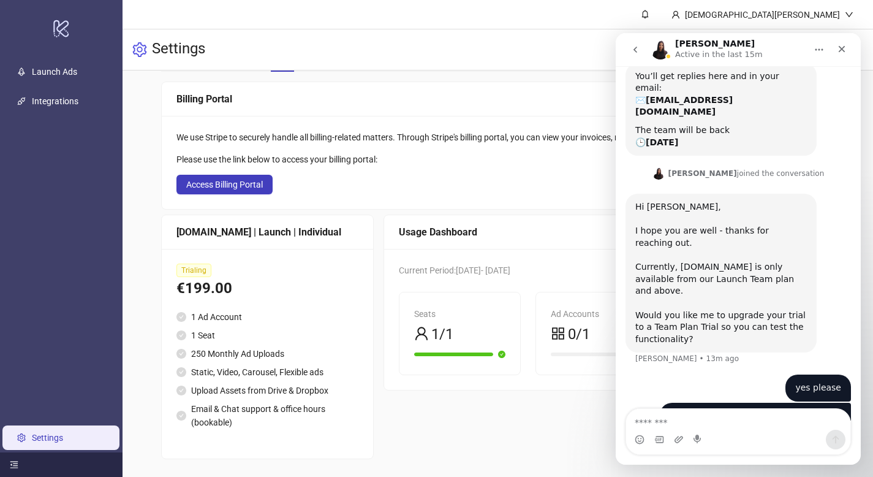
scroll to position [48, 0]
click at [267, 169] on div "We use Stripe to securely handle all billing-related matters. Through Stripe's …" at bounding box center [485, 161] width 647 height 93
click at [259, 178] on span "Access Billing Portal" at bounding box center [224, 183] width 77 height 10
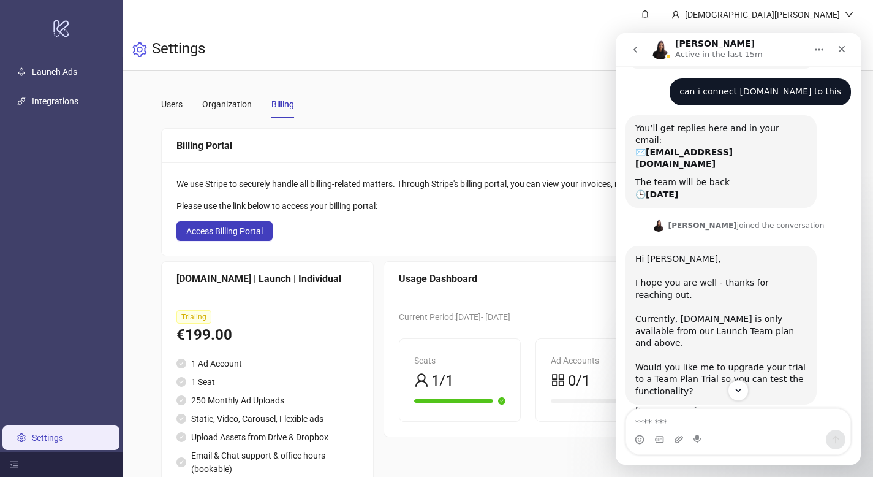
scroll to position [413, 0]
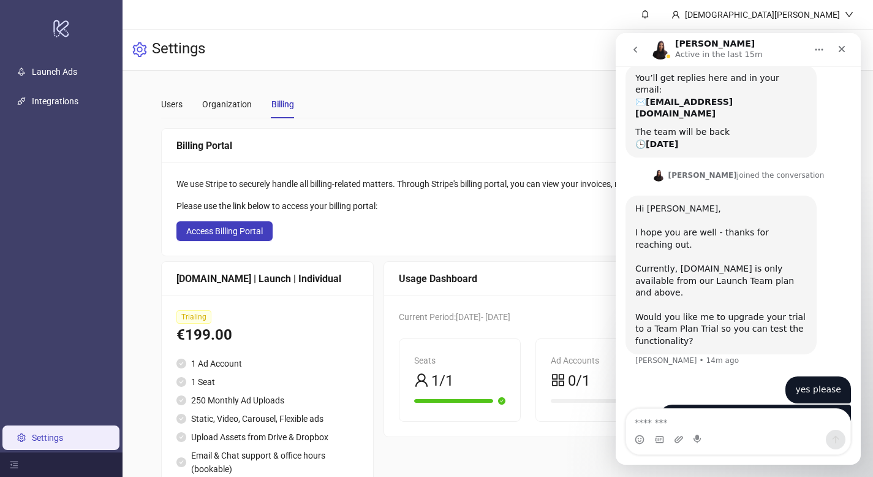
click at [495, 106] on div "Users Organization Billing" at bounding box center [497, 104] width 673 height 28
click at [634, 44] on button "go back" at bounding box center [635, 49] width 23 height 23
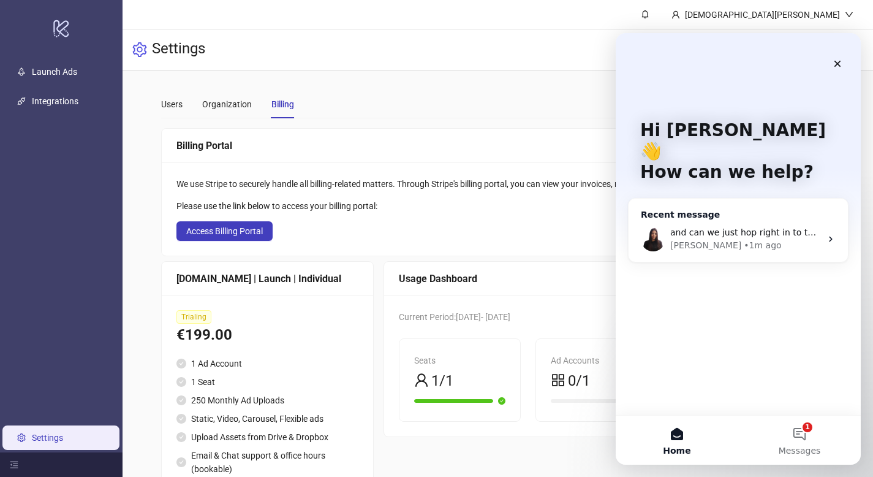
click at [757, 226] on div "and can we just hop right in to the plan not trial" at bounding box center [745, 232] width 151 height 13
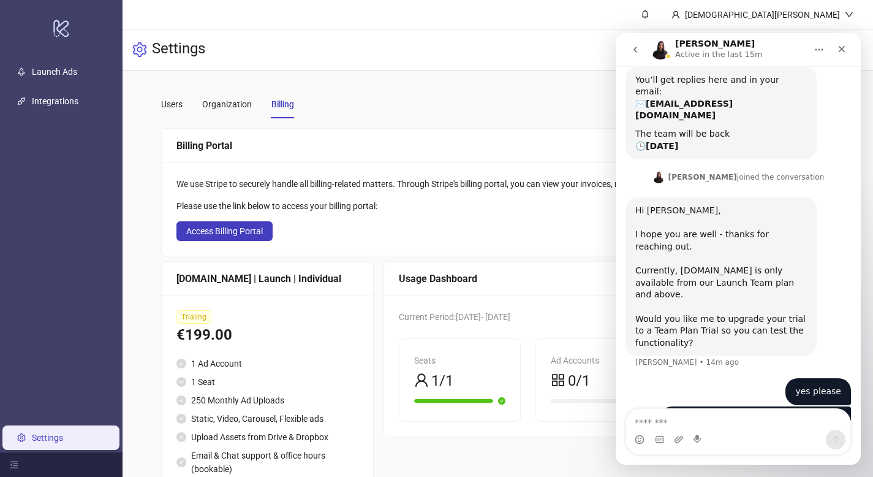
scroll to position [413, 0]
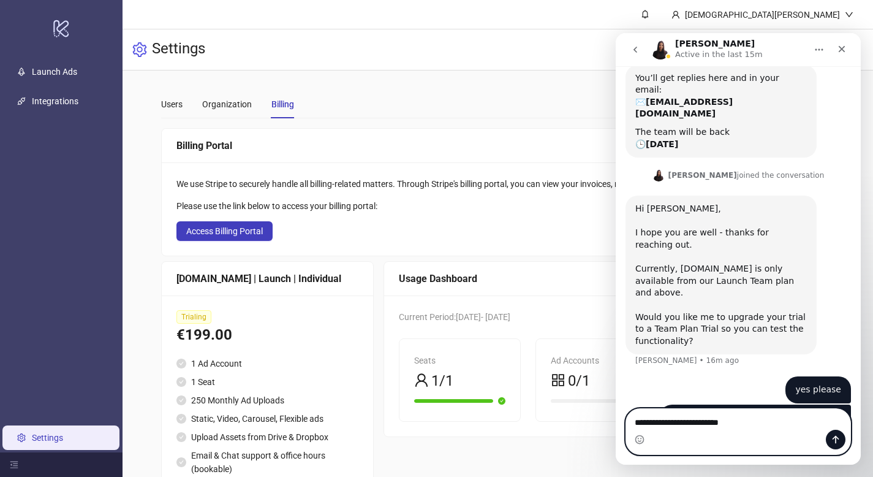
type textarea "**********"
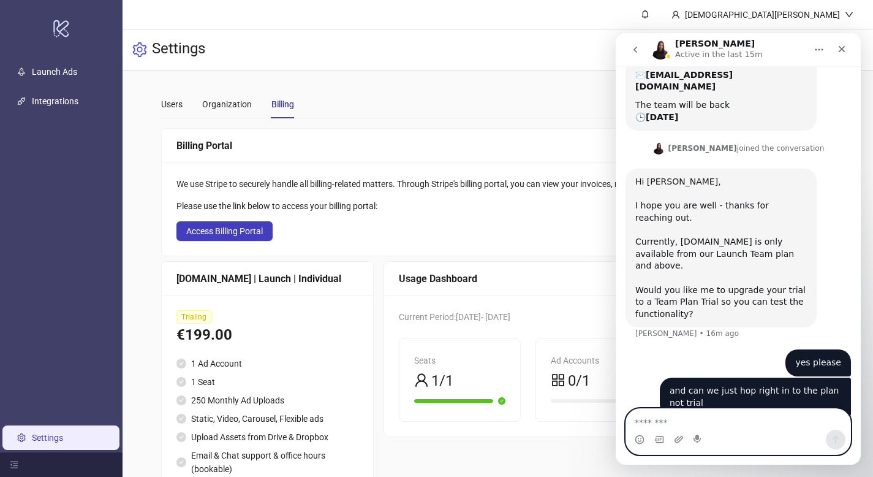
scroll to position [441, 0]
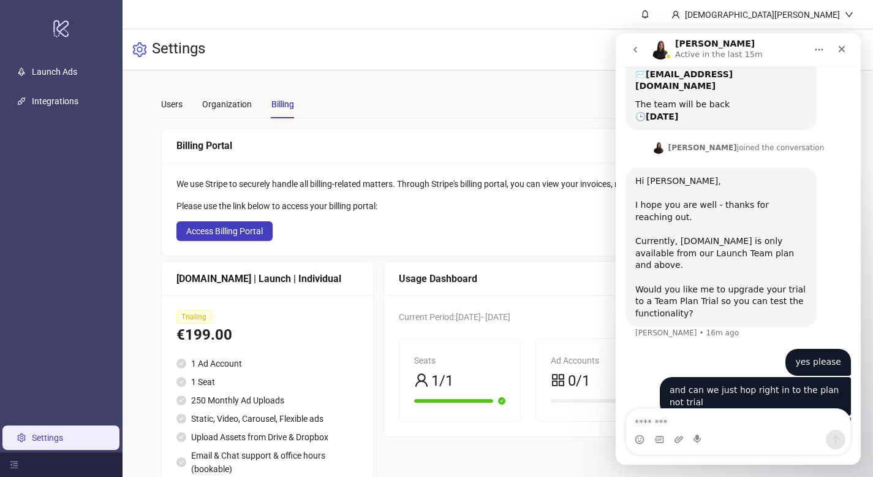
click at [548, 380] on div "Ad Accounts 0/1 0%" at bounding box center [596, 380] width 121 height 82
click at [563, 378] on icon "appstore" at bounding box center [558, 380] width 12 height 12
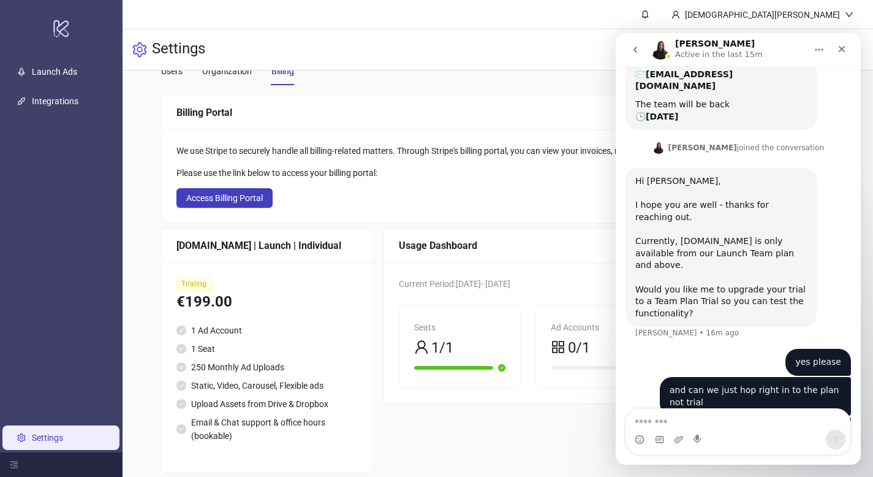
scroll to position [48, 0]
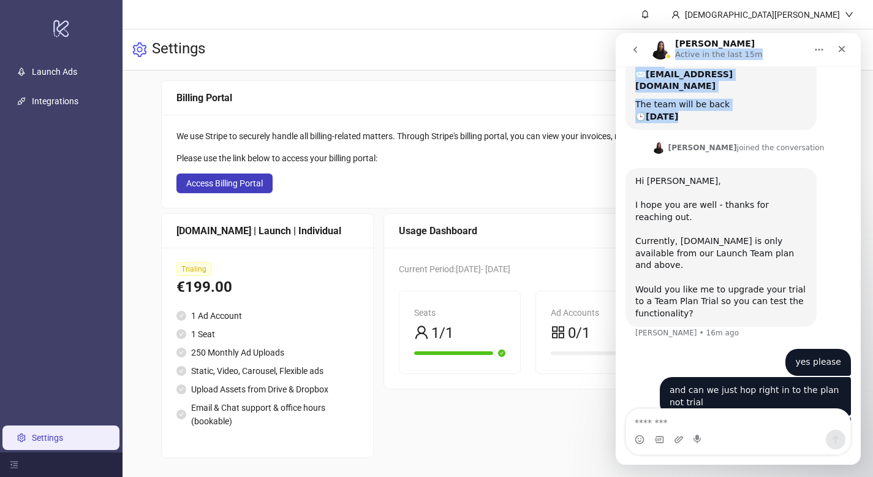
drag, startPoint x: 736, startPoint y: 40, endPoint x: 736, endPoint y: 82, distance: 41.1
click at [736, 82] on div "[PERSON_NAME] Active in the last 15m Ask us anything, or share your feedback. H…" at bounding box center [738, 248] width 245 height 431
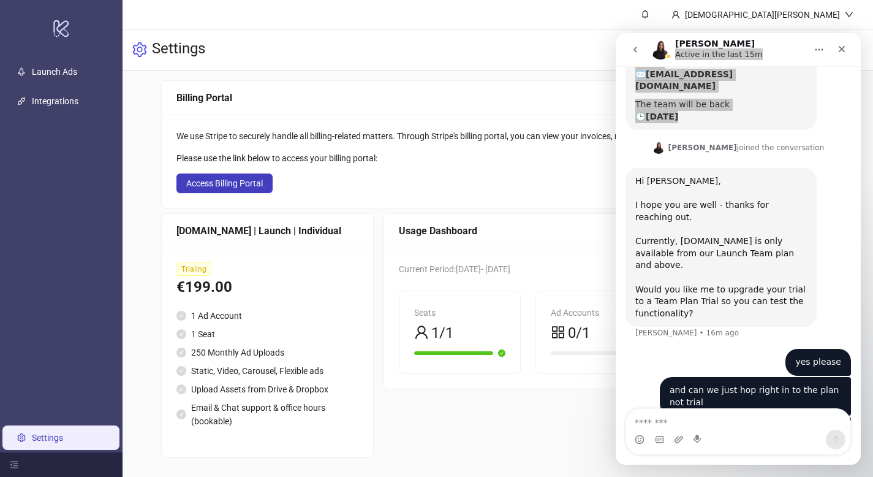
click at [558, 86] on div "Billing Portal" at bounding box center [485, 98] width 647 height 34
click at [78, 101] on link "Integrations" at bounding box center [55, 101] width 47 height 10
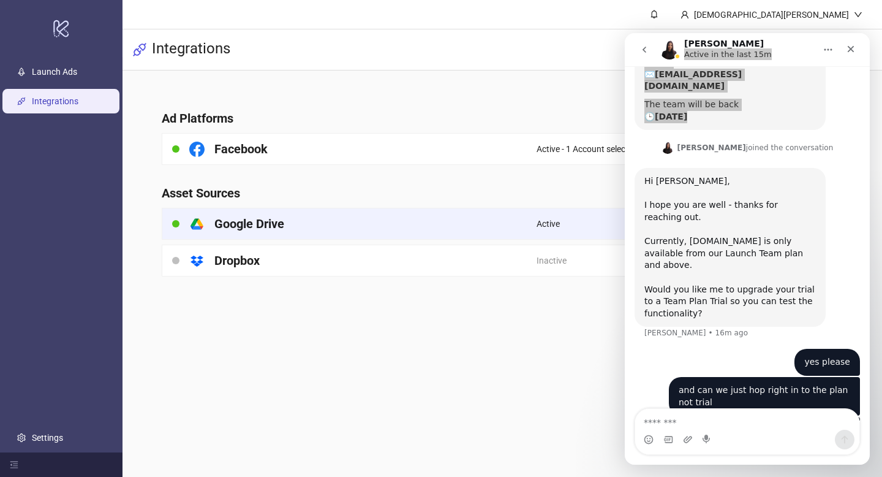
click at [320, 229] on div "platform/google_drive Google Drive" at bounding box center [349, 223] width 374 height 31
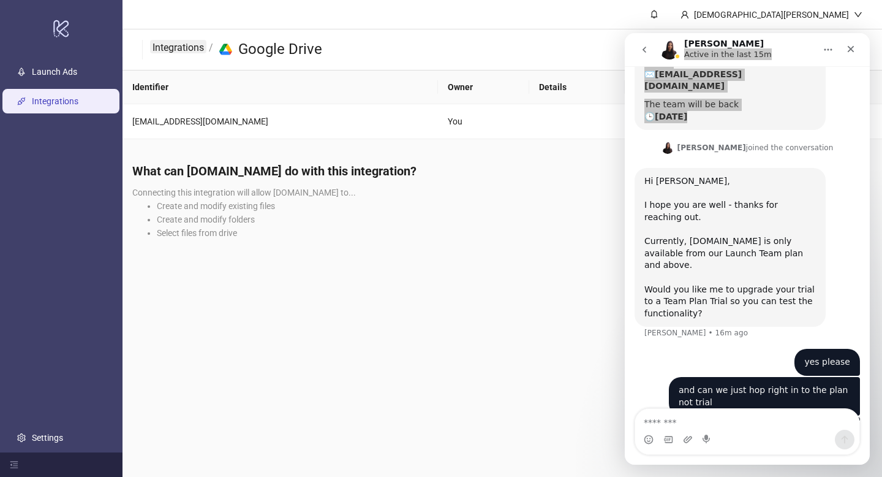
click at [180, 50] on link "Integrations" at bounding box center [178, 46] width 56 height 13
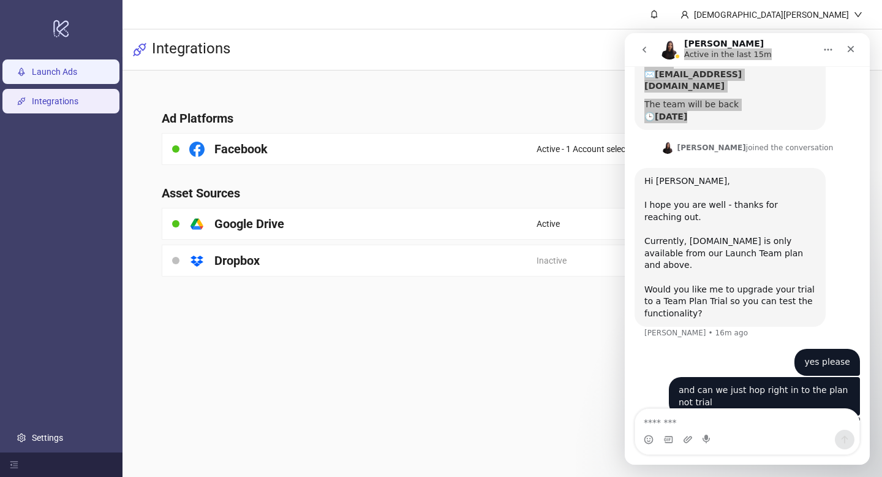
click at [63, 77] on link "Launch Ads" at bounding box center [54, 72] width 45 height 10
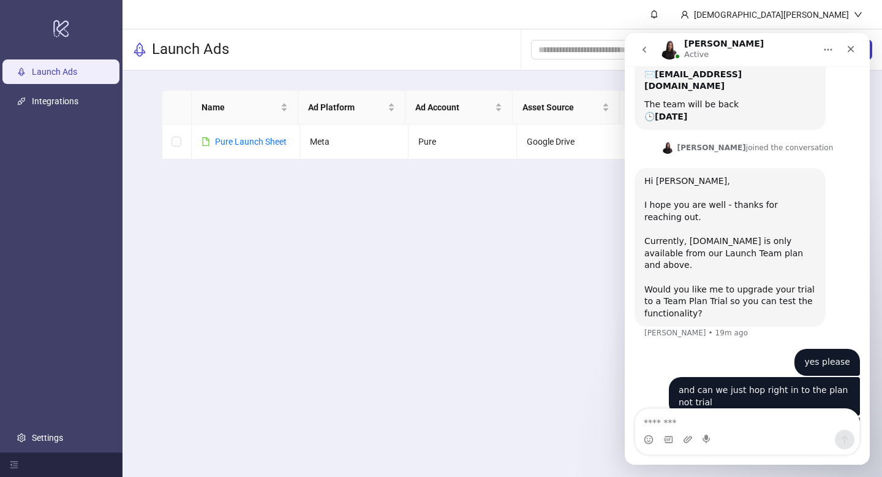
click at [705, 349] on div "yes please [DEMOGRAPHIC_DATA] • 6m ago" at bounding box center [748, 363] width 226 height 28
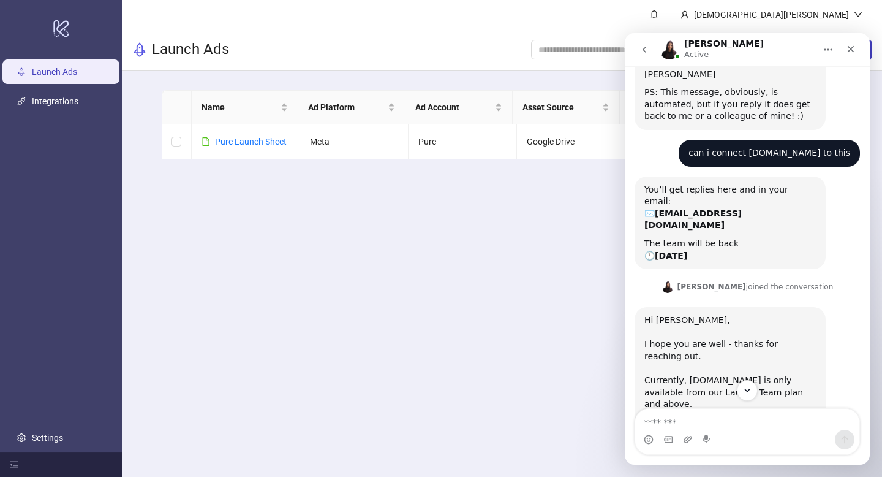
scroll to position [441, 0]
